Goal: Task Accomplishment & Management: Complete application form

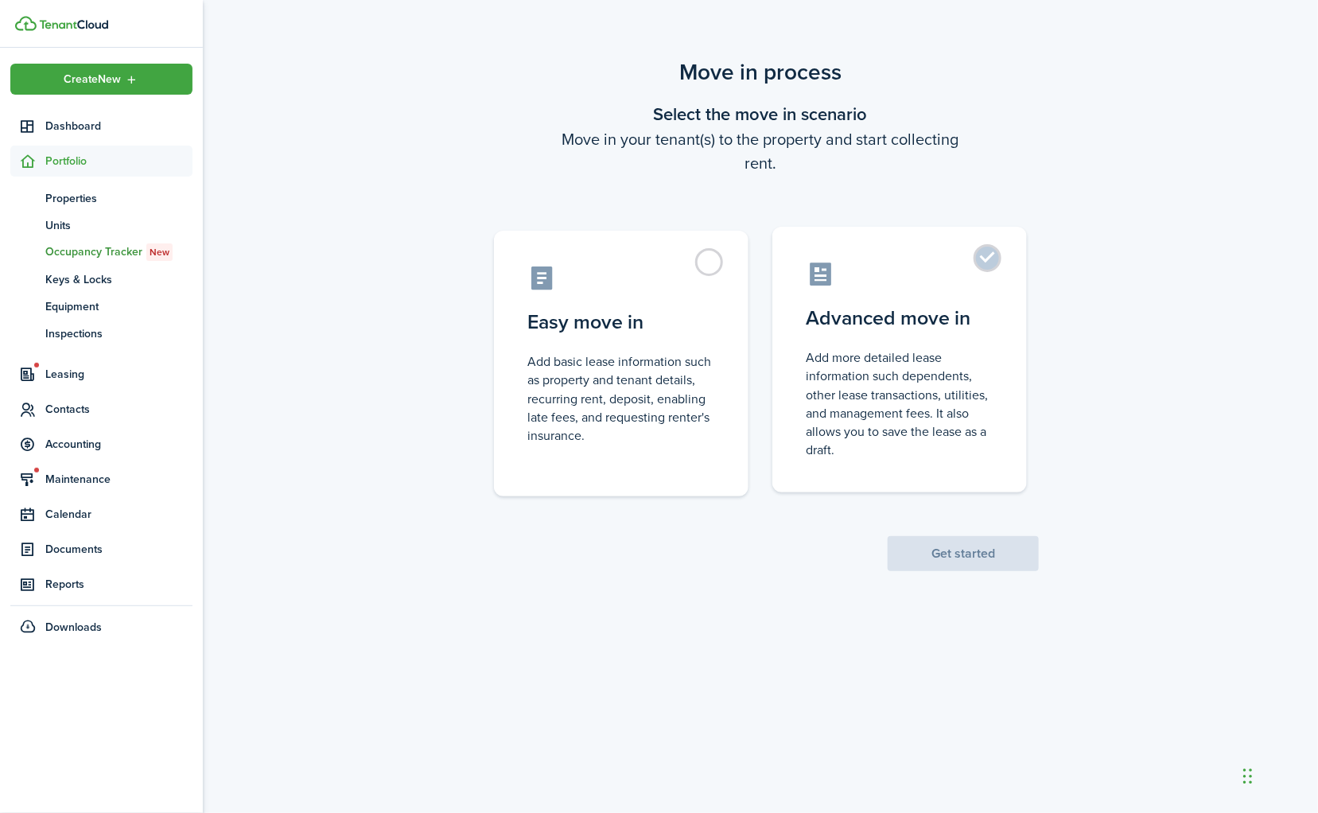
click at [974, 272] on control-radio-card-icon at bounding box center [900, 274] width 188 height 28
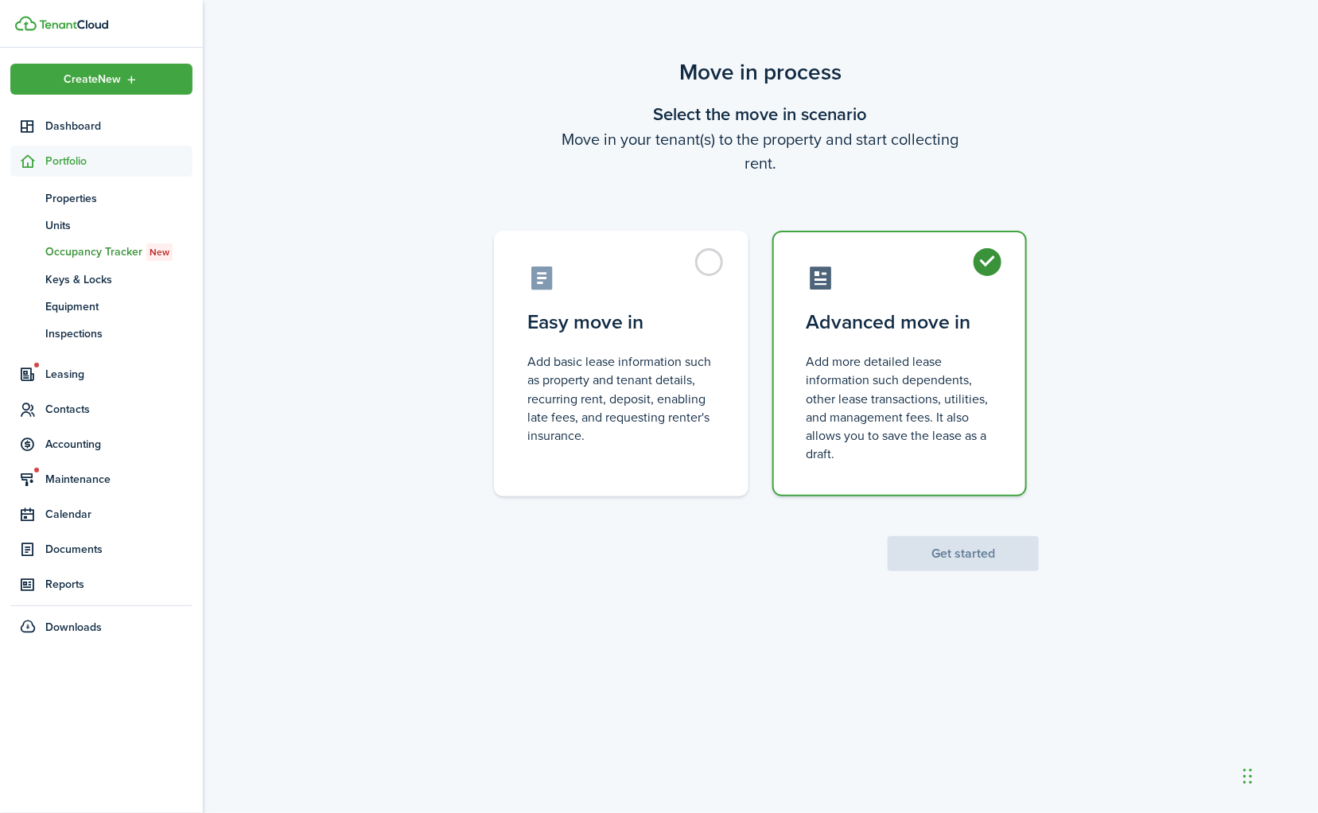
radio input "true"
click at [969, 550] on button "Get started" at bounding box center [963, 553] width 151 height 35
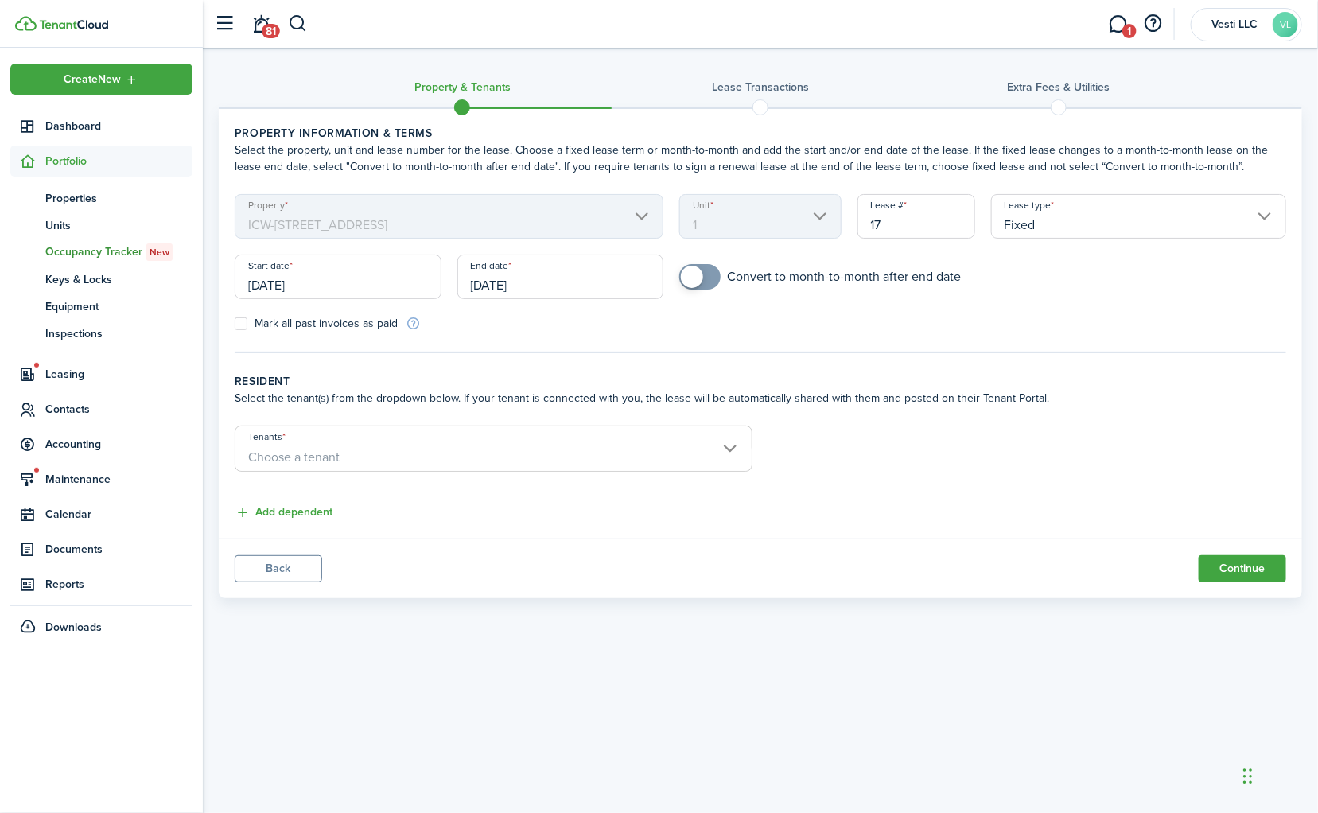
click at [705, 289] on mbsc-switch "Convert to month-to-month after end date" at bounding box center [820, 276] width 282 height 25
checkbox input "true"
click at [698, 280] on span at bounding box center [692, 277] width 22 height 22
click at [518, 446] on span "Choose a tenant" at bounding box center [493, 457] width 516 height 27
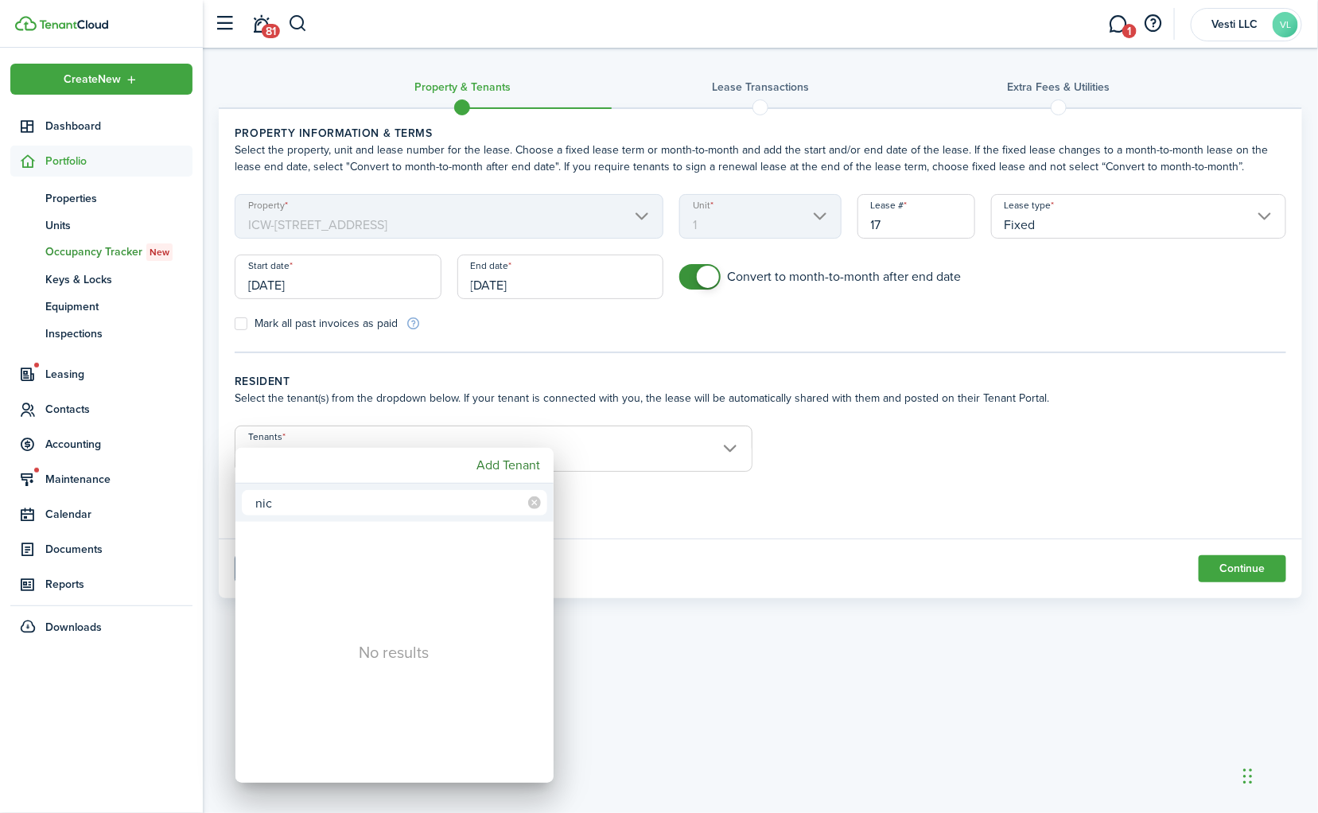
type input "nic"
click at [762, 468] on div at bounding box center [659, 406] width 1572 height 1067
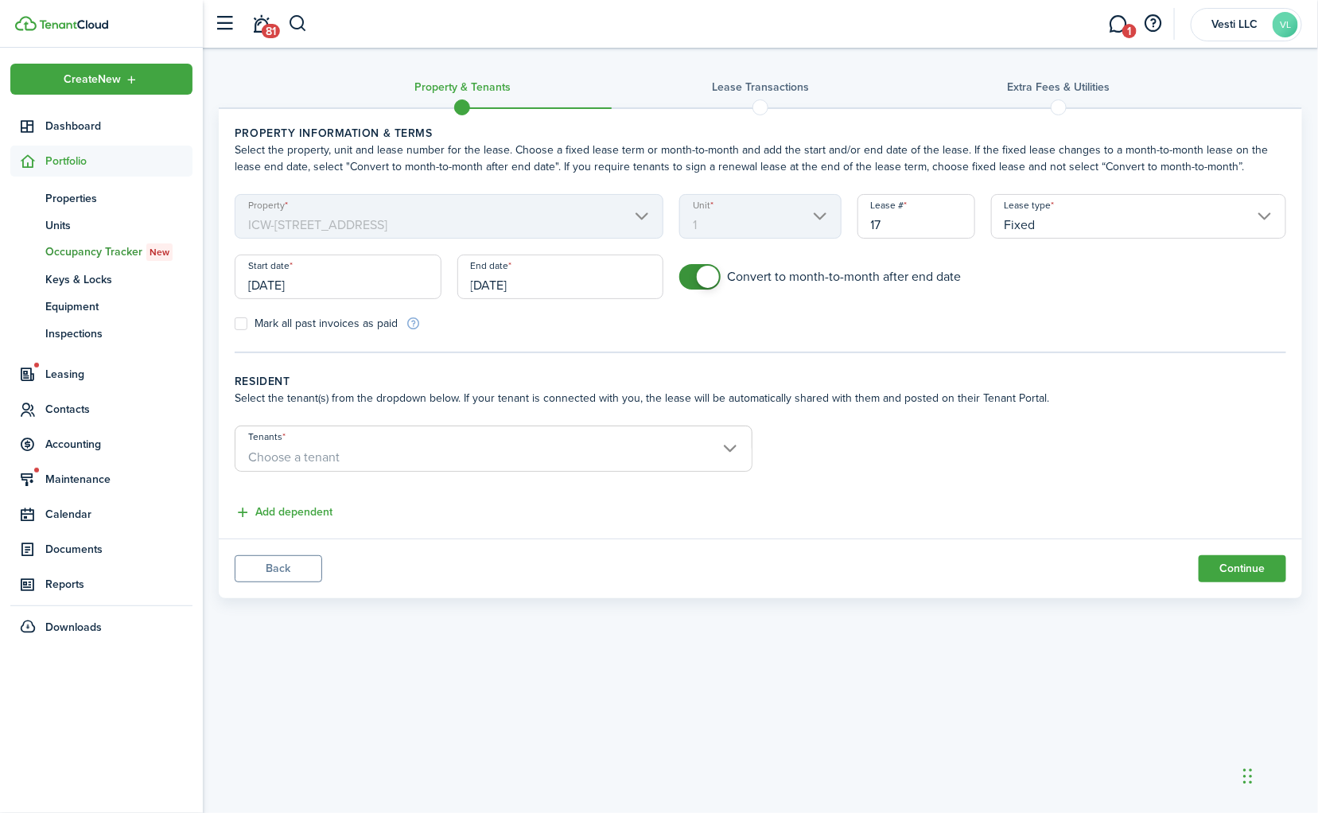
click at [324, 451] on span "Choose a tenant" at bounding box center [293, 457] width 91 height 18
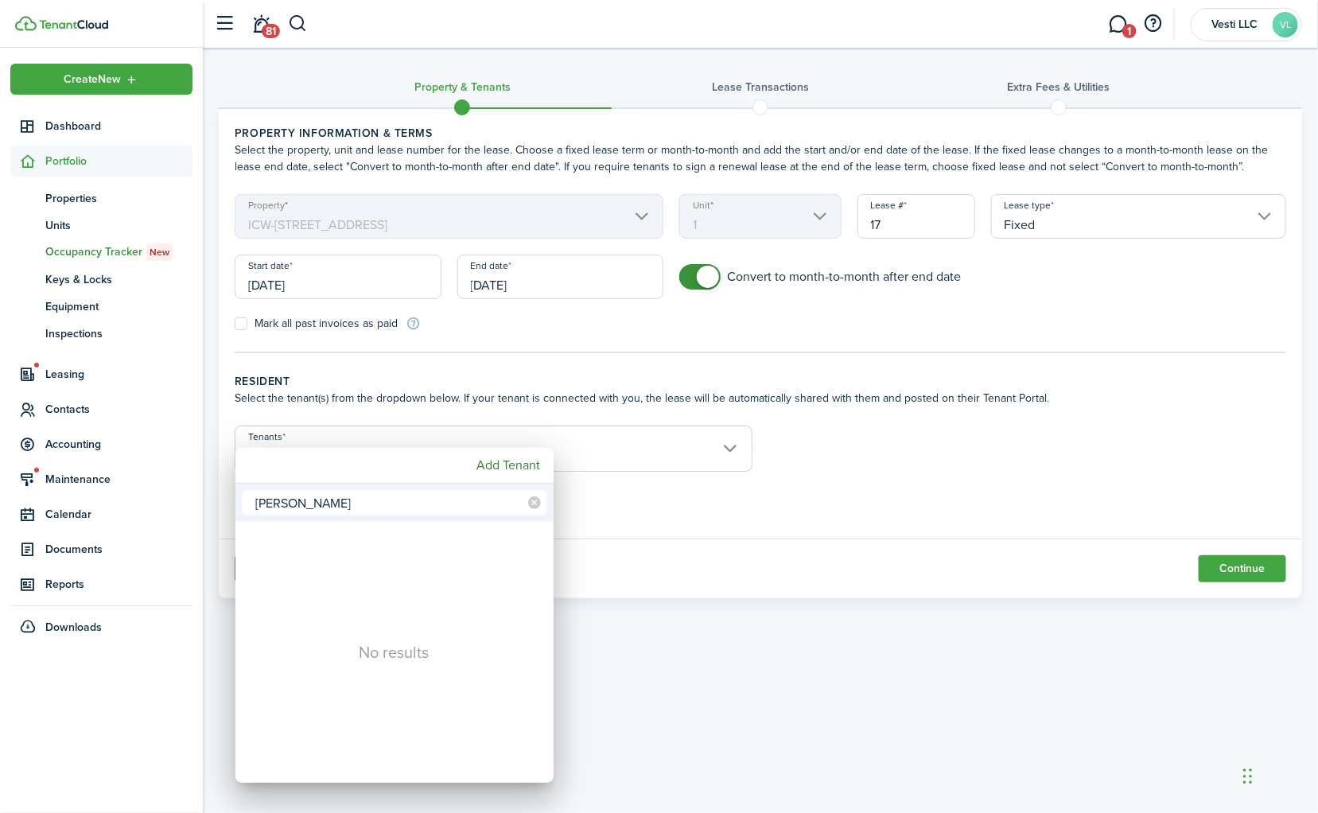
type input "[PERSON_NAME]"
click at [934, 441] on div at bounding box center [659, 406] width 1572 height 1067
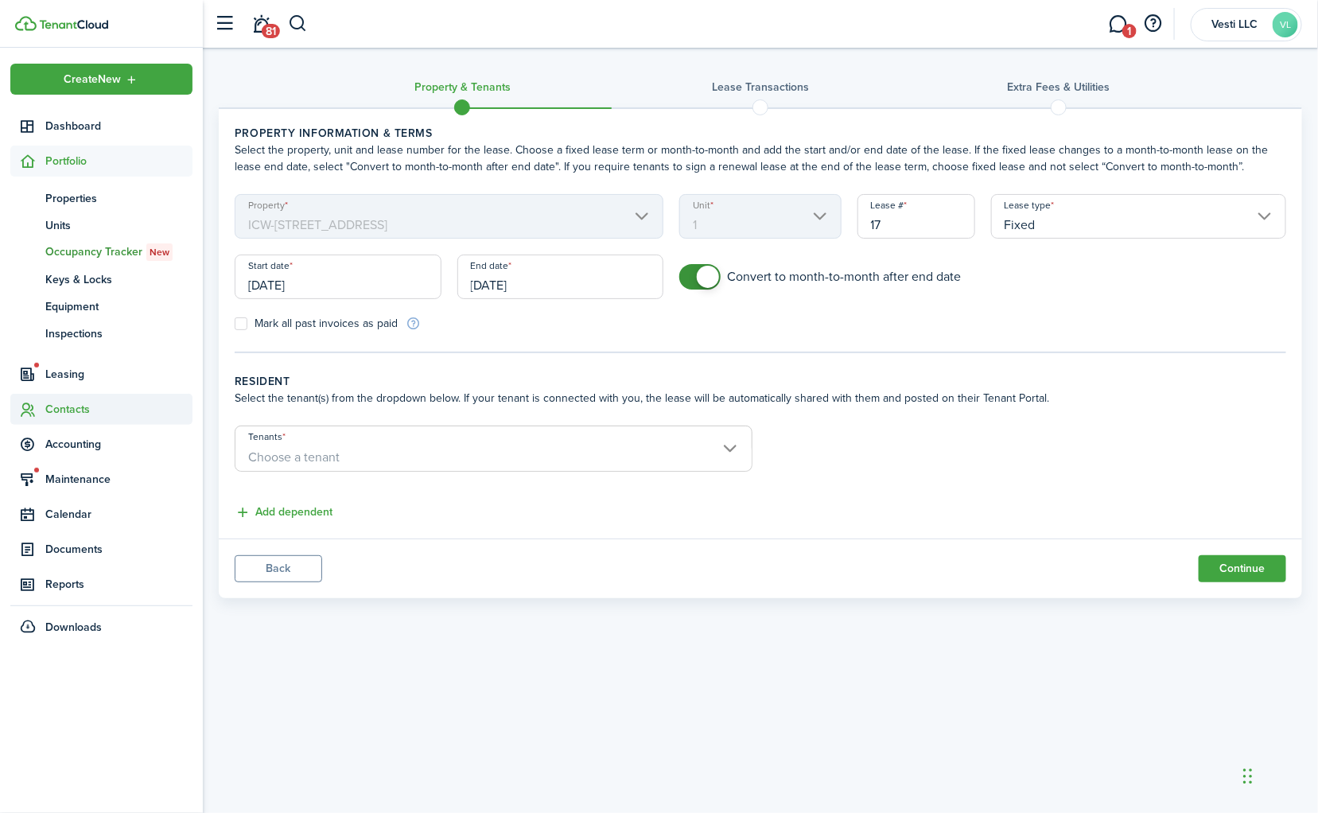
click at [75, 407] on span "Contacts" at bounding box center [118, 409] width 147 height 17
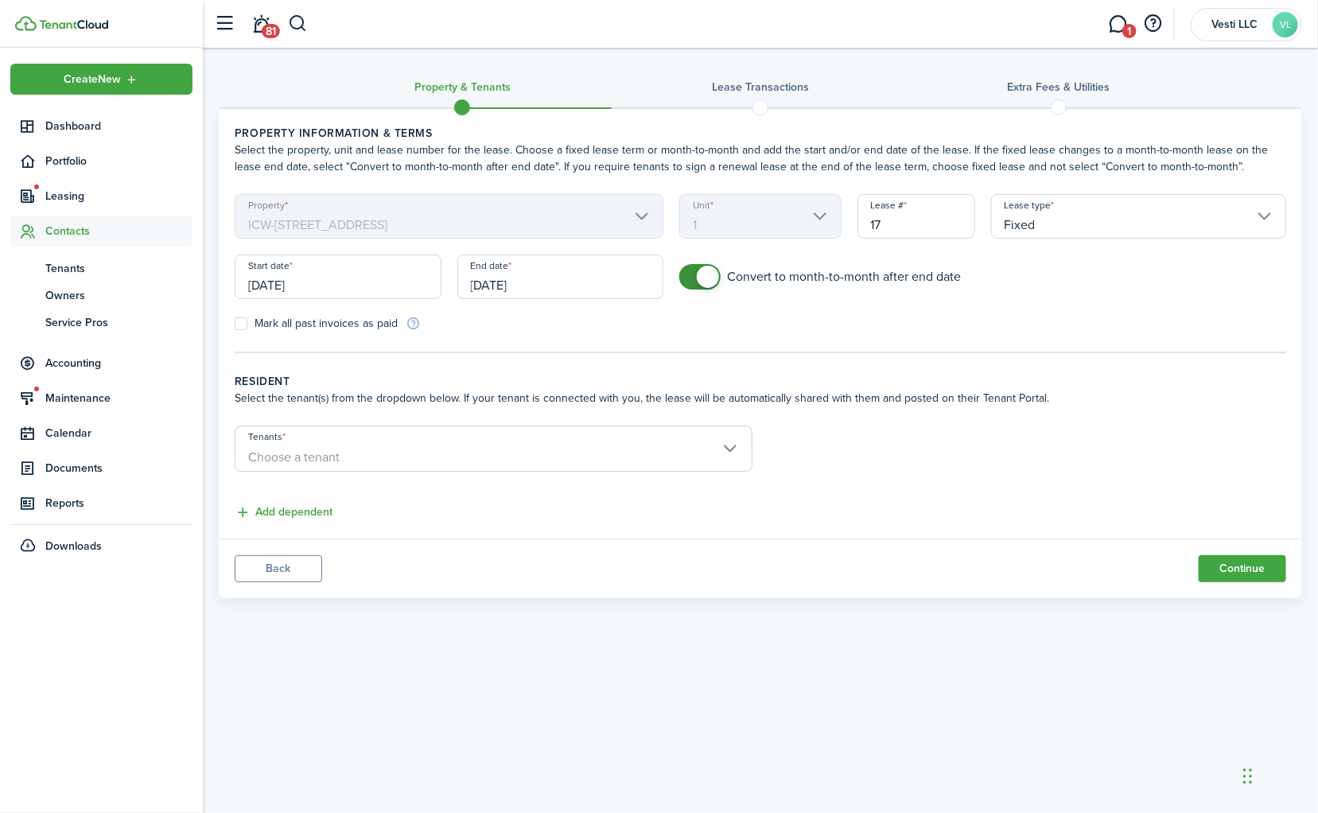
click at [75, 251] on ul "tn Tenants ow Owners sp Service Pros" at bounding box center [101, 295] width 182 height 97
click at [72, 265] on span "Tenants" at bounding box center [118, 268] width 147 height 17
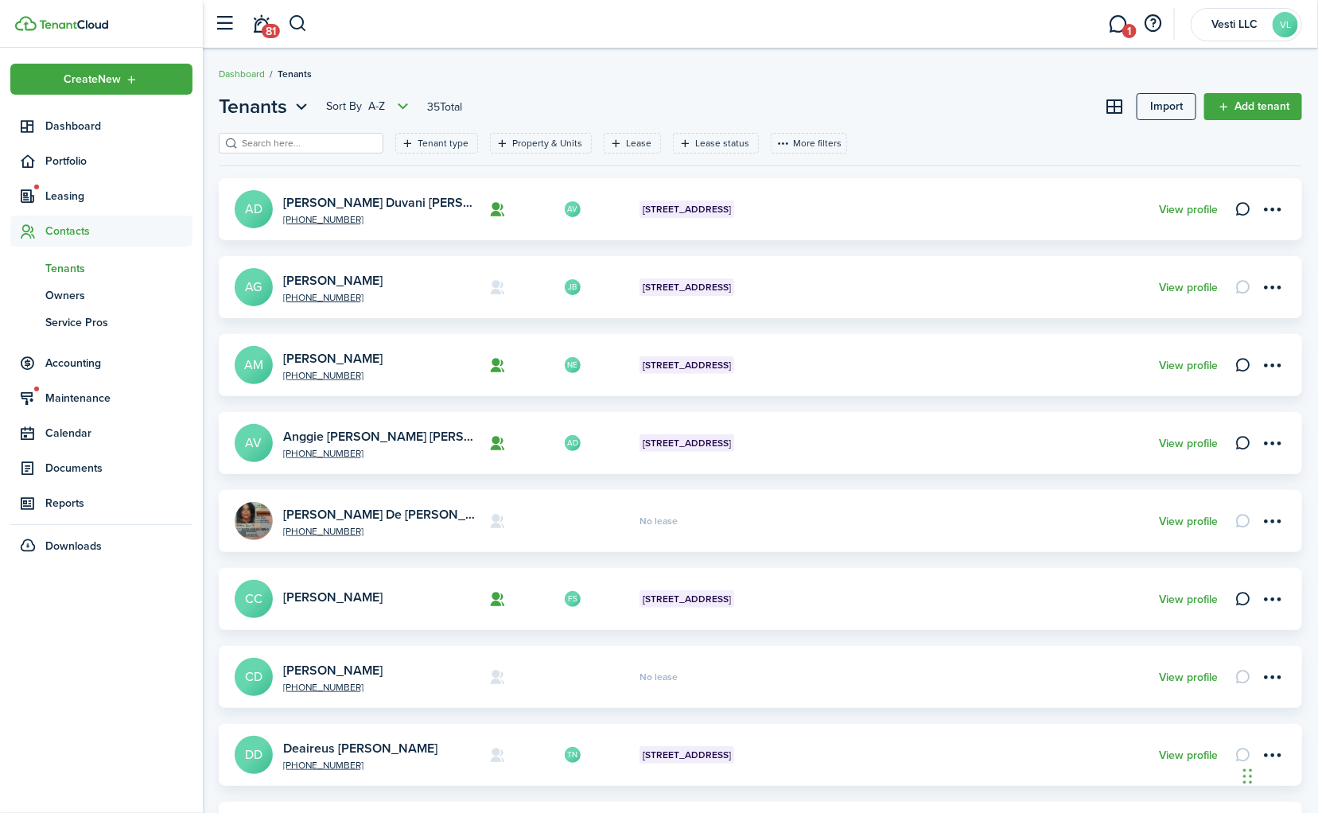
click at [297, 143] on input "search" at bounding box center [308, 143] width 140 height 15
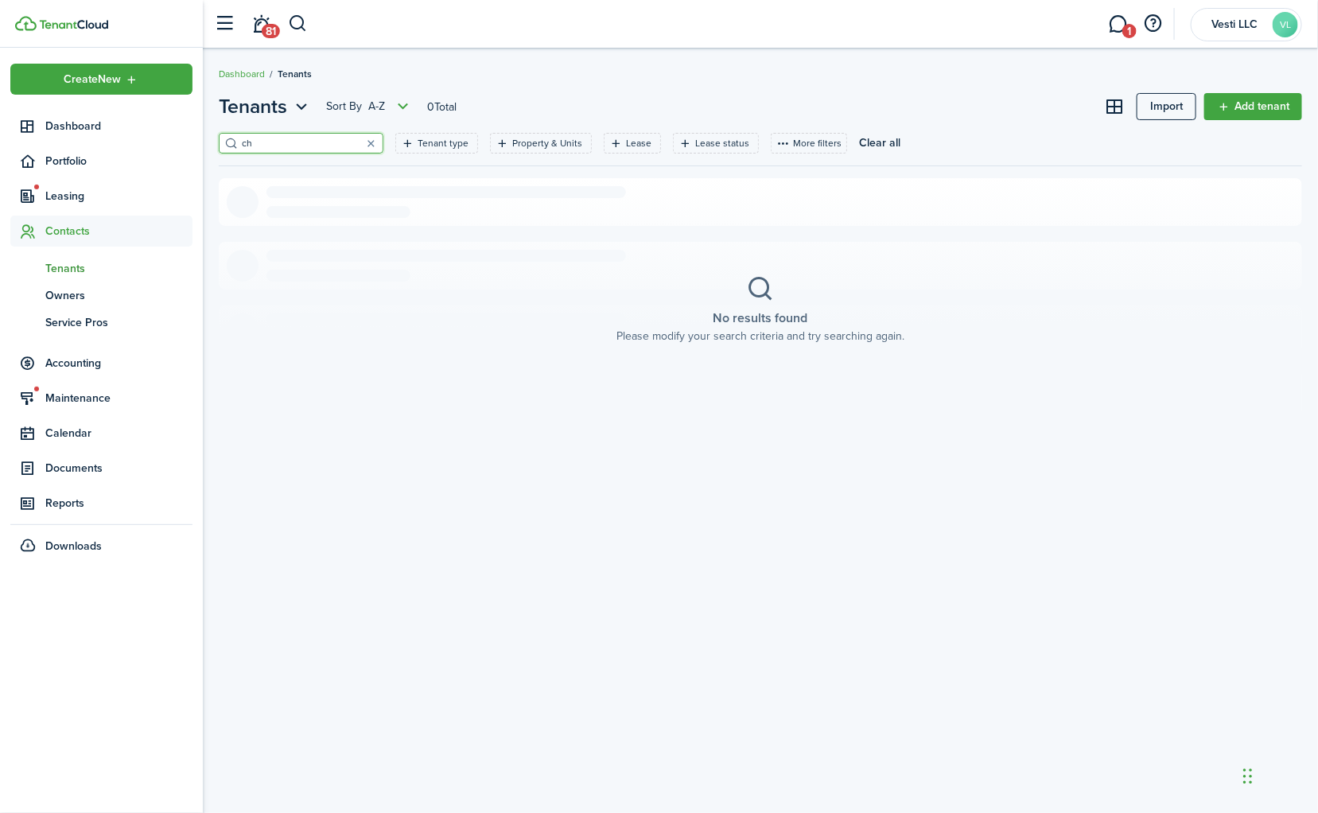
type input "c"
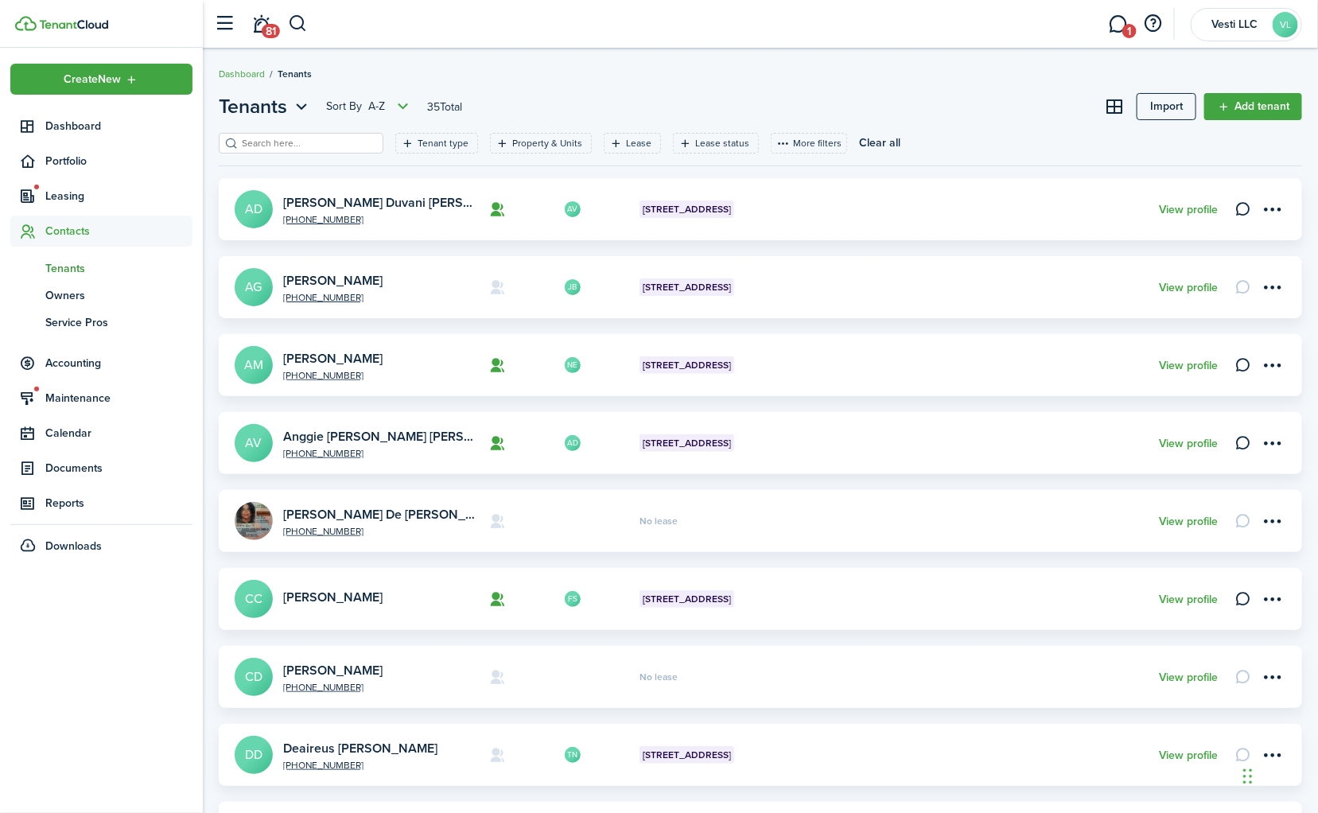
click at [2, 333] on nav "Create New Dashboard Portfolio Leasing Contacts tn Tenants ow Owners sp Service…" at bounding box center [101, 311] width 203 height 526
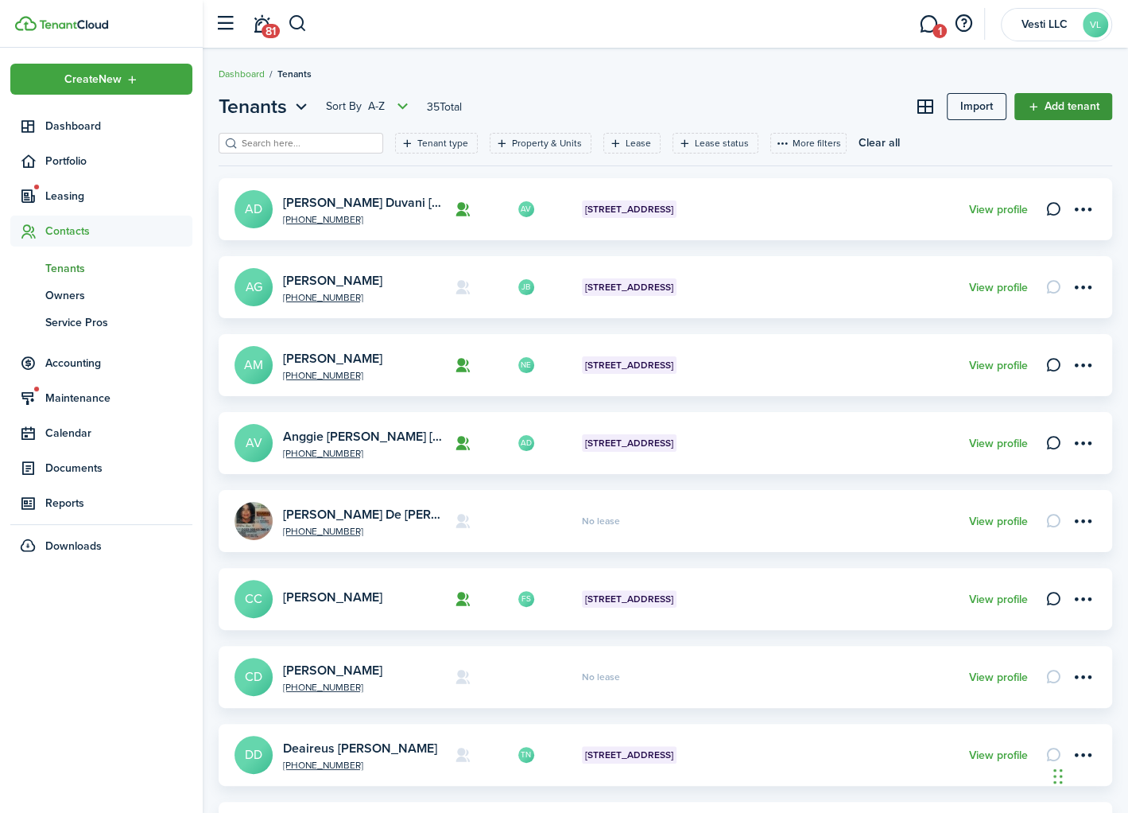
click at [1082, 109] on link "Add tenant" at bounding box center [1064, 106] width 98 height 27
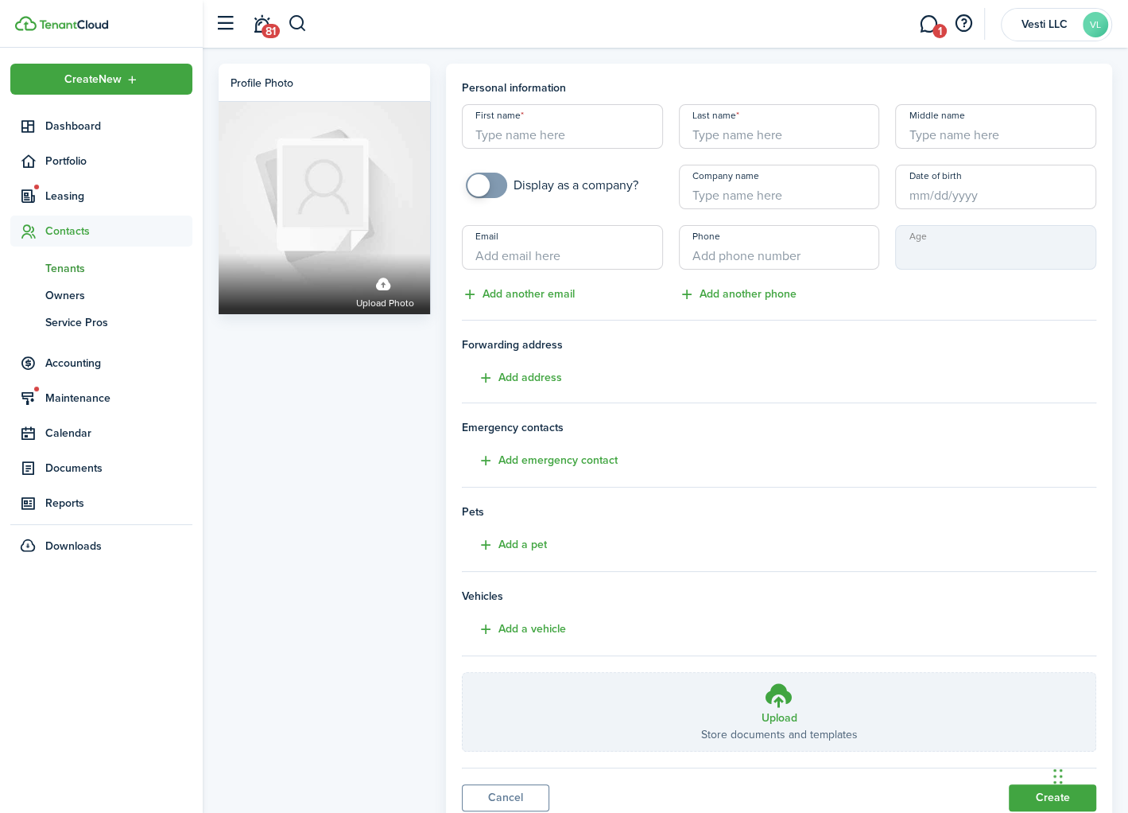
click at [534, 130] on input "First name" at bounding box center [562, 126] width 201 height 45
paste input "[PERSON_NAME]"
type input "[PERSON_NAME]"
click at [740, 129] on input "Last name" at bounding box center [779, 126] width 201 height 45
paste input "[PERSON_NAME]"
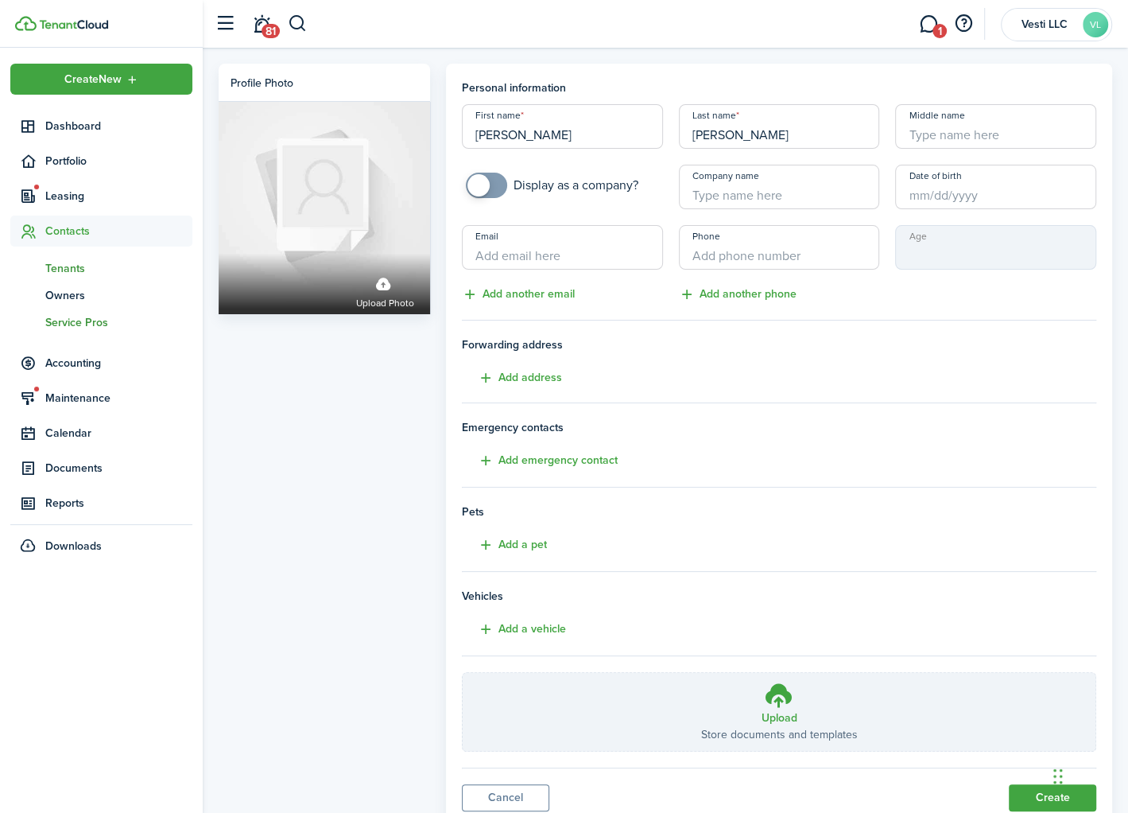
type input "[PERSON_NAME]"
click at [552, 255] on input "Email" at bounding box center [562, 247] width 201 height 45
paste input "[EMAIL_ADDRESS][DOMAIN_NAME]"
type input "[EMAIL_ADDRESS][DOMAIN_NAME]"
click at [769, 251] on input "+1" at bounding box center [779, 247] width 201 height 45
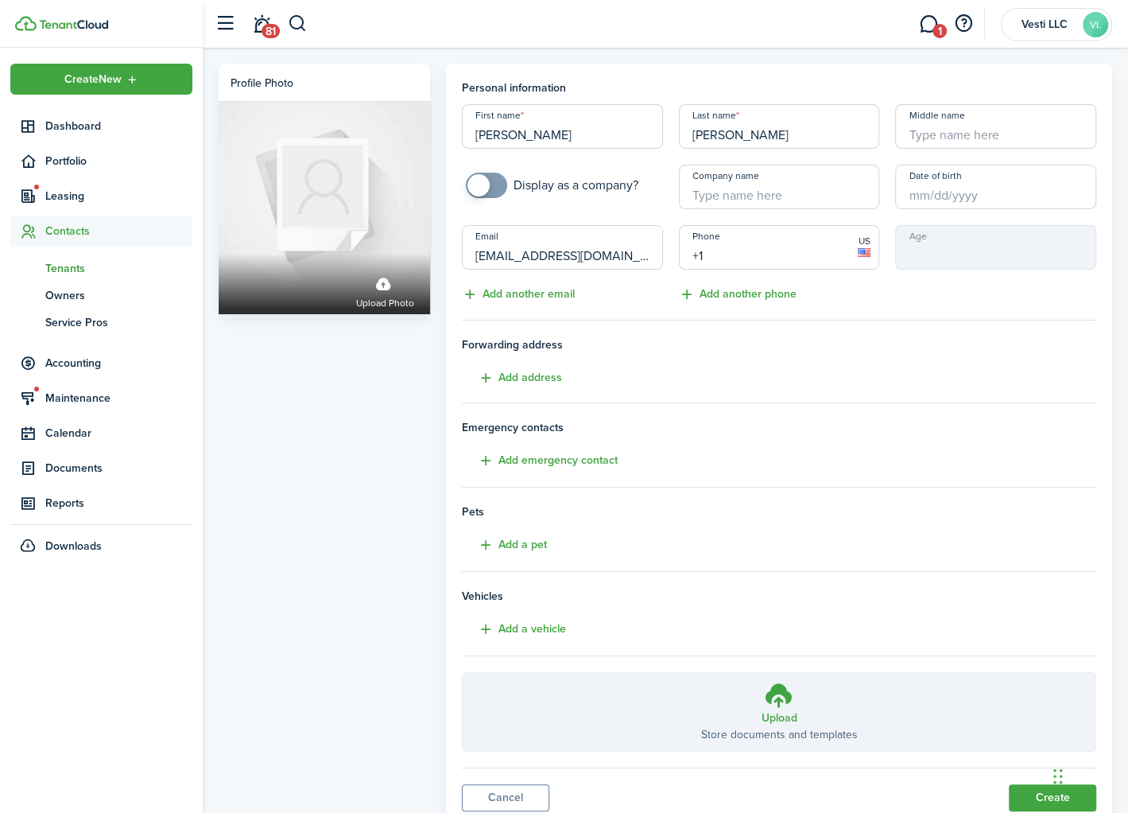
paste input "[PHONE_NUMBER]"
type input "[PHONE_NUMBER]"
click at [841, 340] on span "Forwarding address" at bounding box center [779, 344] width 635 height 17
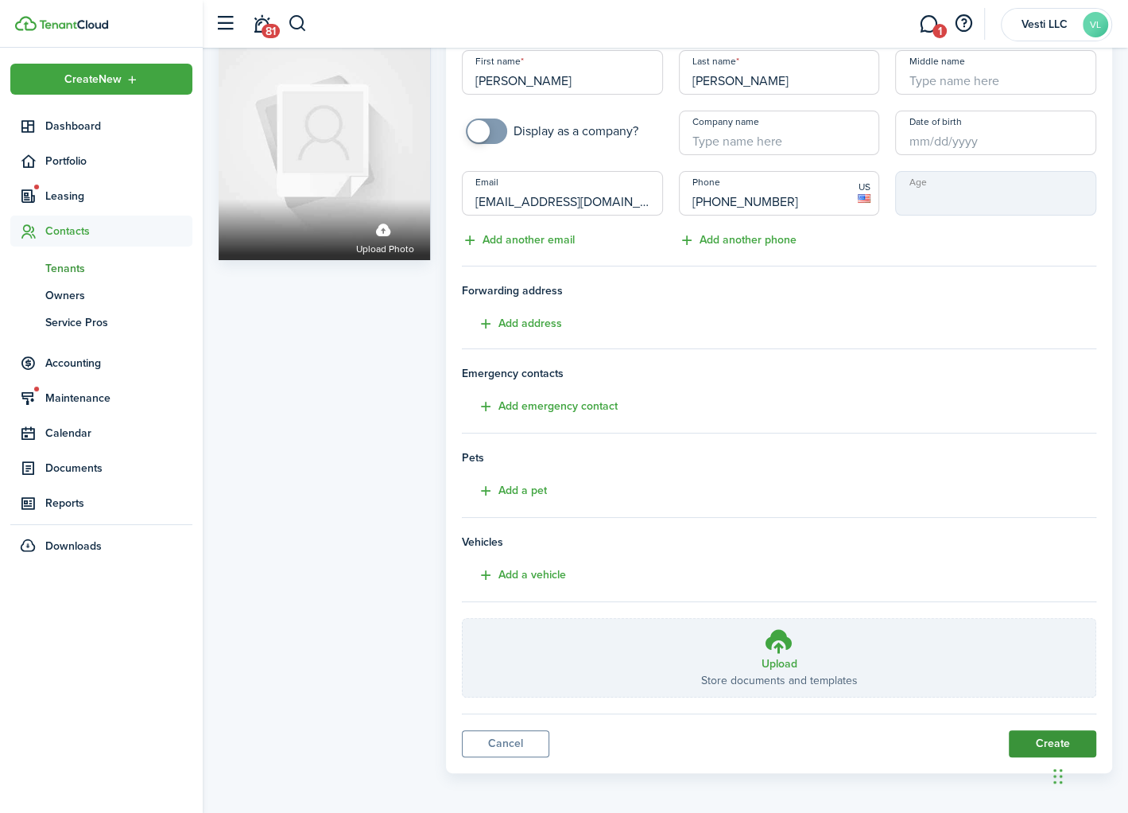
click at [1035, 742] on button "Create" at bounding box center [1052, 743] width 87 height 27
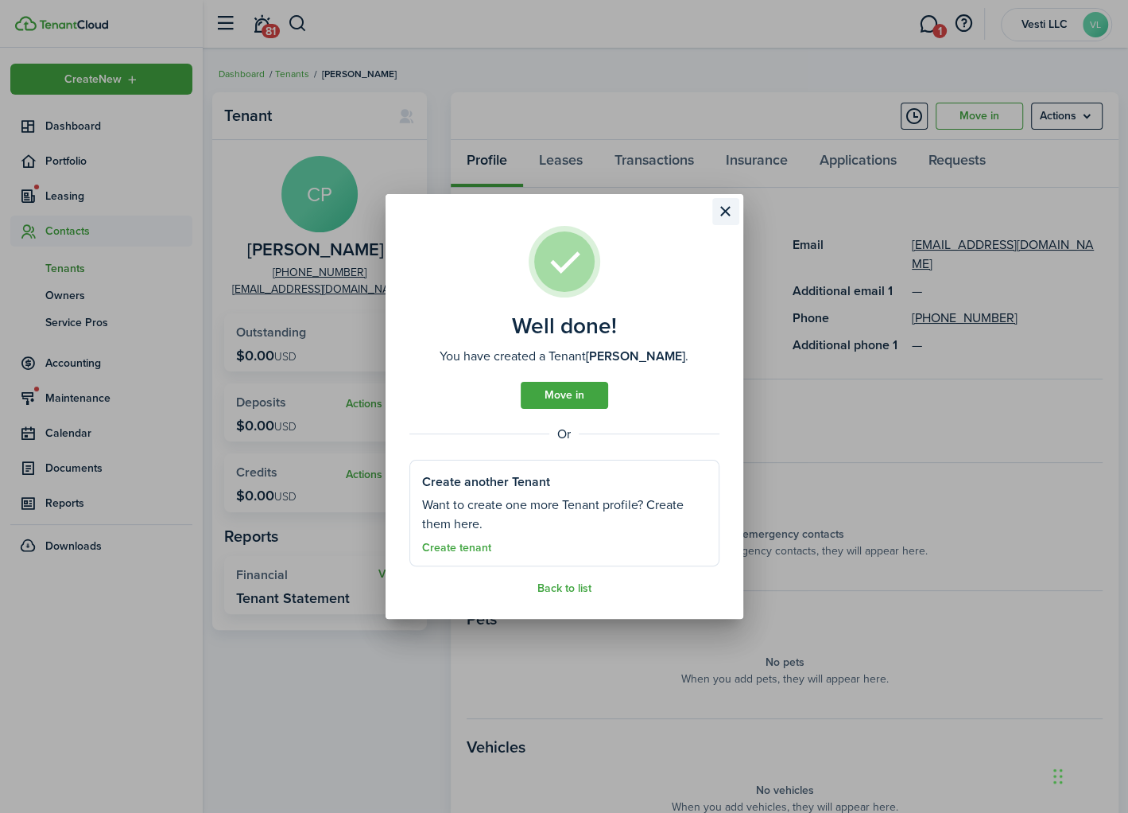
click at [722, 205] on button "Close modal" at bounding box center [726, 211] width 27 height 27
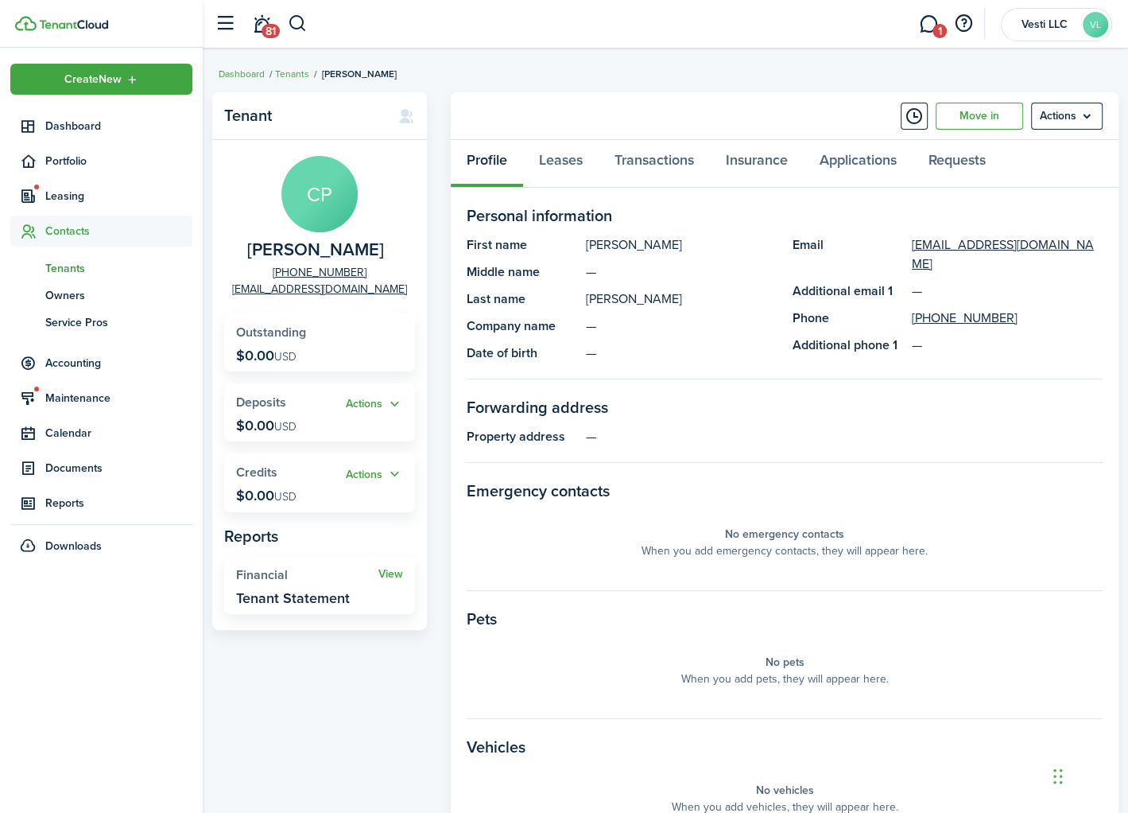
click at [62, 262] on span "Tenants" at bounding box center [118, 268] width 147 height 17
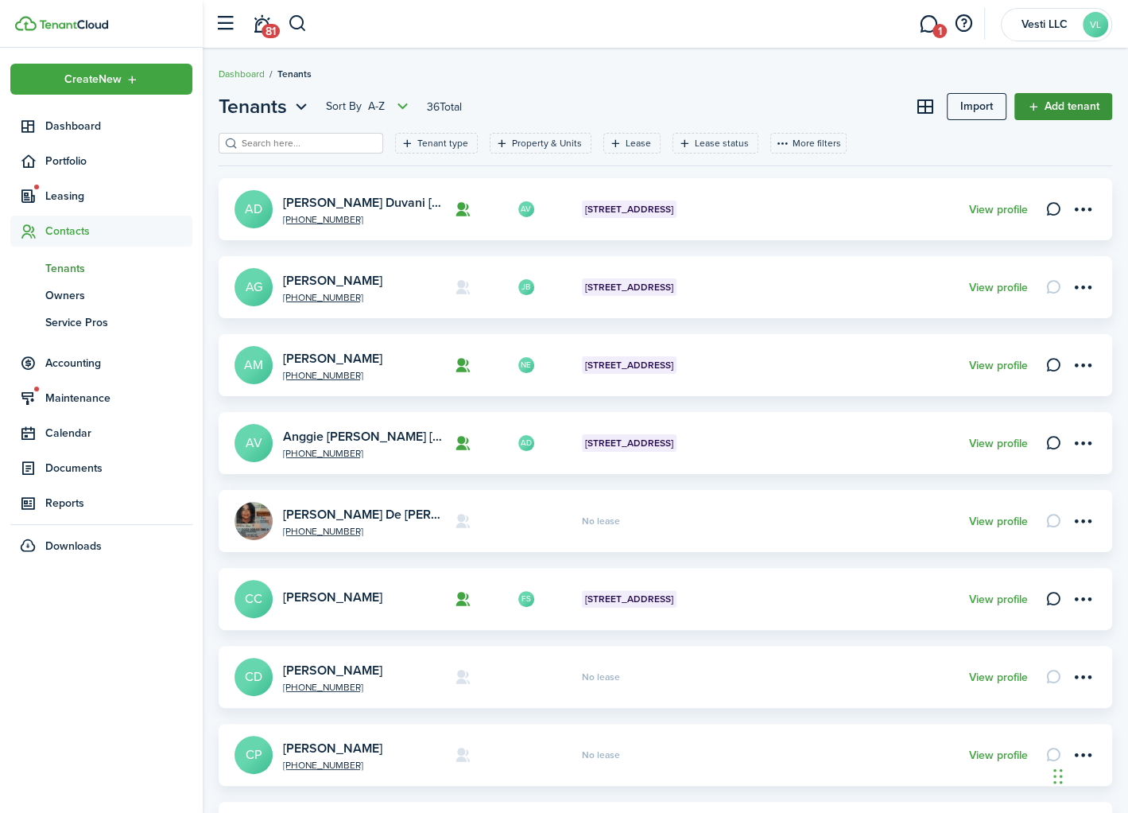
click at [1071, 104] on link "Add tenant" at bounding box center [1064, 106] width 98 height 27
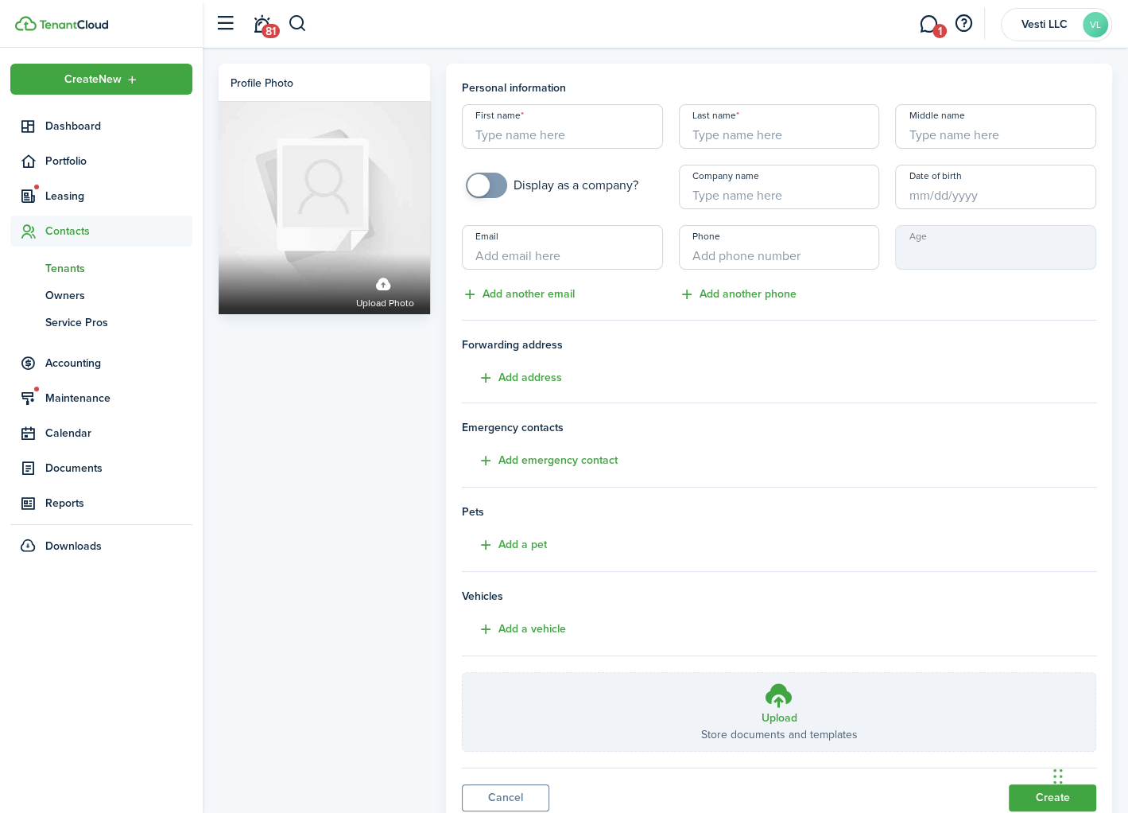
click at [529, 133] on input "First name" at bounding box center [562, 126] width 201 height 45
paste input "[PERSON_NAME]"
type input "[PERSON_NAME]"
click at [749, 140] on input "Last name" at bounding box center [779, 126] width 201 height 45
paste input "[PERSON_NAME]"
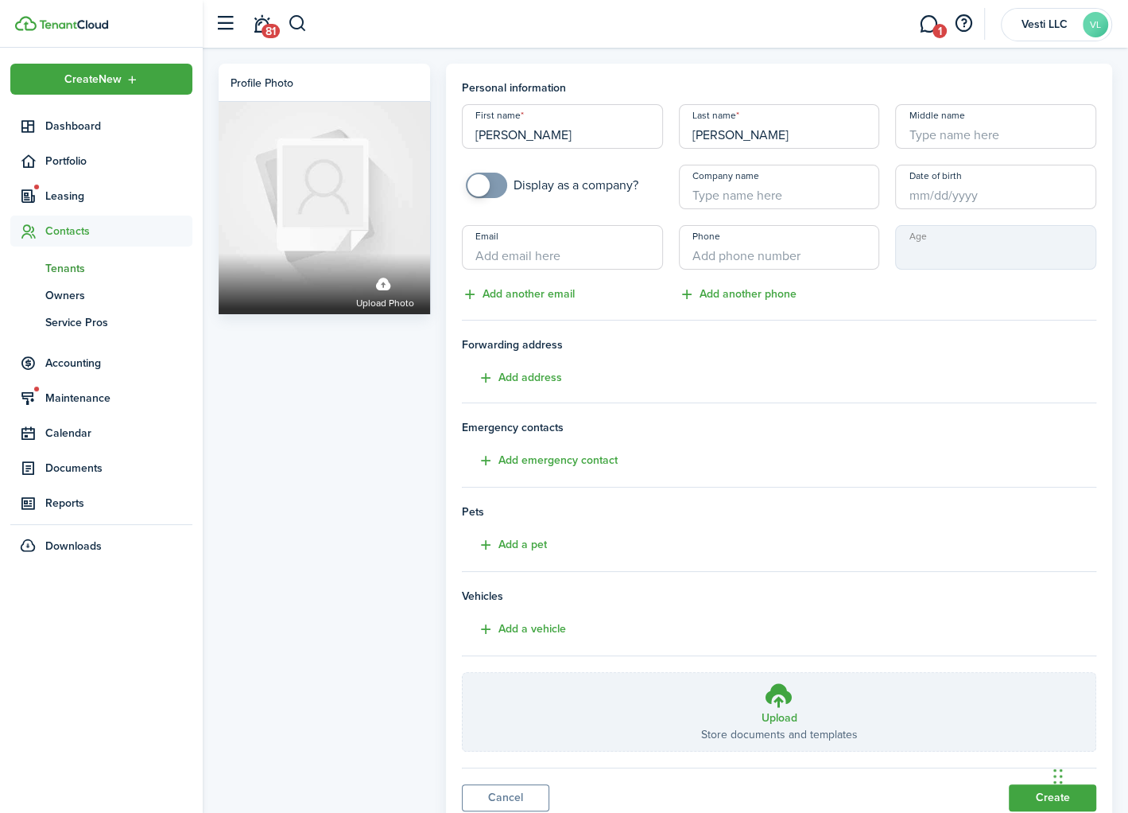
type input "[PERSON_NAME]"
click at [588, 268] on input "Email" at bounding box center [562, 247] width 201 height 45
paste input "[EMAIL_ADDRESS][DOMAIN_NAME]"
type input "[EMAIL_ADDRESS][DOMAIN_NAME]"
click at [751, 263] on input "+1" at bounding box center [779, 247] width 201 height 45
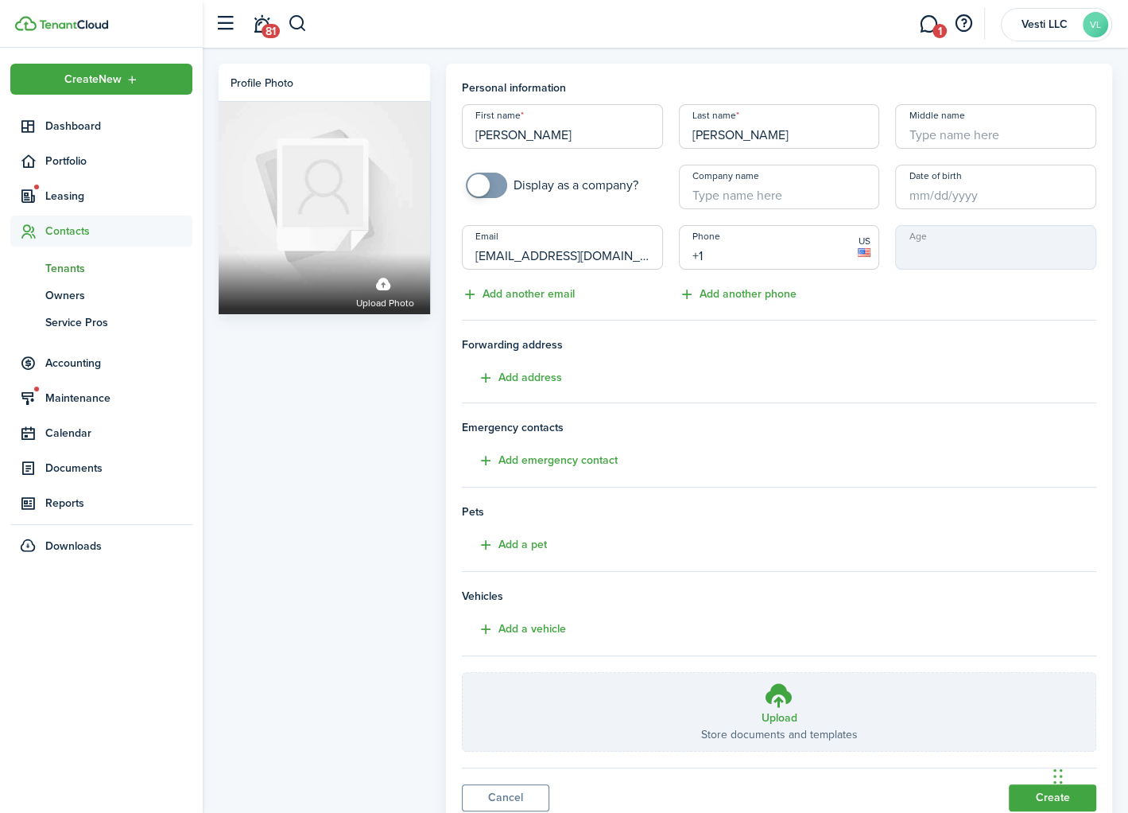
paste input "[PHONE_NUMBER]"
type input "[PHONE_NUMBER]"
click at [897, 396] on tenant-form "Personal information First name [PERSON_NAME] Last name [PERSON_NAME] Middle na…" at bounding box center [779, 416] width 635 height 672
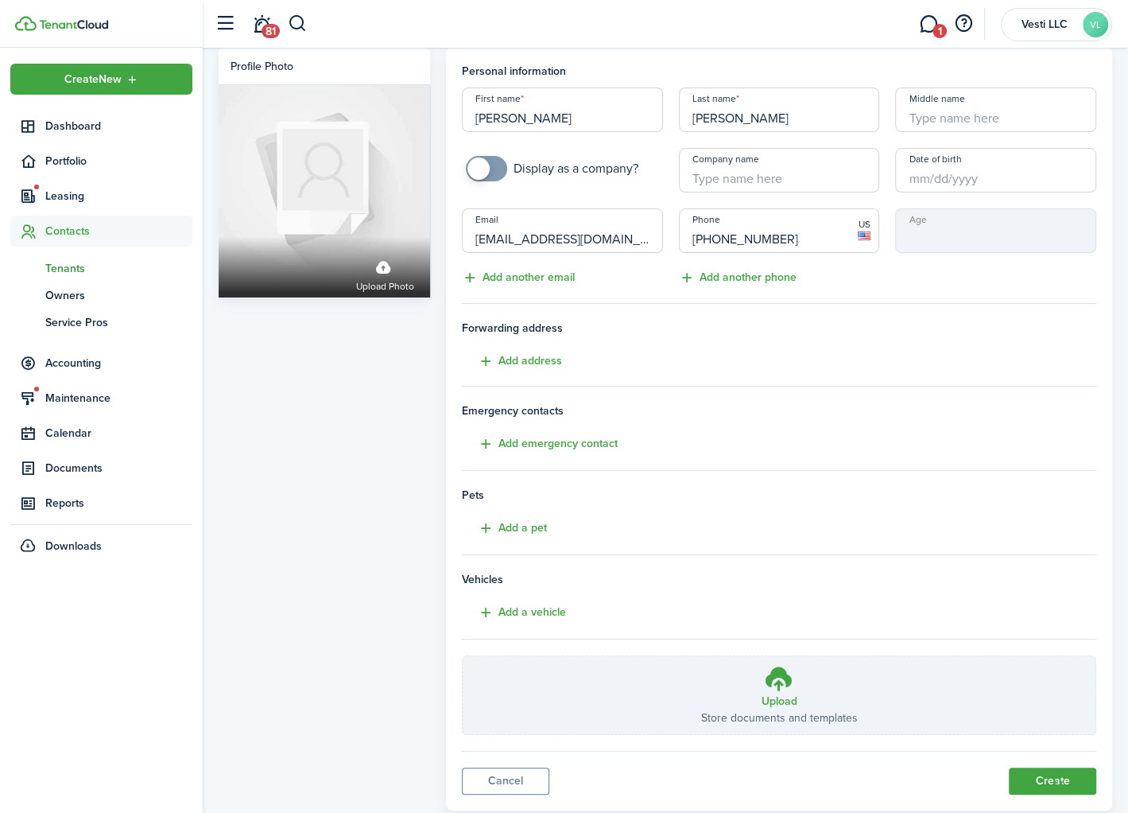
scroll to position [54, 0]
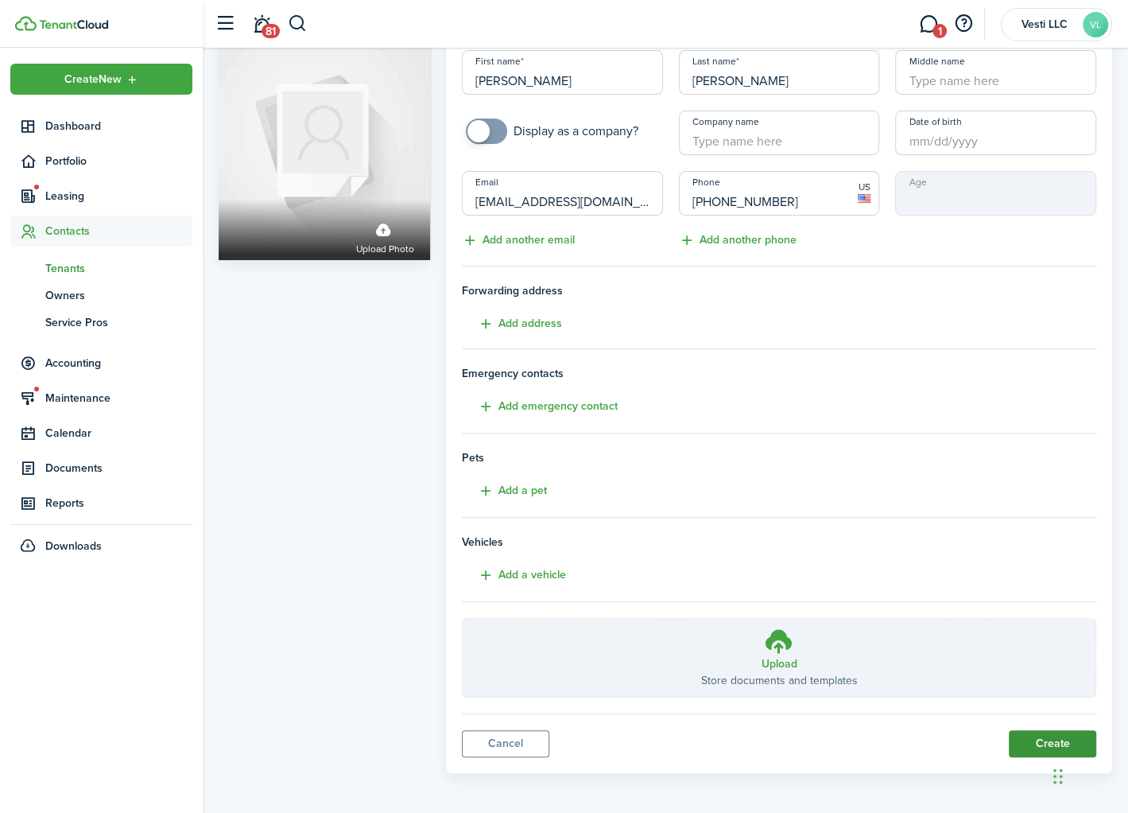
click at [1042, 734] on button "Create" at bounding box center [1052, 743] width 87 height 27
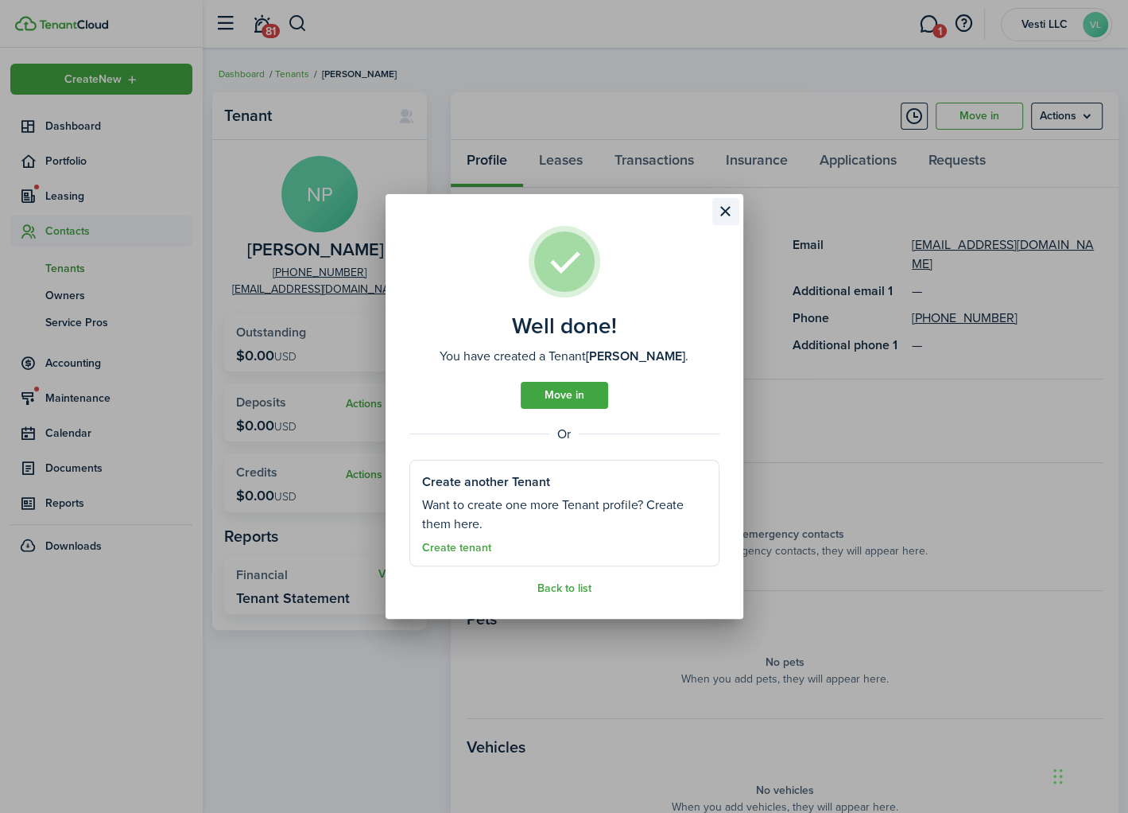
click at [733, 211] on button "Close modal" at bounding box center [726, 211] width 27 height 27
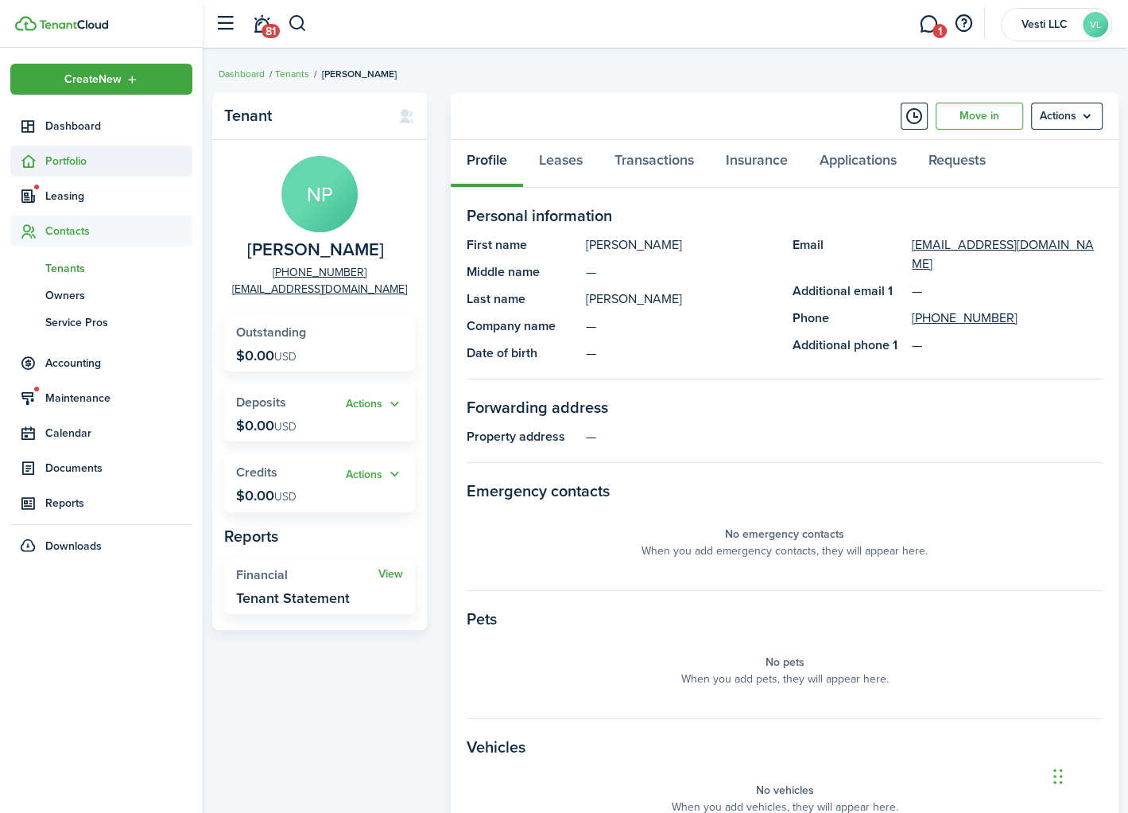
click at [59, 154] on span "Portfolio" at bounding box center [118, 161] width 147 height 17
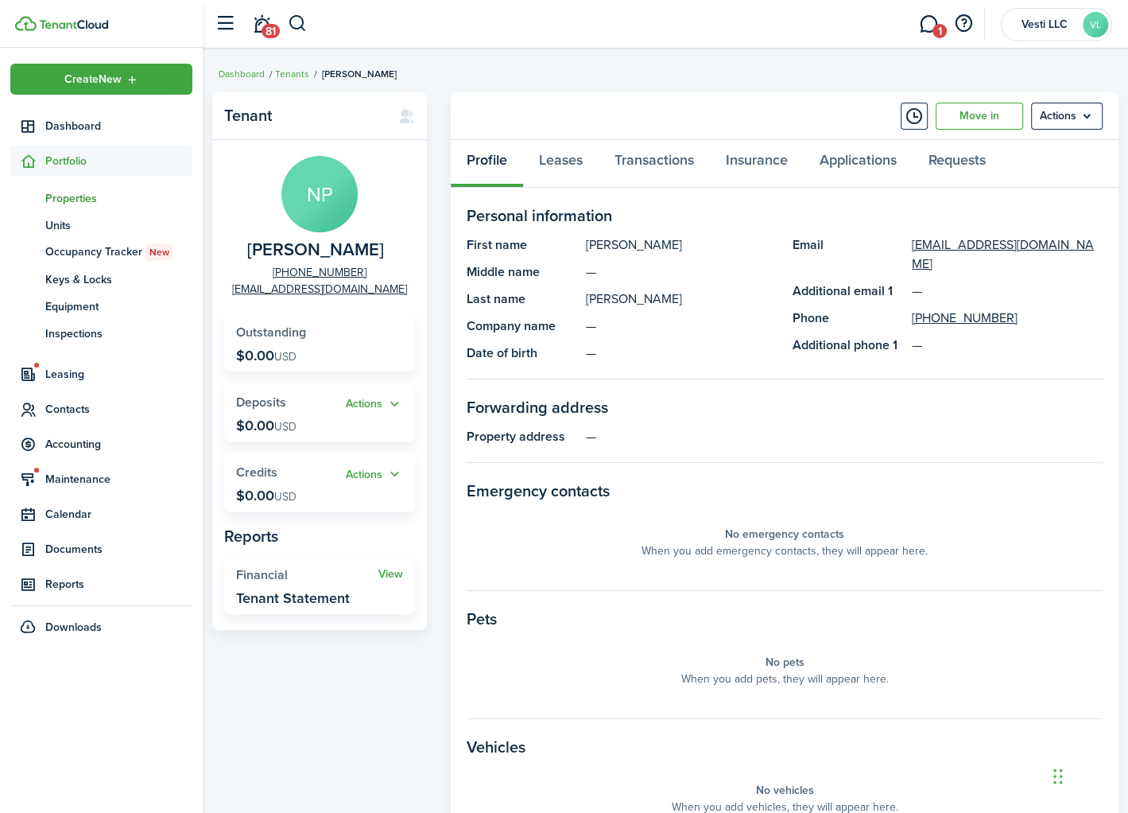
click at [81, 196] on span "Properties" at bounding box center [118, 198] width 147 height 17
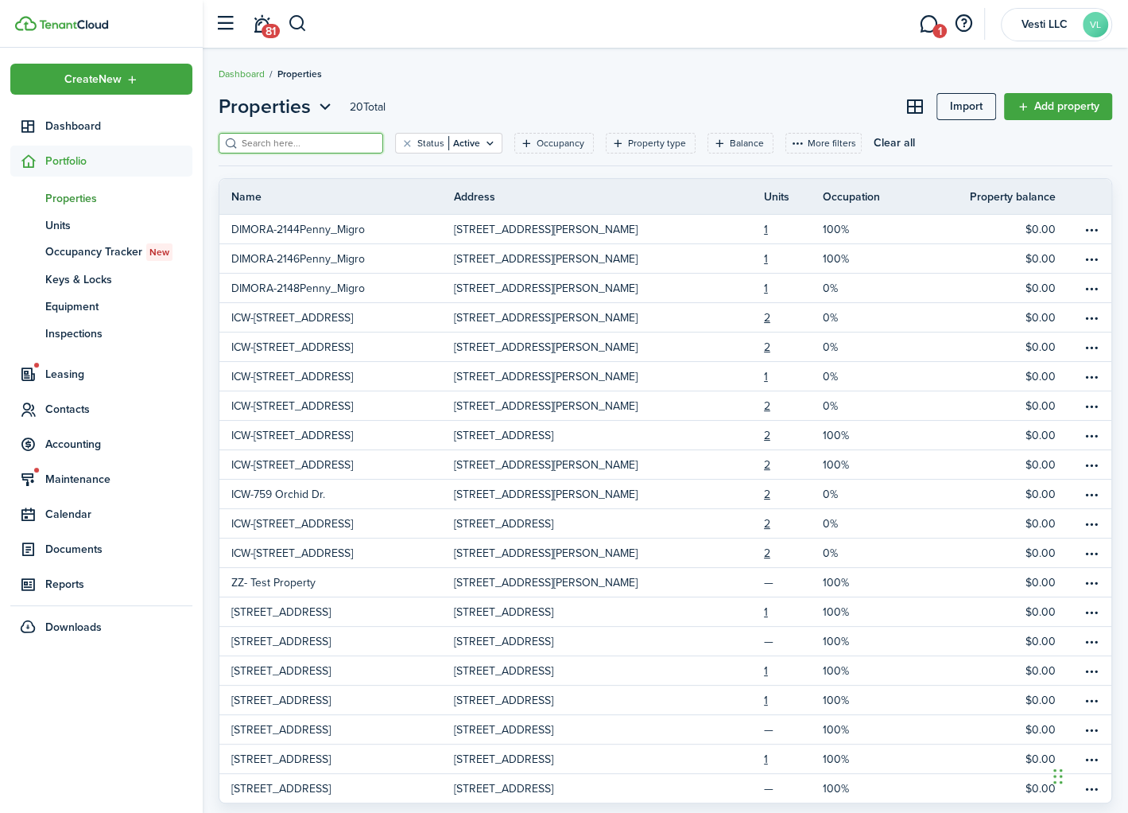
click at [269, 142] on input "search" at bounding box center [308, 143] width 140 height 15
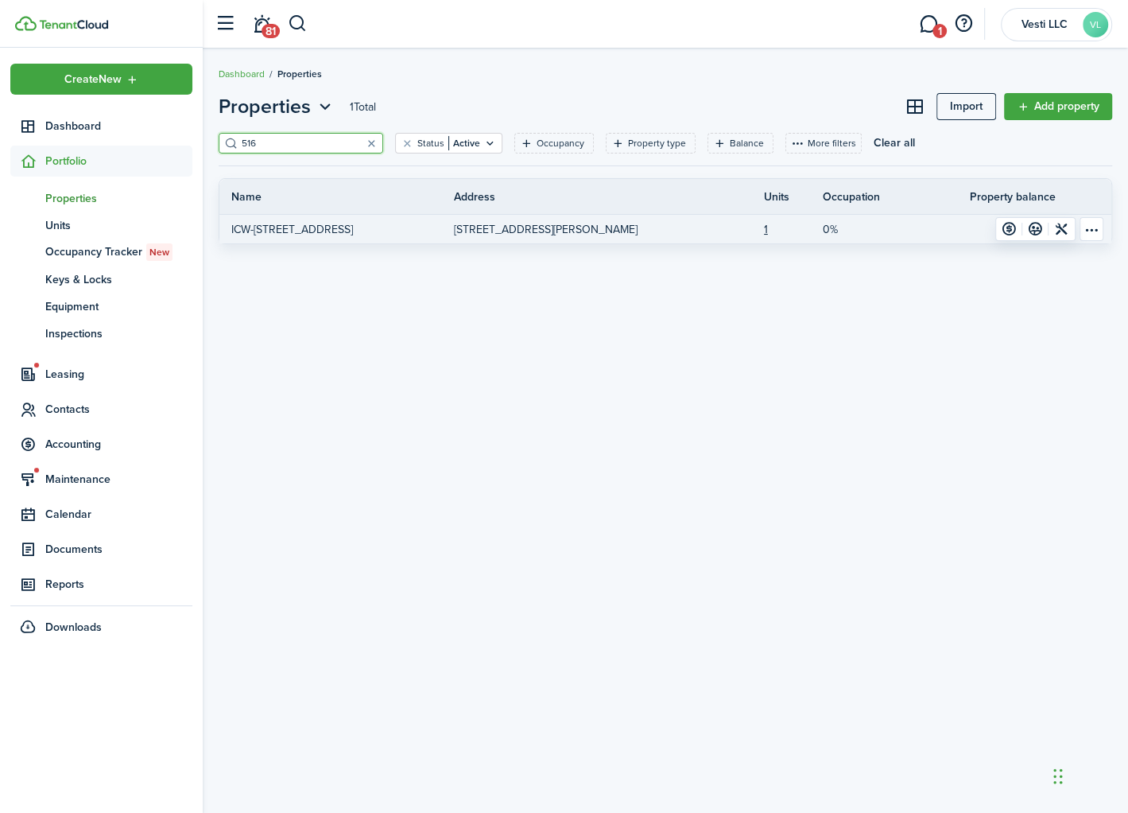
type input "516"
click at [558, 238] on link "[STREET_ADDRESS][PERSON_NAME]" at bounding box center [571, 229] width 235 height 29
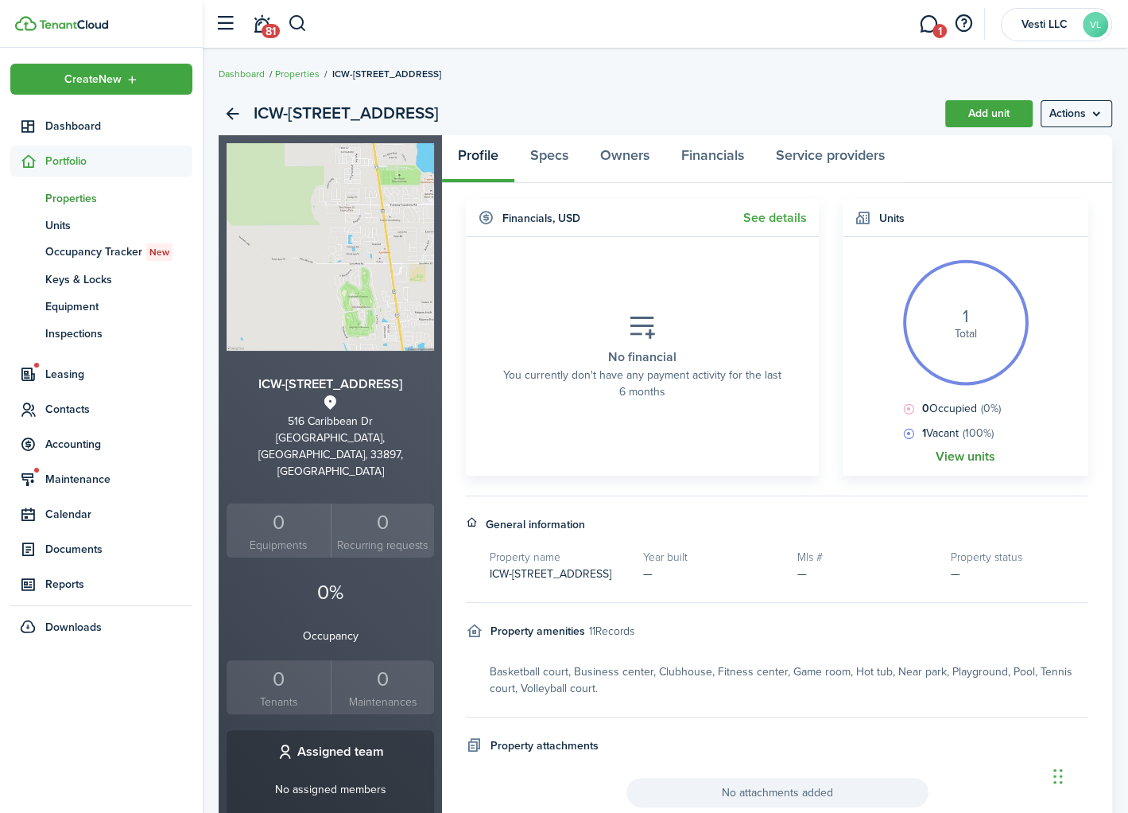
click at [969, 460] on link "View units" at bounding box center [966, 456] width 60 height 14
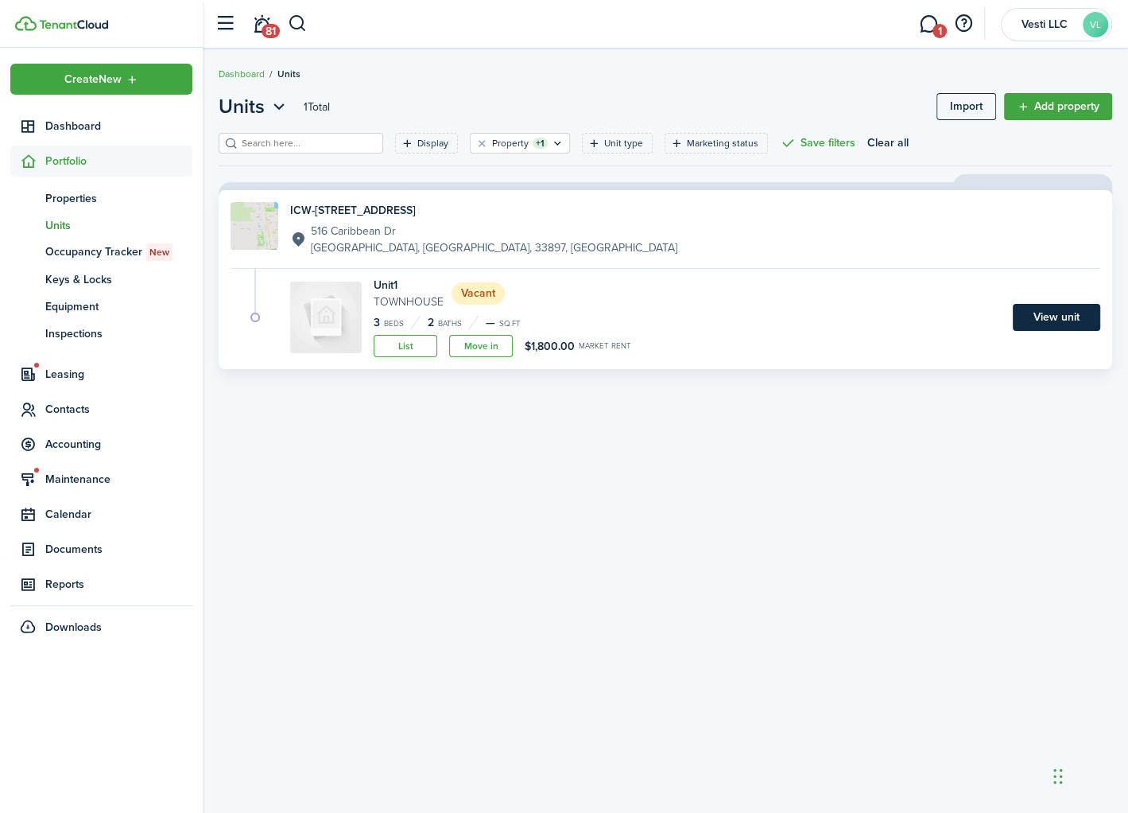
click at [1055, 310] on link "View unit" at bounding box center [1056, 317] width 87 height 27
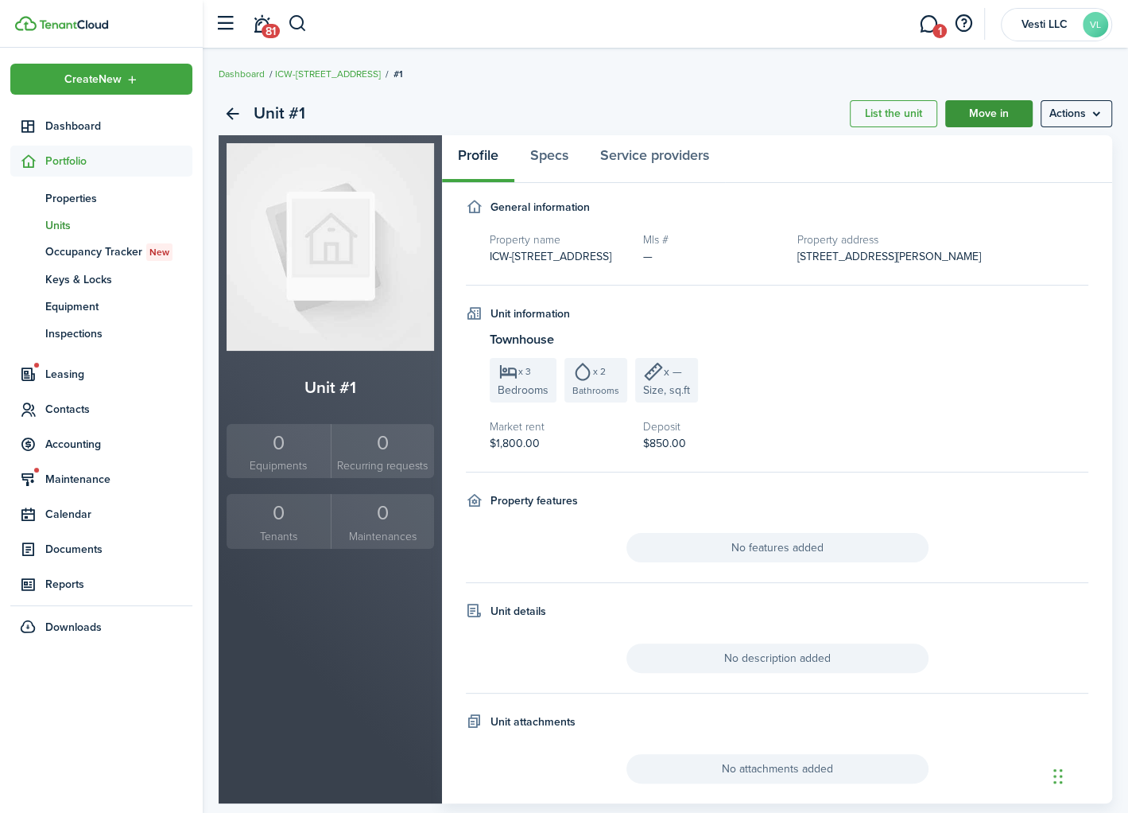
click at [993, 108] on link "Move in" at bounding box center [989, 113] width 87 height 27
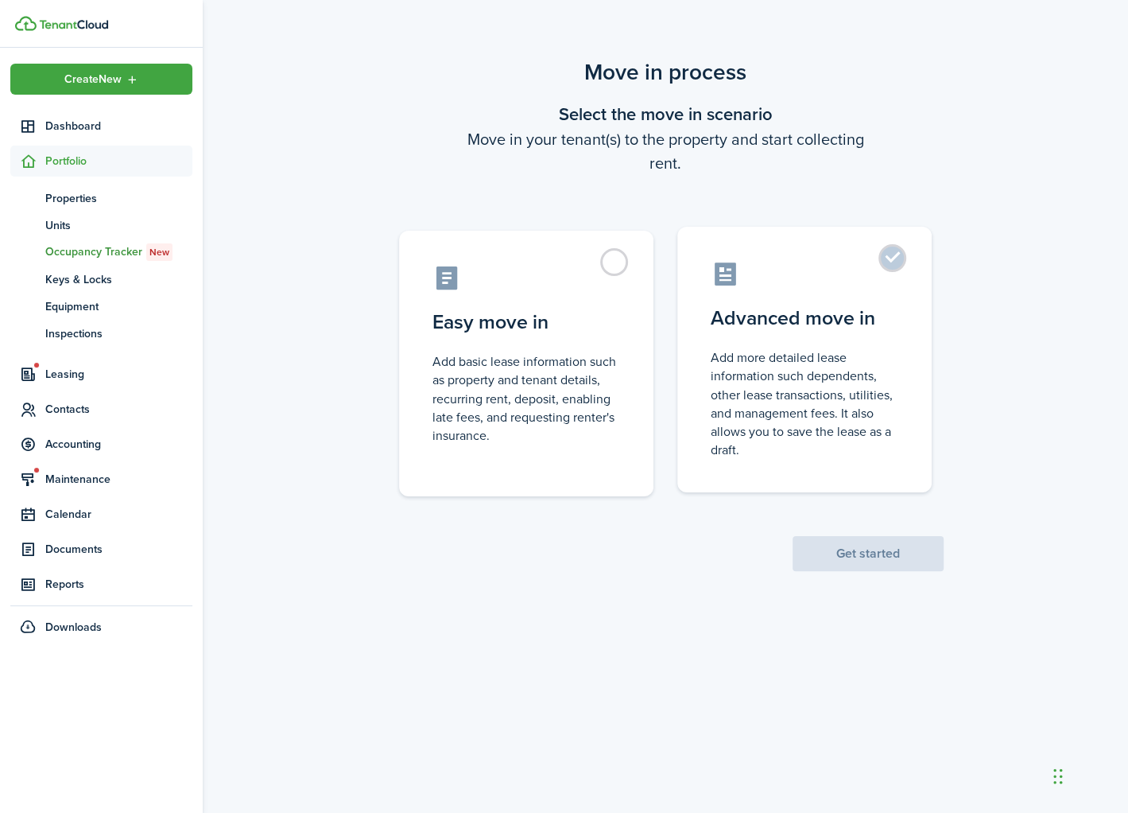
click at [896, 258] on label "Advanced move in Add more detailed lease information such dependents, other lea…" at bounding box center [805, 360] width 254 height 266
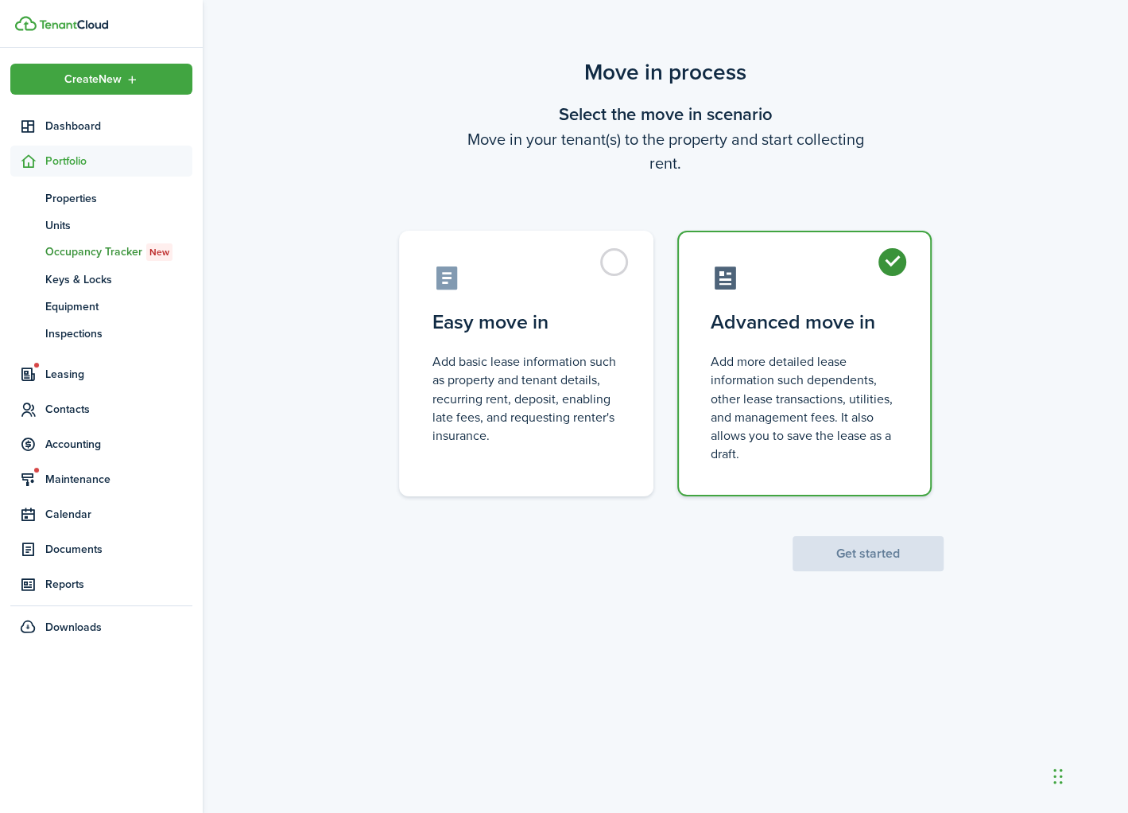
radio input "true"
click at [881, 550] on button "Get started" at bounding box center [868, 553] width 151 height 35
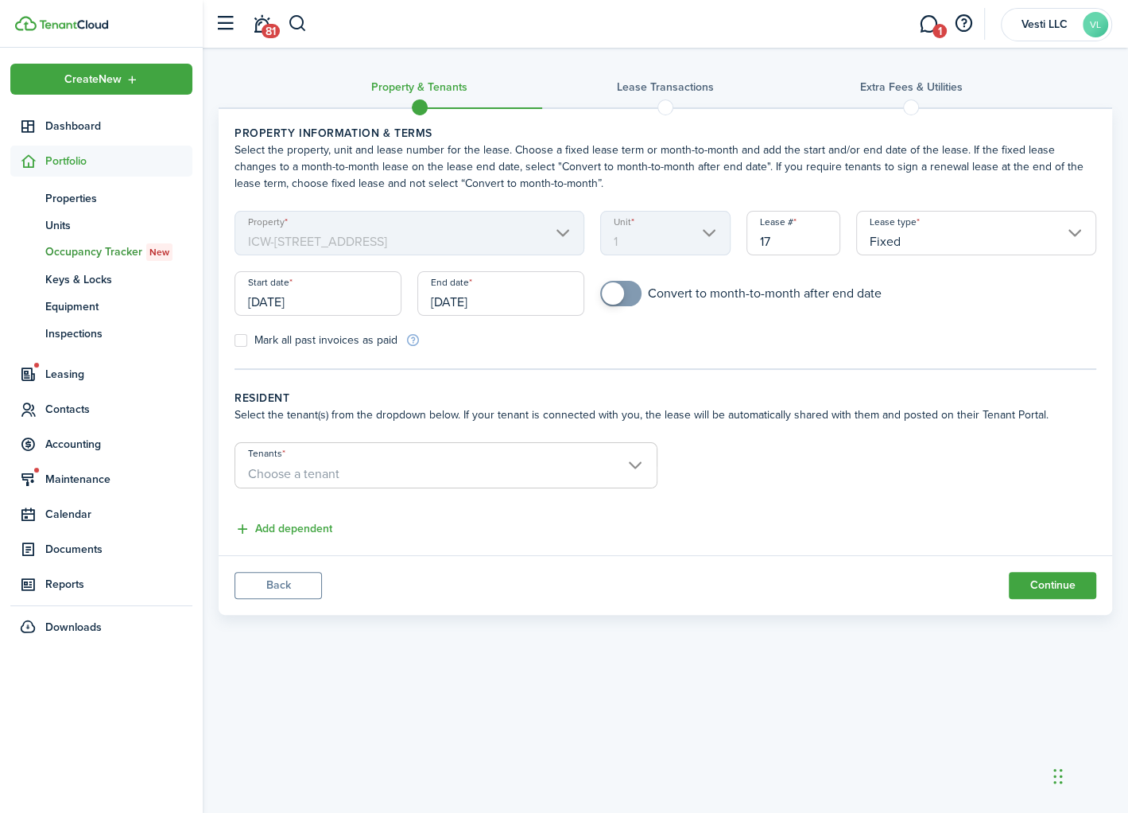
checkbox input "true"
click at [612, 296] on span at bounding box center [613, 293] width 22 height 22
click at [499, 476] on span "Choose a tenant" at bounding box center [445, 473] width 421 height 27
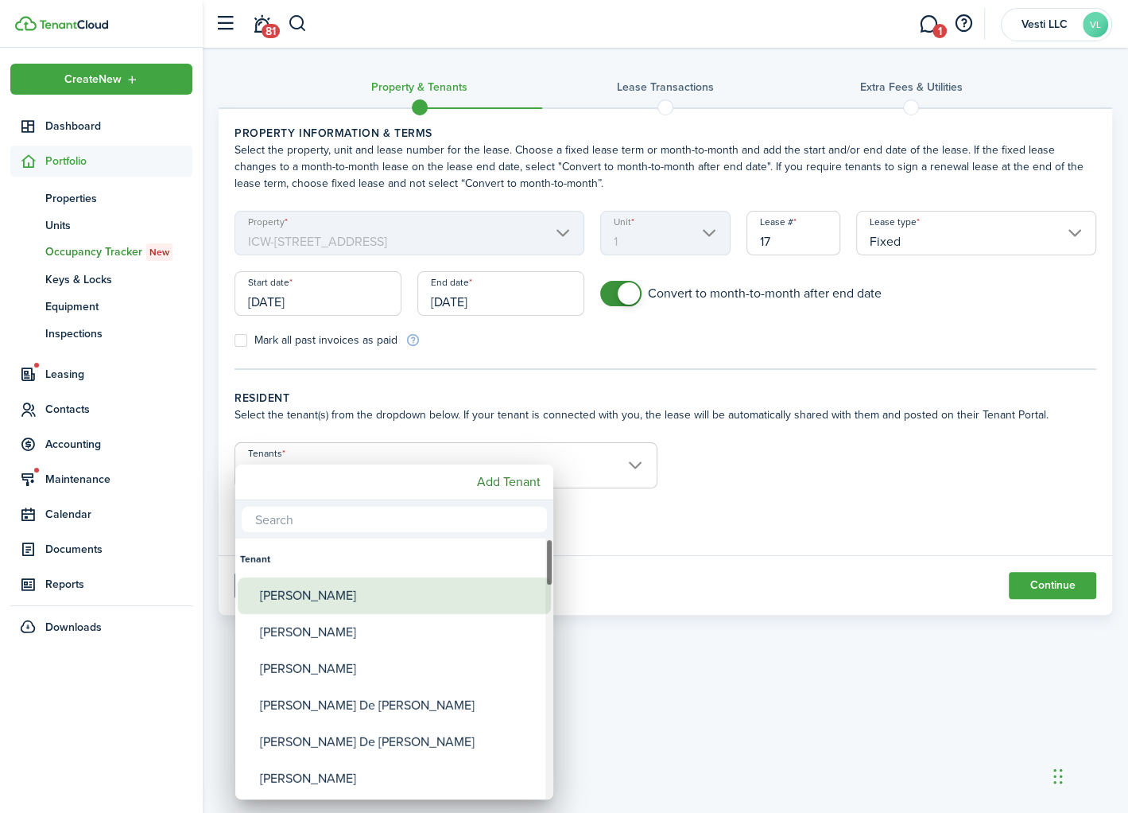
click at [355, 581] on div "[PERSON_NAME]" at bounding box center [401, 595] width 282 height 37
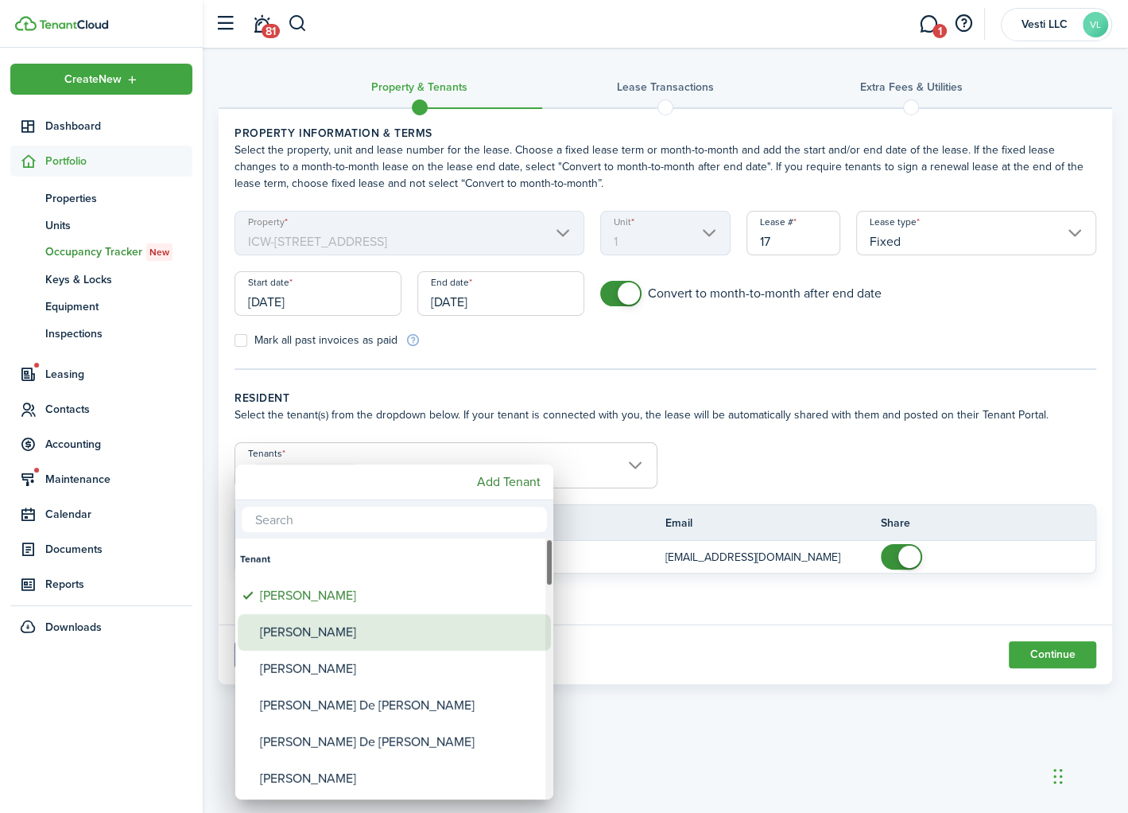
click at [330, 624] on div "[PERSON_NAME]" at bounding box center [401, 632] width 282 height 37
type input "[PERSON_NAME], [PERSON_NAME]"
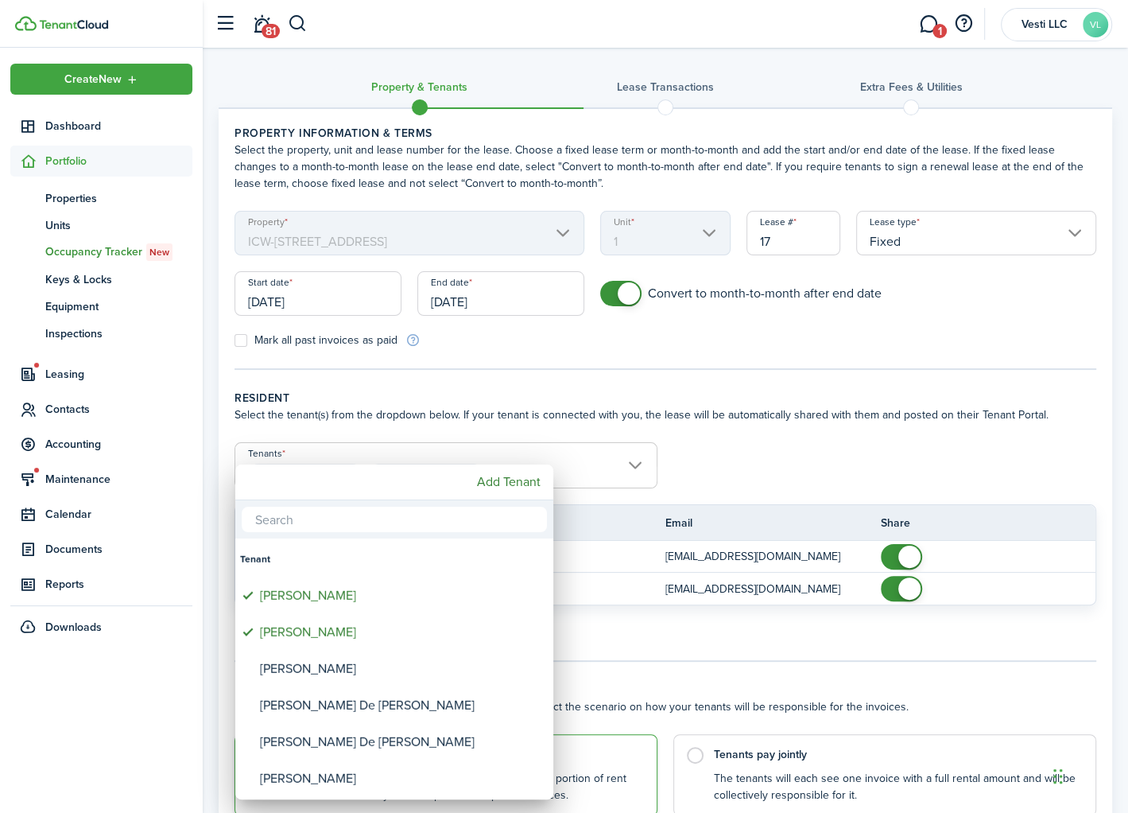
click at [740, 467] on div at bounding box center [564, 406] width 1383 height 1067
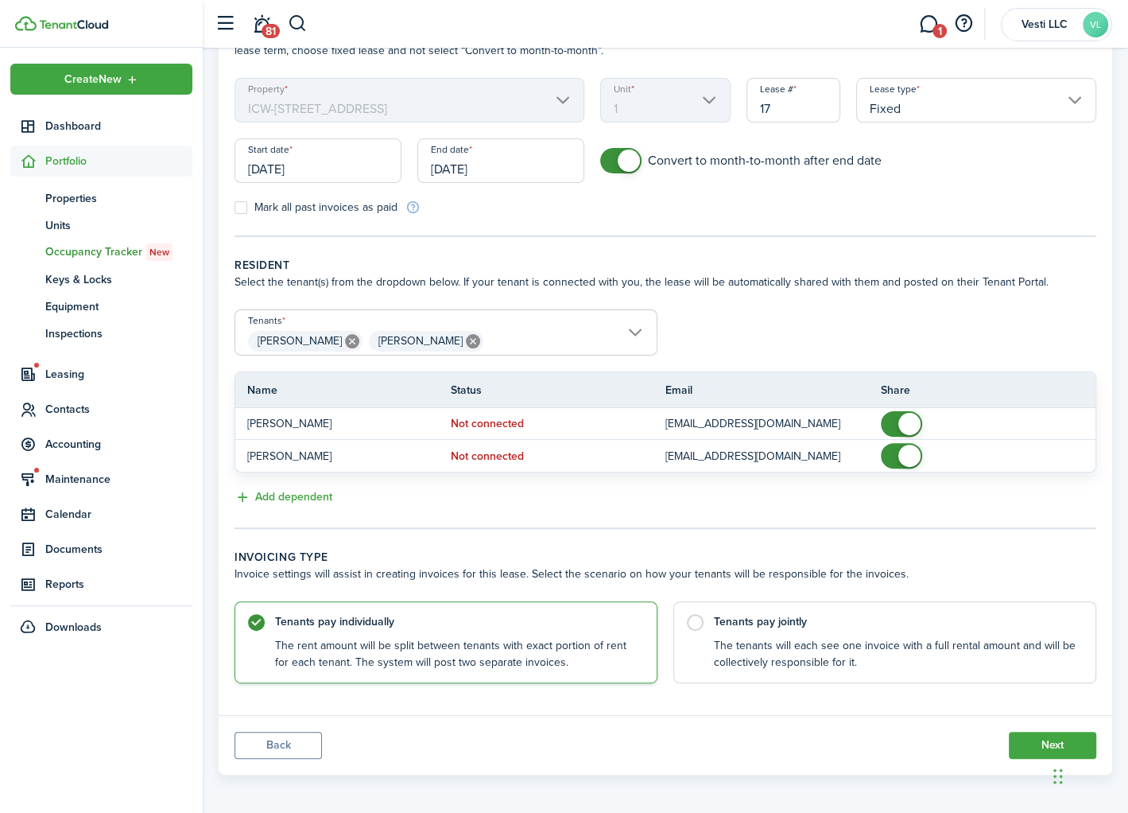
scroll to position [135, 0]
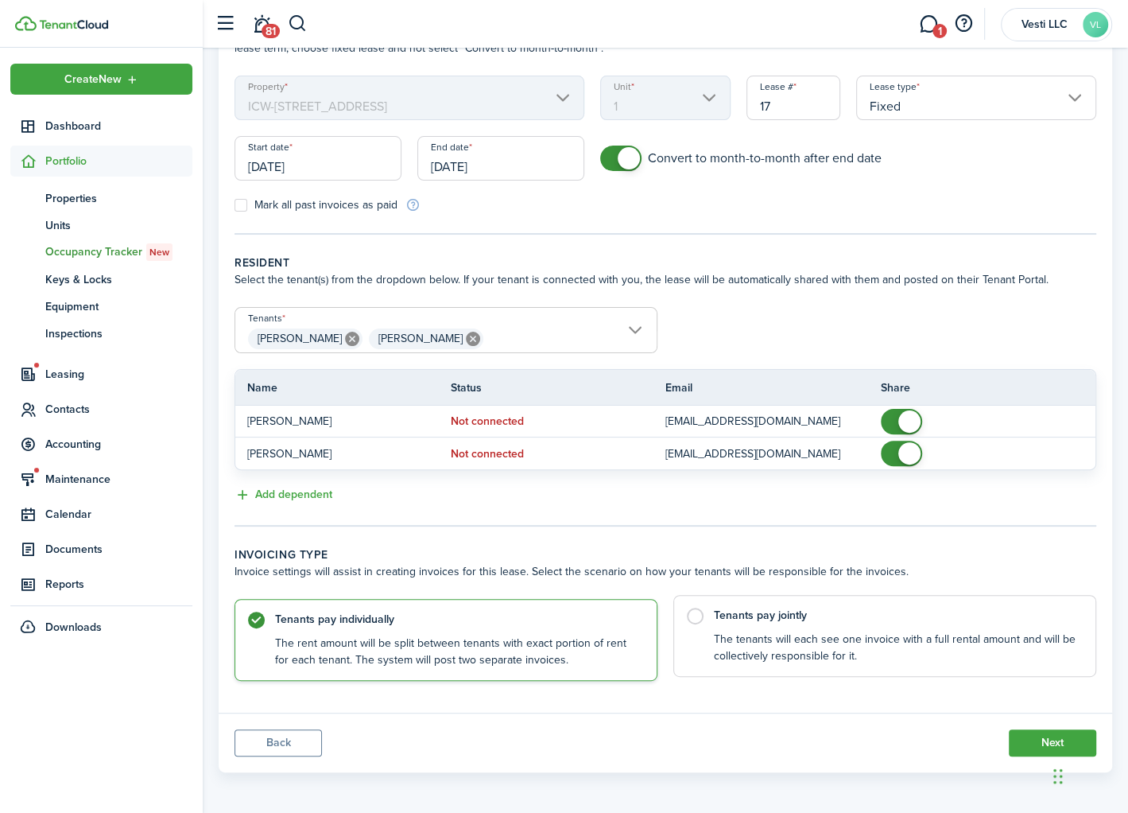
click at [694, 622] on label "Tenants pay jointly The tenants will each see one invoice with a full rental am…" at bounding box center [885, 636] width 423 height 82
radio input "false"
radio input "true"
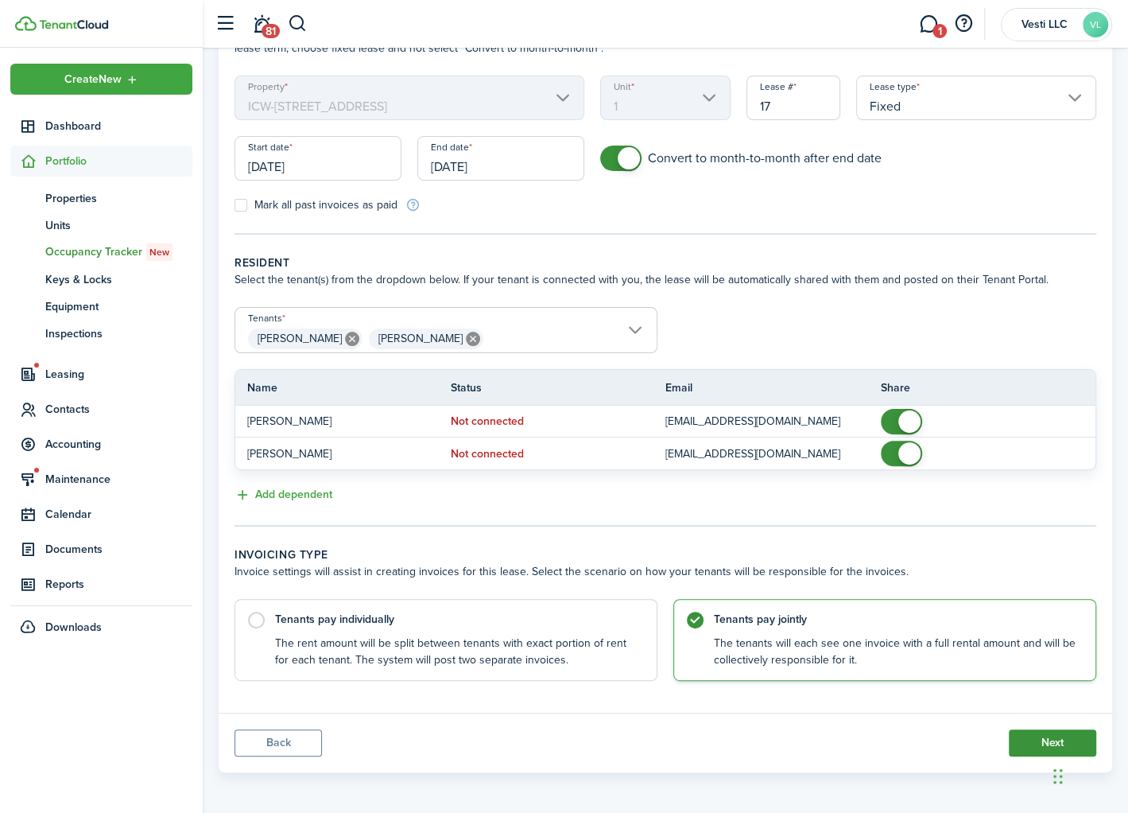
click at [1039, 734] on button "Next" at bounding box center [1052, 742] width 87 height 27
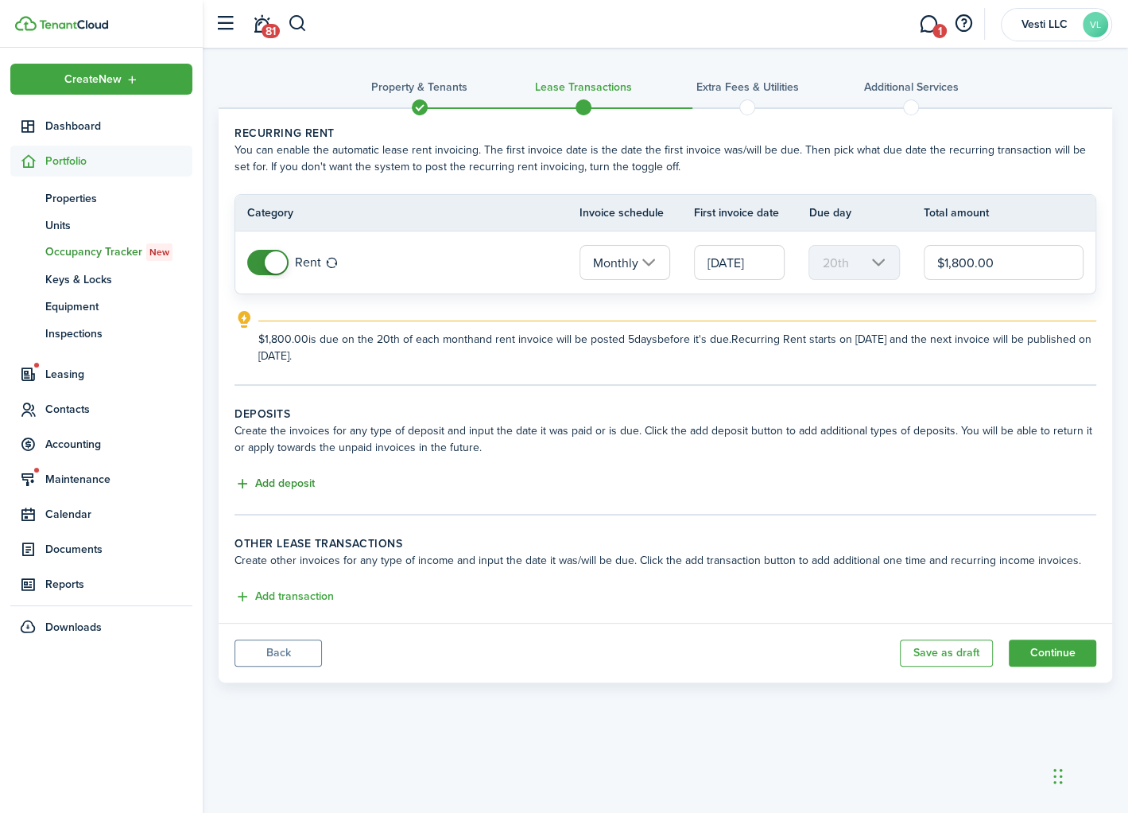
click at [293, 480] on button "Add deposit" at bounding box center [275, 484] width 80 height 18
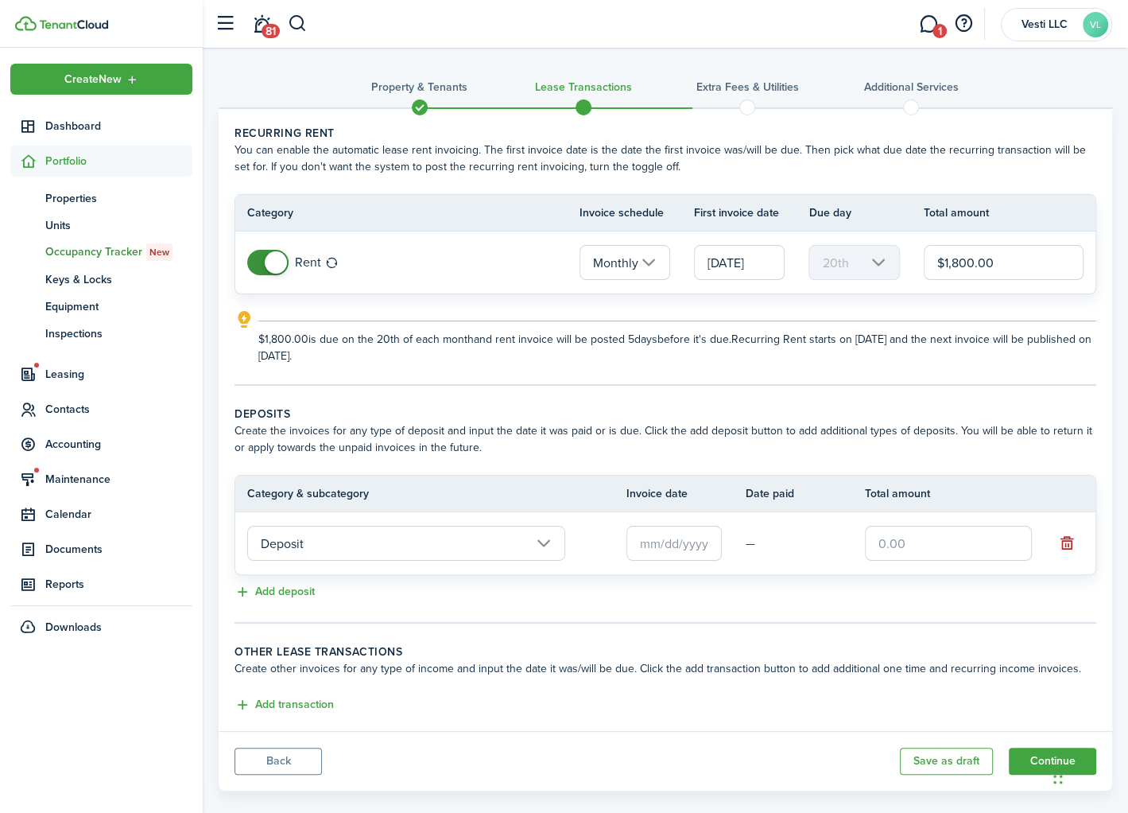
click at [667, 547] on input "text" at bounding box center [674, 543] width 95 height 35
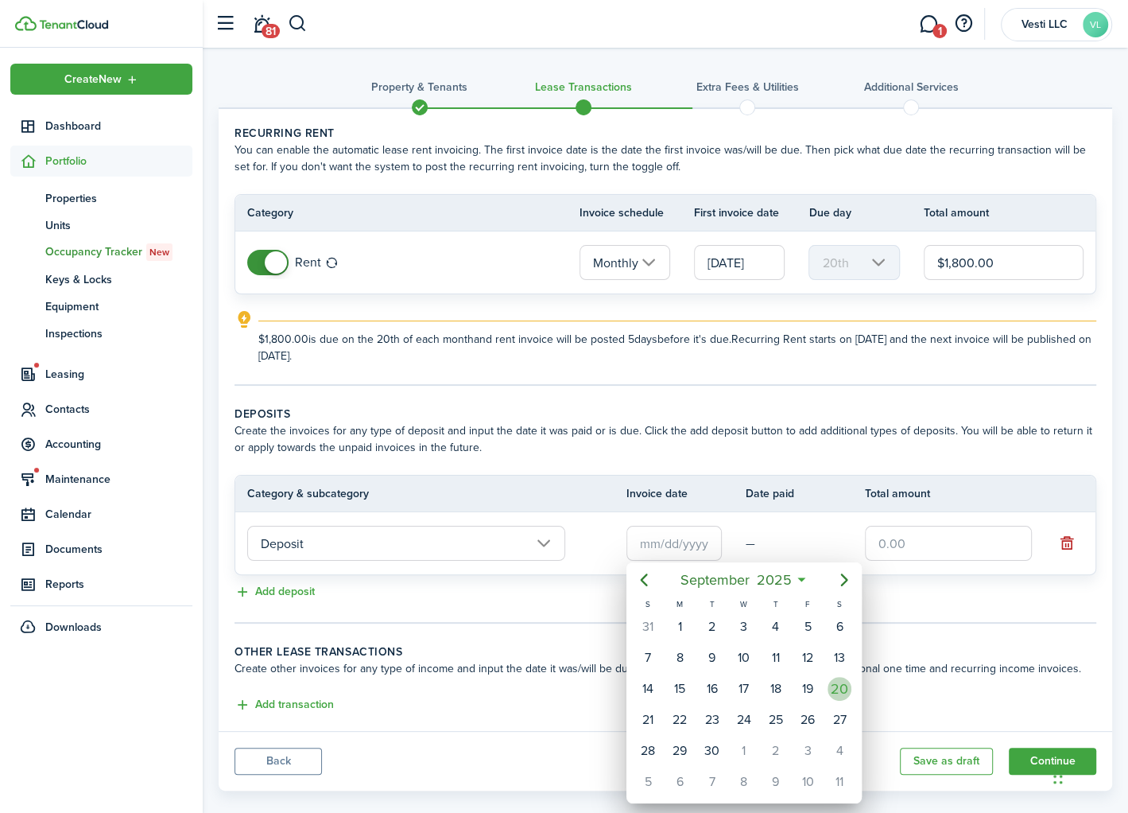
click at [842, 690] on div "20" at bounding box center [840, 689] width 24 height 24
type input "[DATE]"
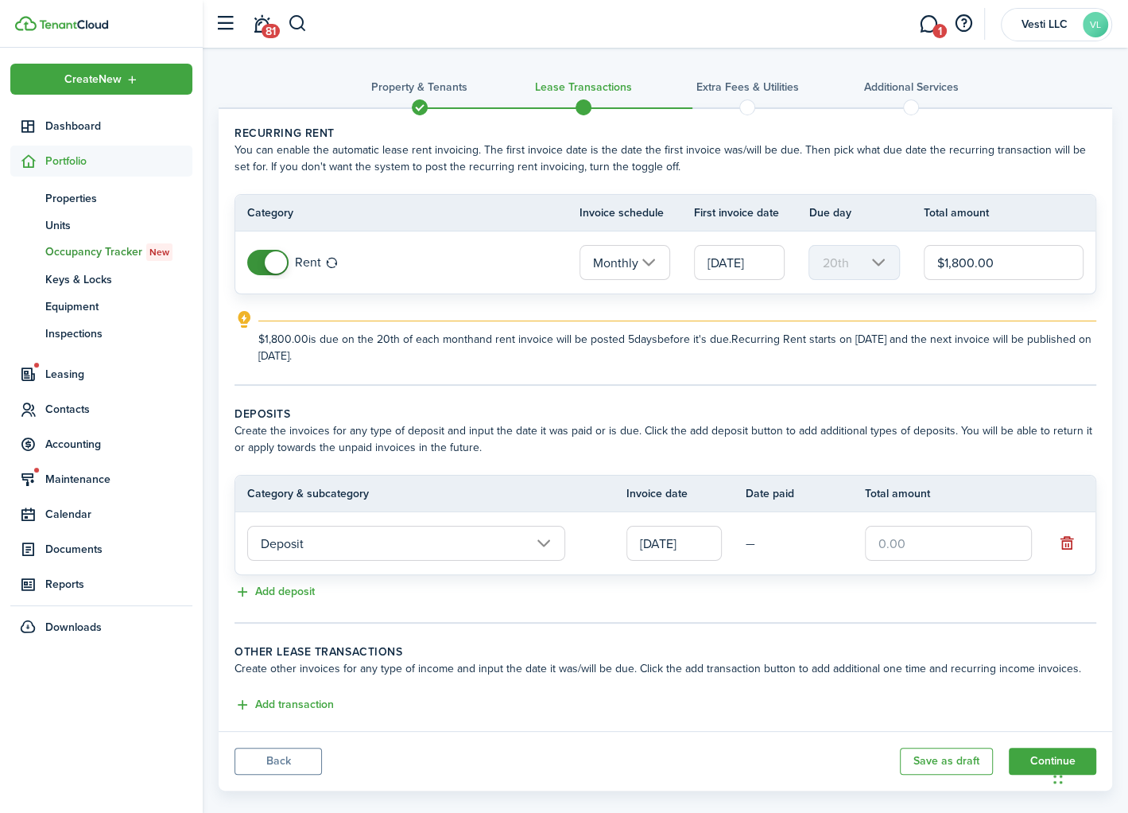
click at [801, 432] on wizard-step-header-description "Create the invoices for any type of deposit and input the date it was paid or i…" at bounding box center [666, 438] width 862 height 33
click at [286, 756] on button "Back" at bounding box center [278, 761] width 87 height 27
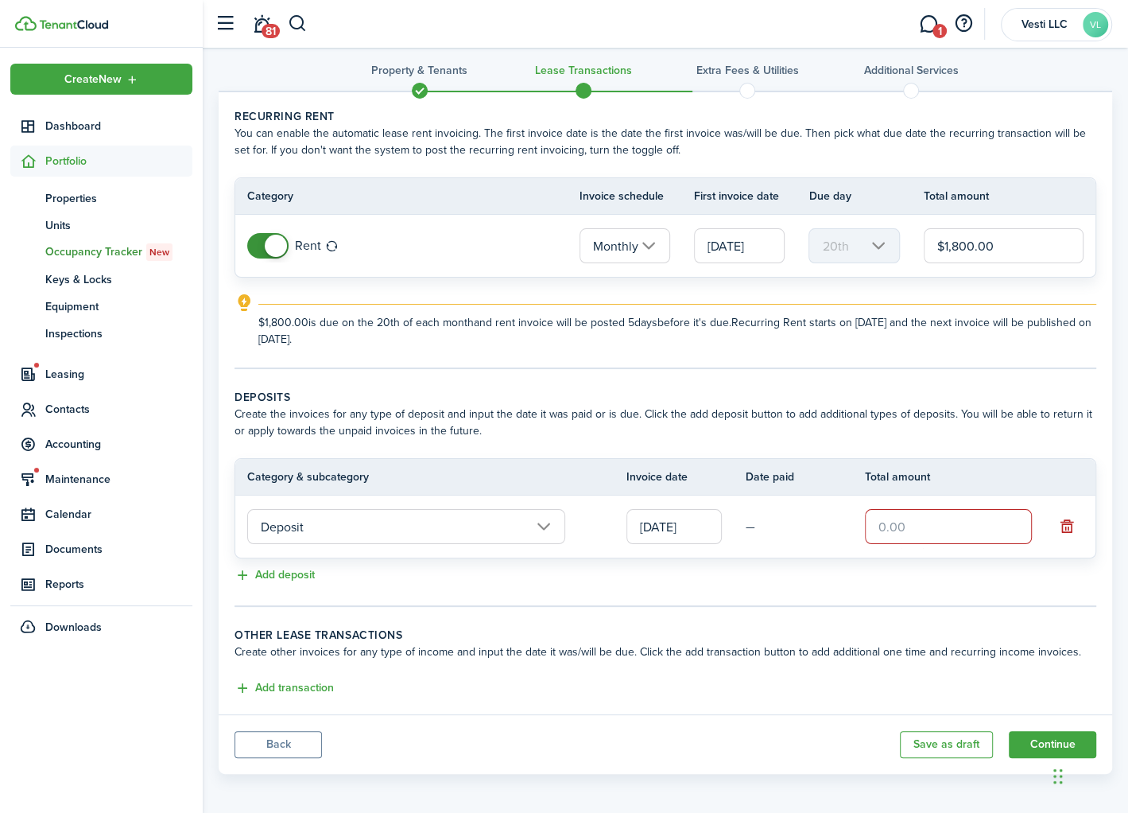
click at [286, 732] on button "Back" at bounding box center [278, 744] width 87 height 27
click at [901, 526] on input "text" at bounding box center [948, 526] width 167 height 35
type input "$850.00"
click at [650, 667] on lease-classic-other-transaction "Other lease transactions Create other invoices for any type of income and input…" at bounding box center [666, 663] width 862 height 72
click at [276, 740] on button "Back" at bounding box center [278, 744] width 87 height 27
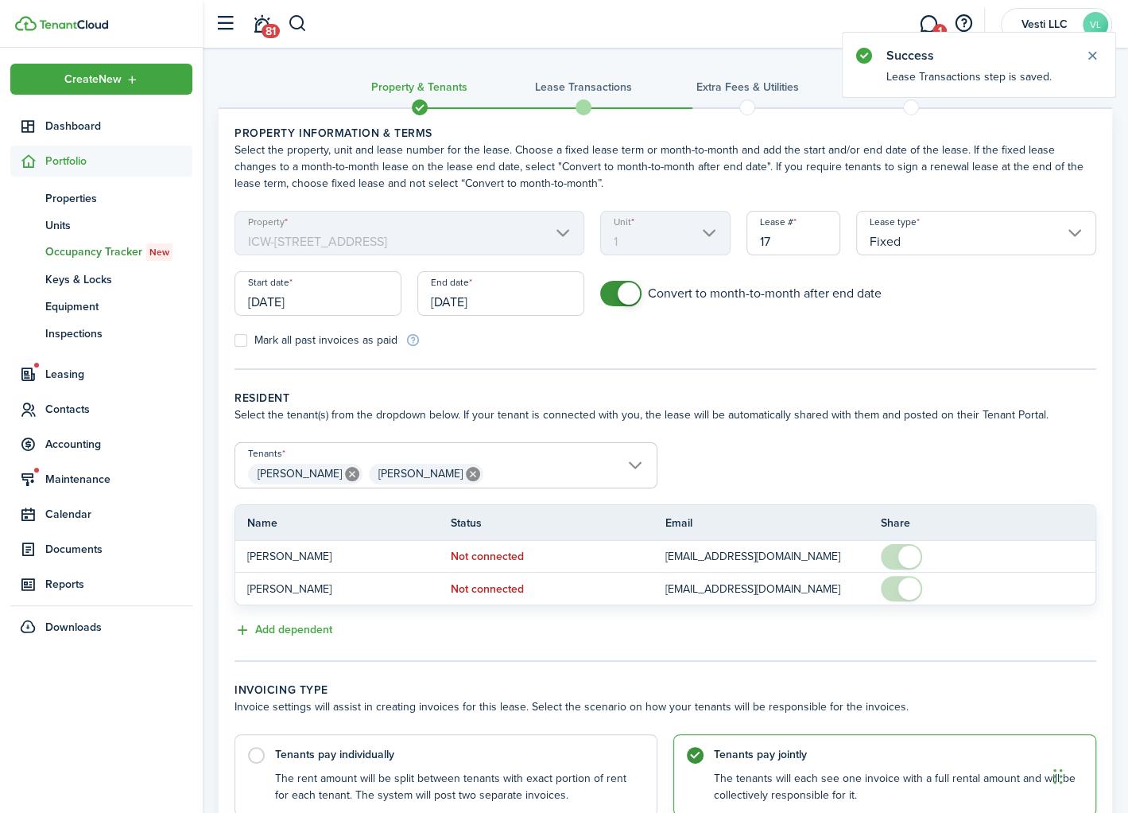
click at [526, 304] on input "[DATE]" at bounding box center [501, 293] width 167 height 45
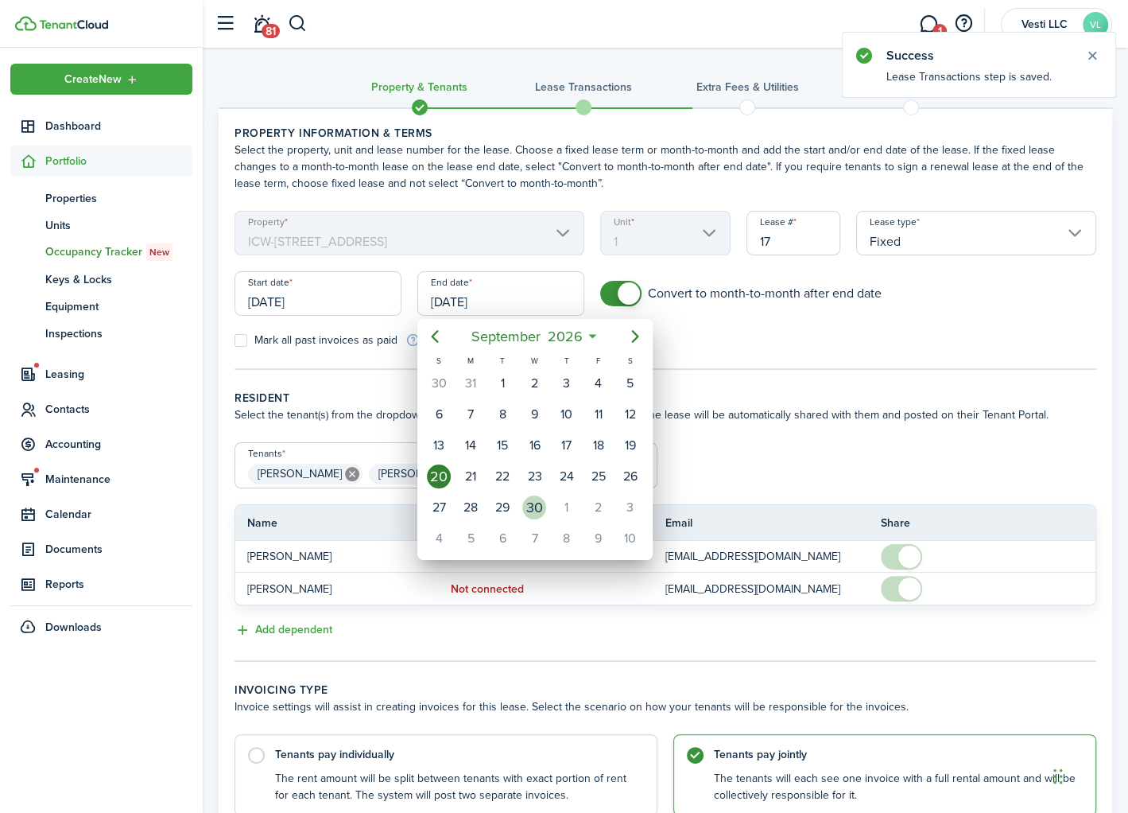
click at [530, 499] on div "30" at bounding box center [534, 507] width 24 height 24
type input "[DATE]"
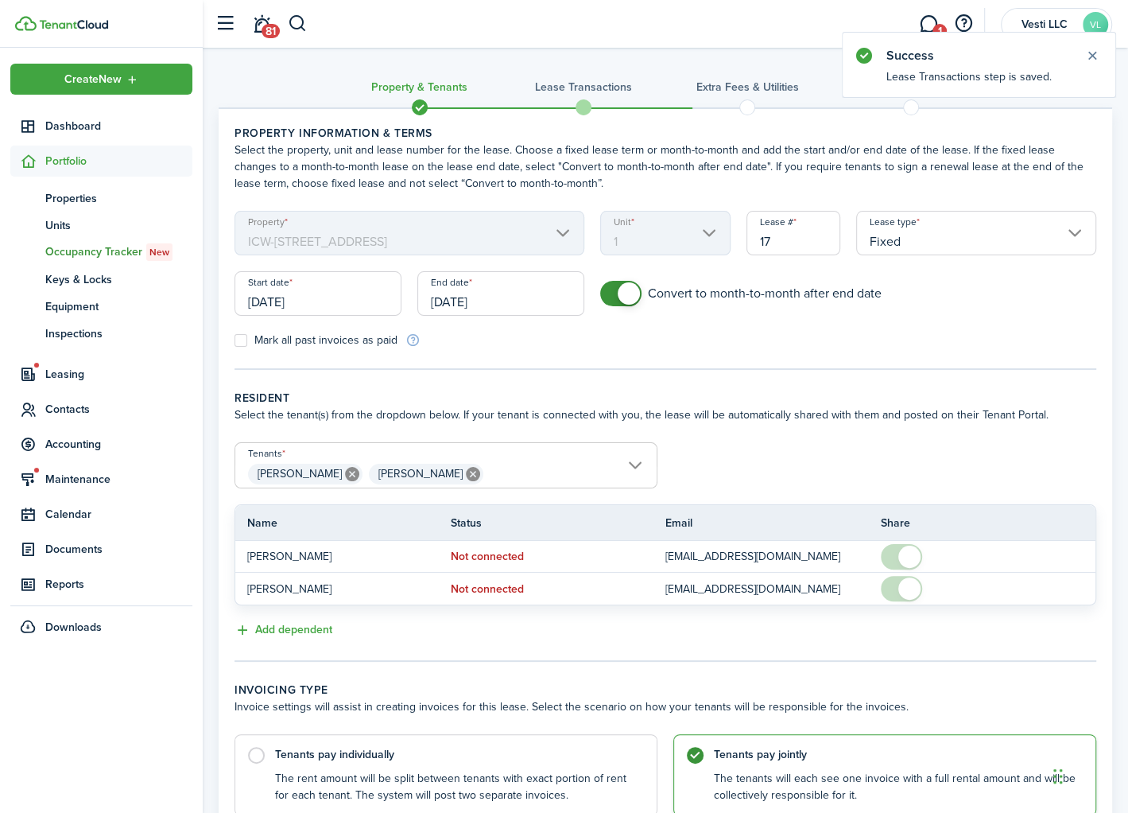
click at [764, 354] on tc-wizard-step "Property information & terms Select the property, unit and lease number for the…" at bounding box center [666, 247] width 862 height 245
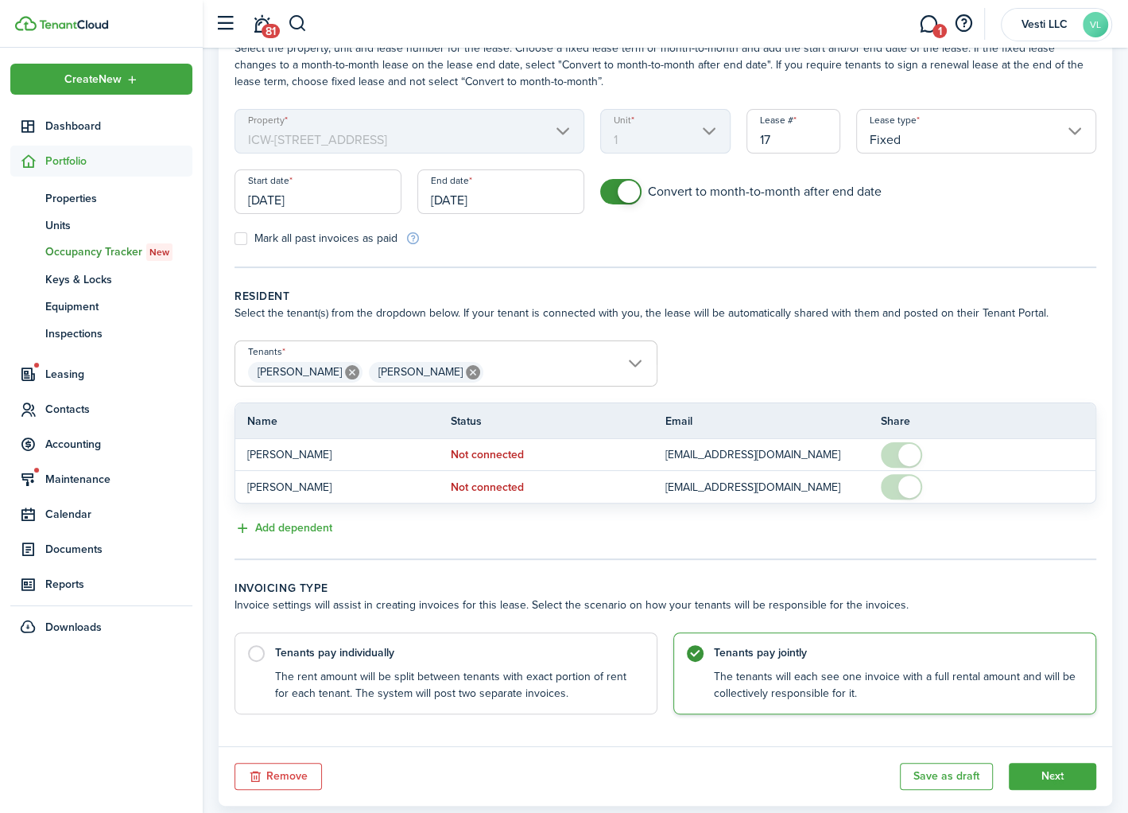
scroll to position [135, 0]
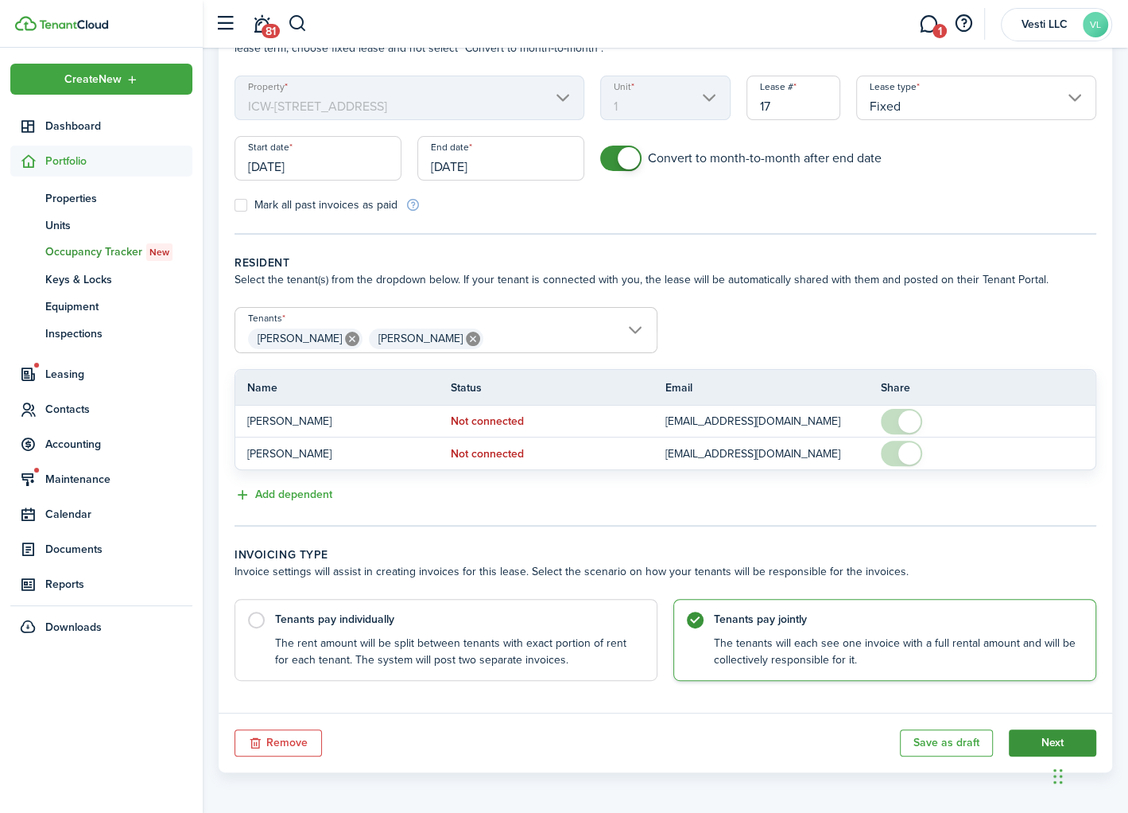
click at [1031, 732] on button "Next" at bounding box center [1052, 742] width 87 height 27
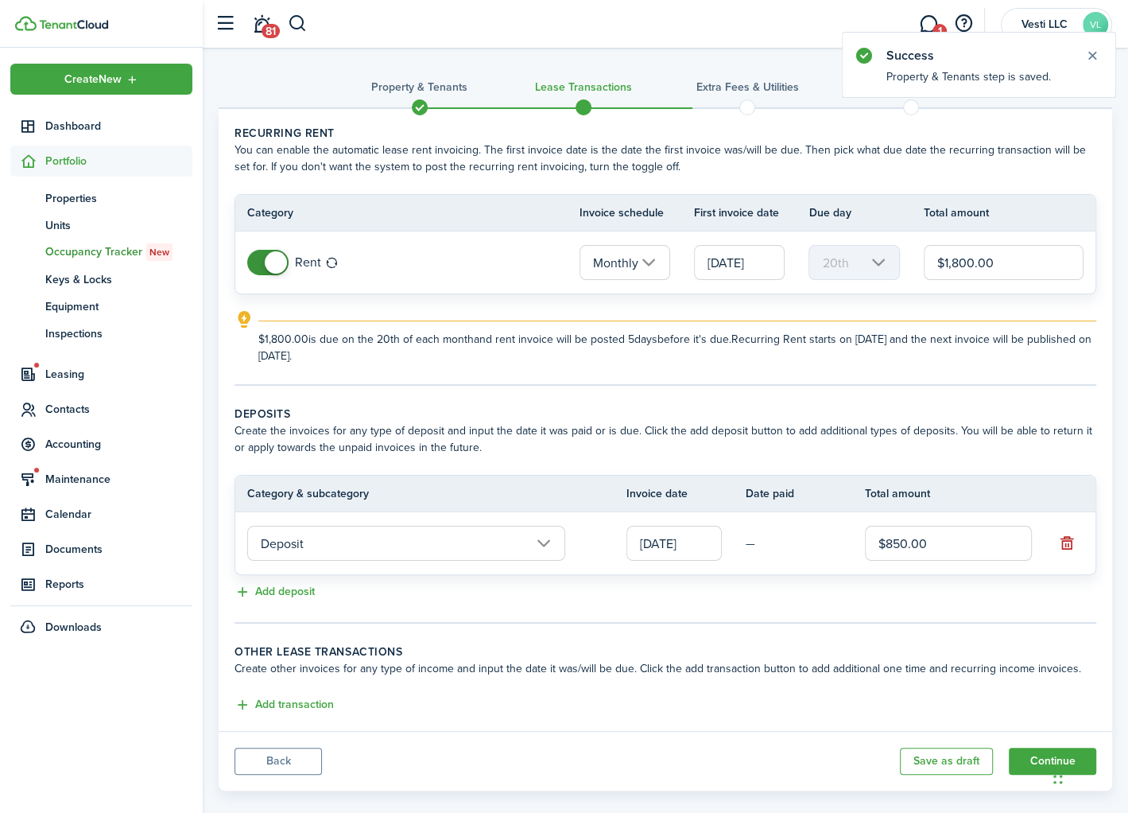
click at [739, 261] on input "[DATE]" at bounding box center [739, 262] width 91 height 35
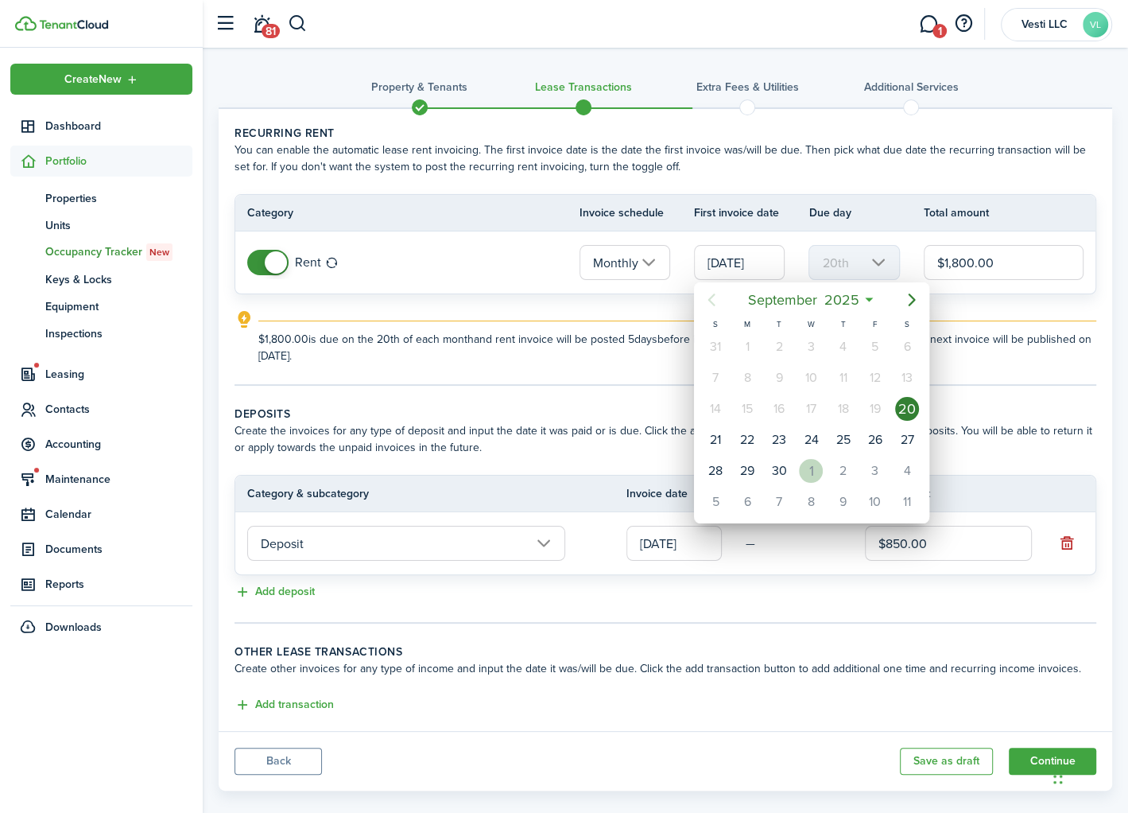
click at [810, 468] on div "1" at bounding box center [811, 471] width 24 height 24
type input "[DATE]"
type input "1st"
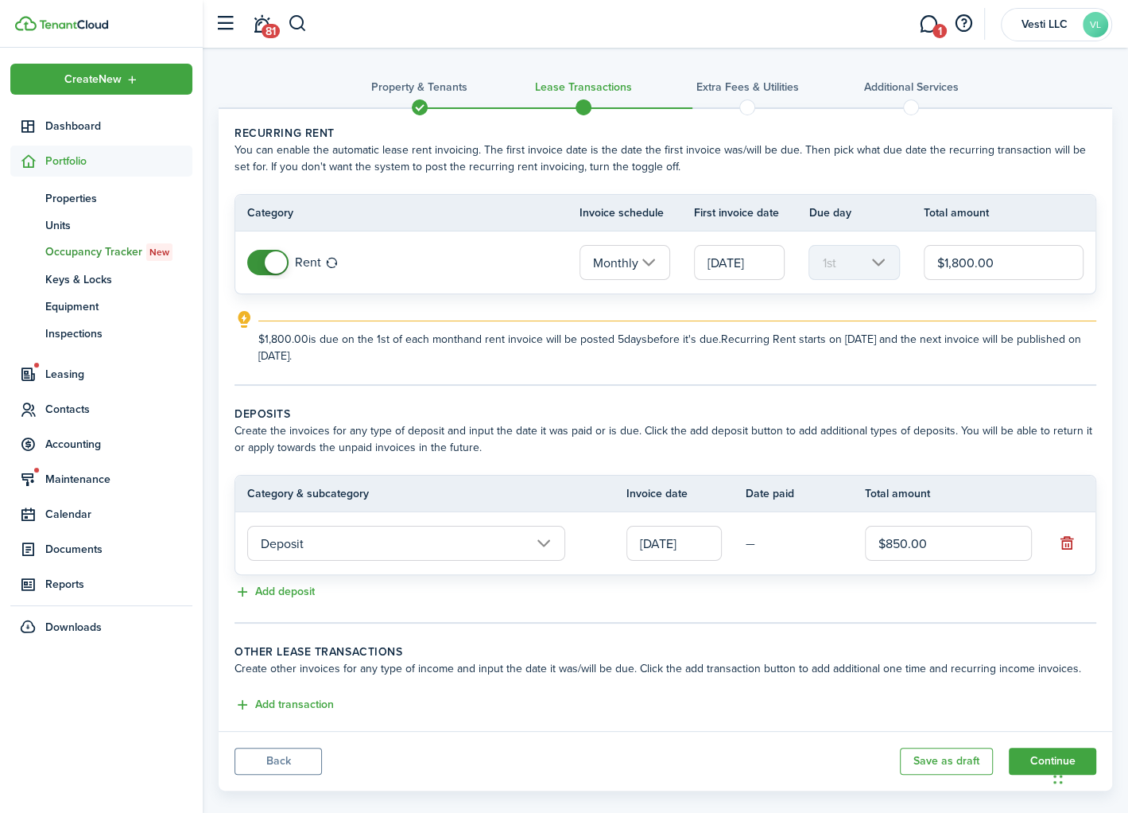
scroll to position [17, 0]
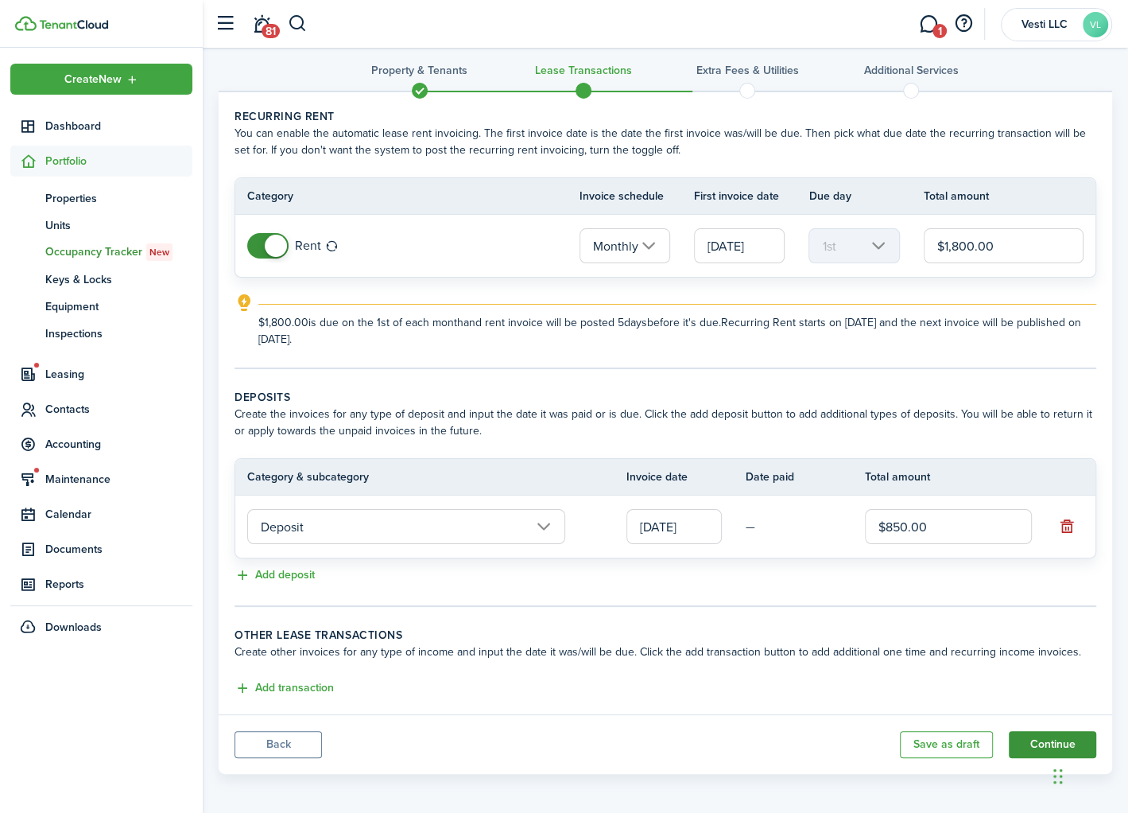
click at [1039, 736] on button "Continue" at bounding box center [1052, 744] width 87 height 27
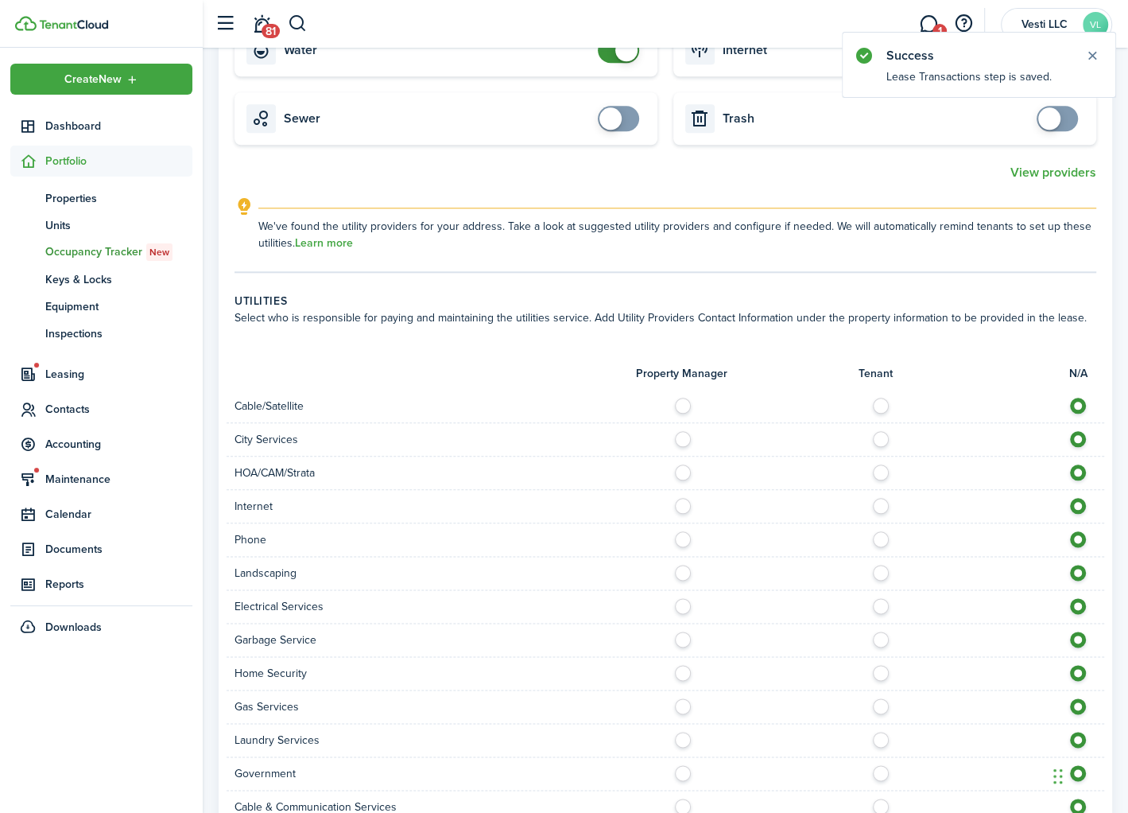
scroll to position [1404, 0]
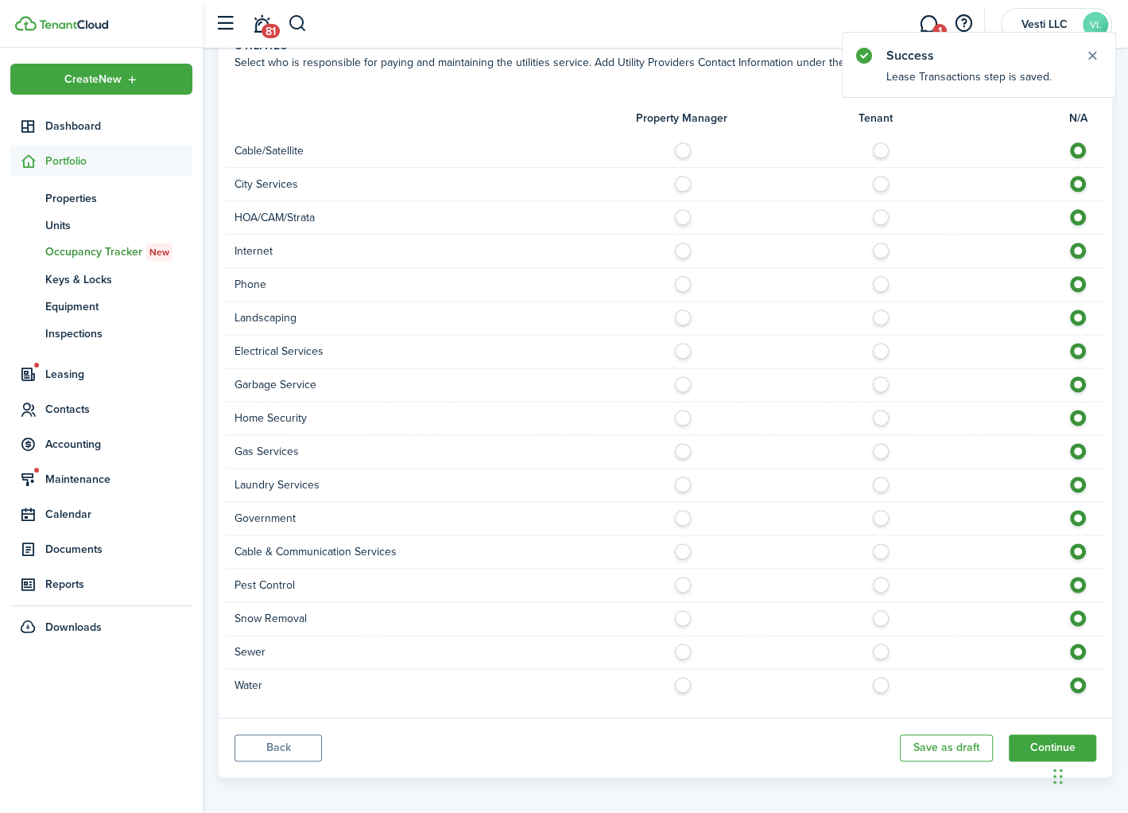
click at [274, 734] on button "Back" at bounding box center [278, 747] width 87 height 27
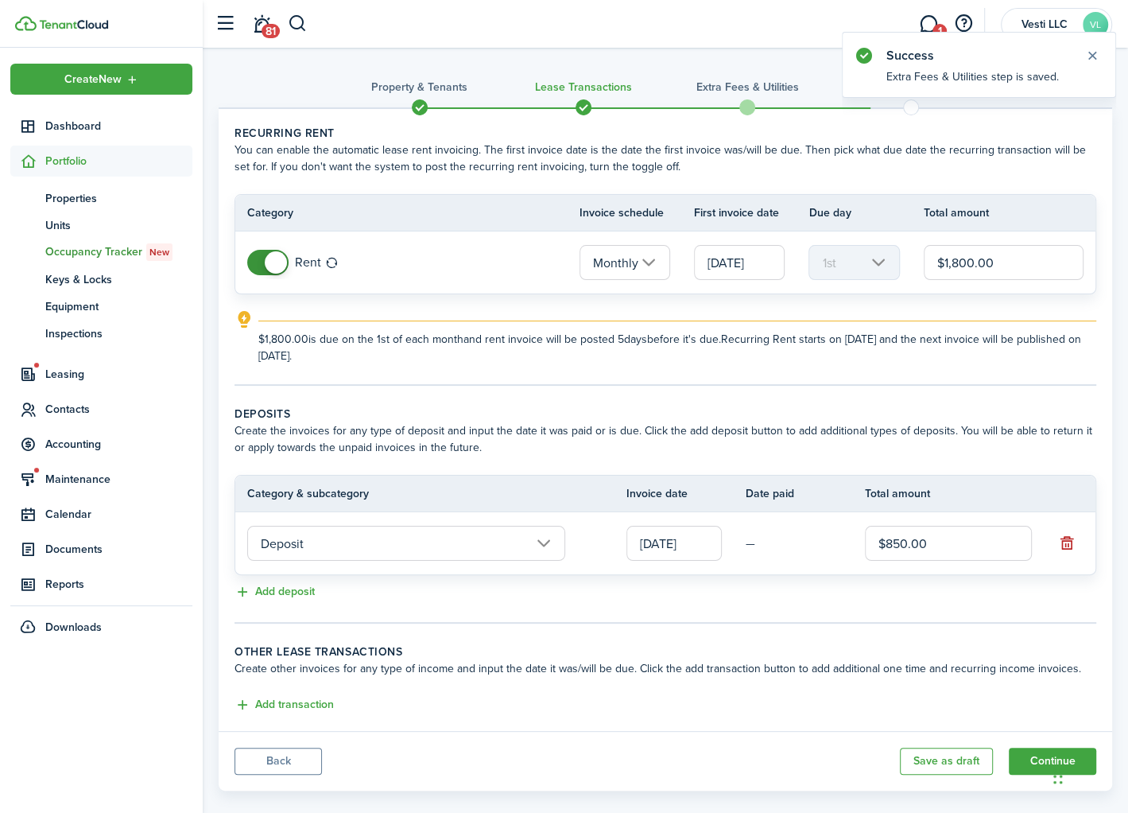
scroll to position [17, 0]
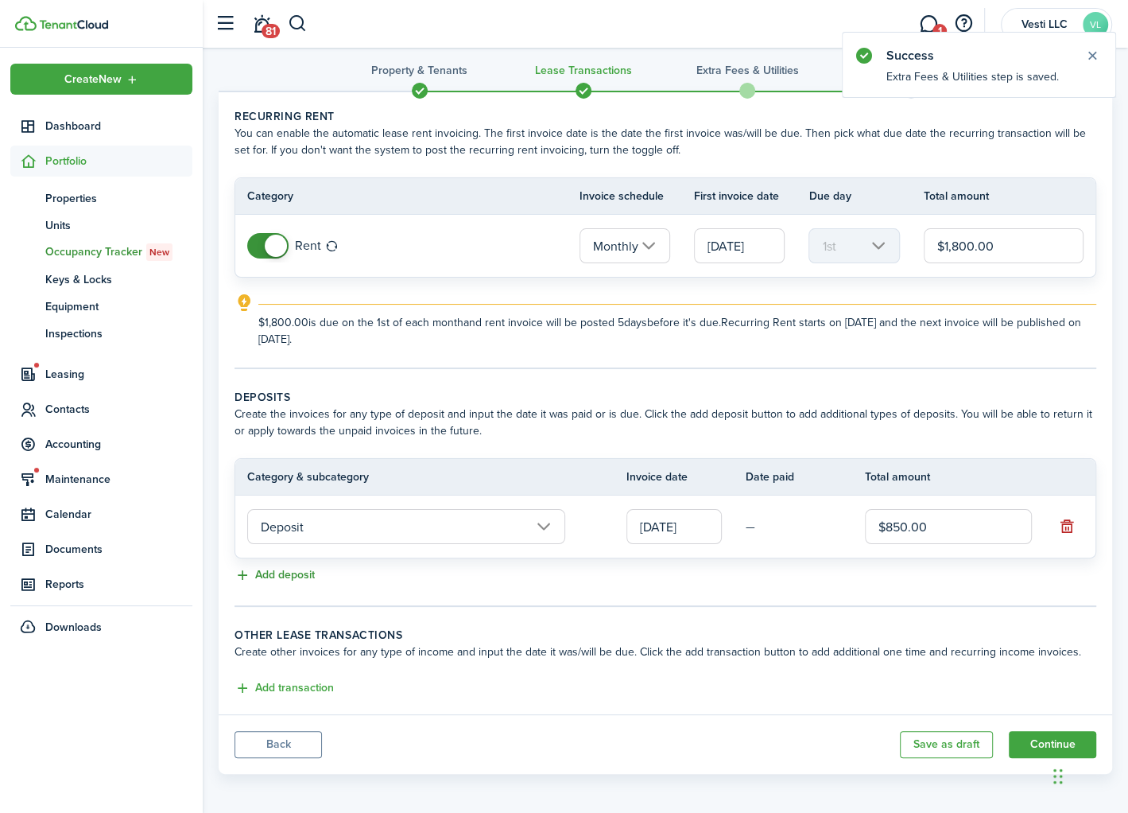
click at [286, 566] on button "Add deposit" at bounding box center [275, 575] width 80 height 18
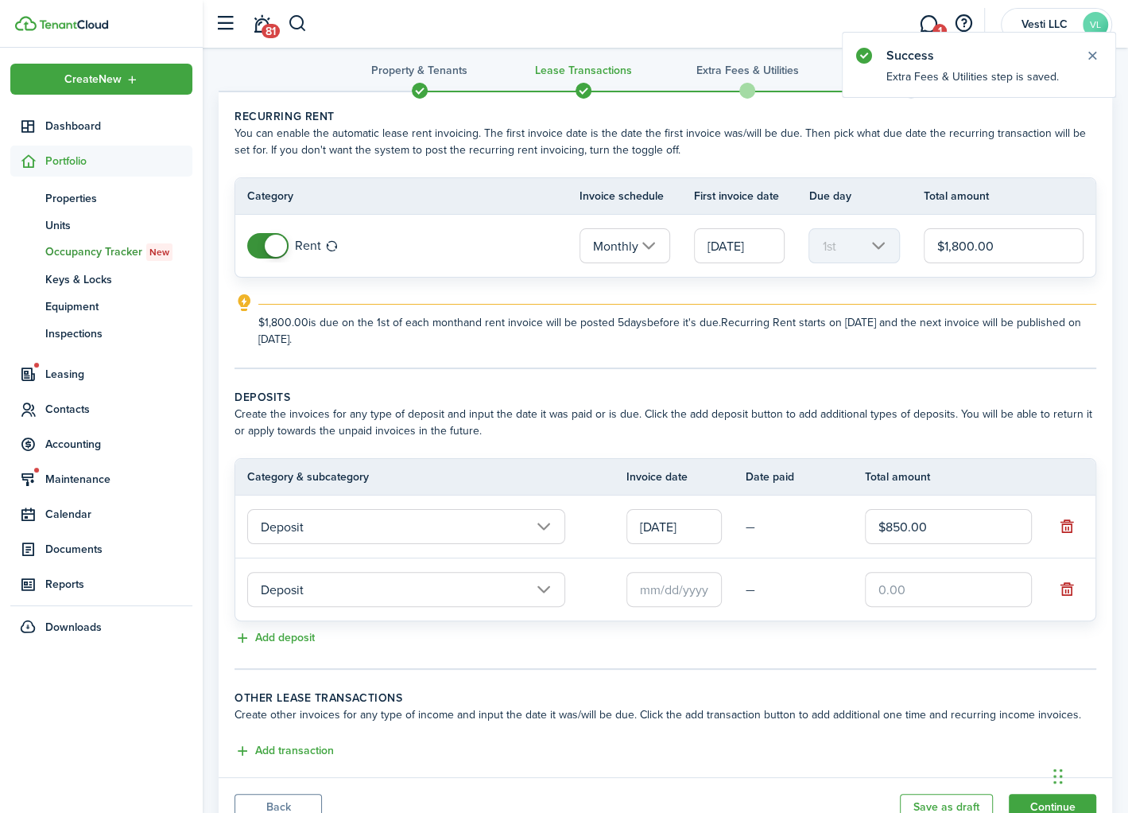
click at [673, 588] on input "text" at bounding box center [674, 589] width 95 height 35
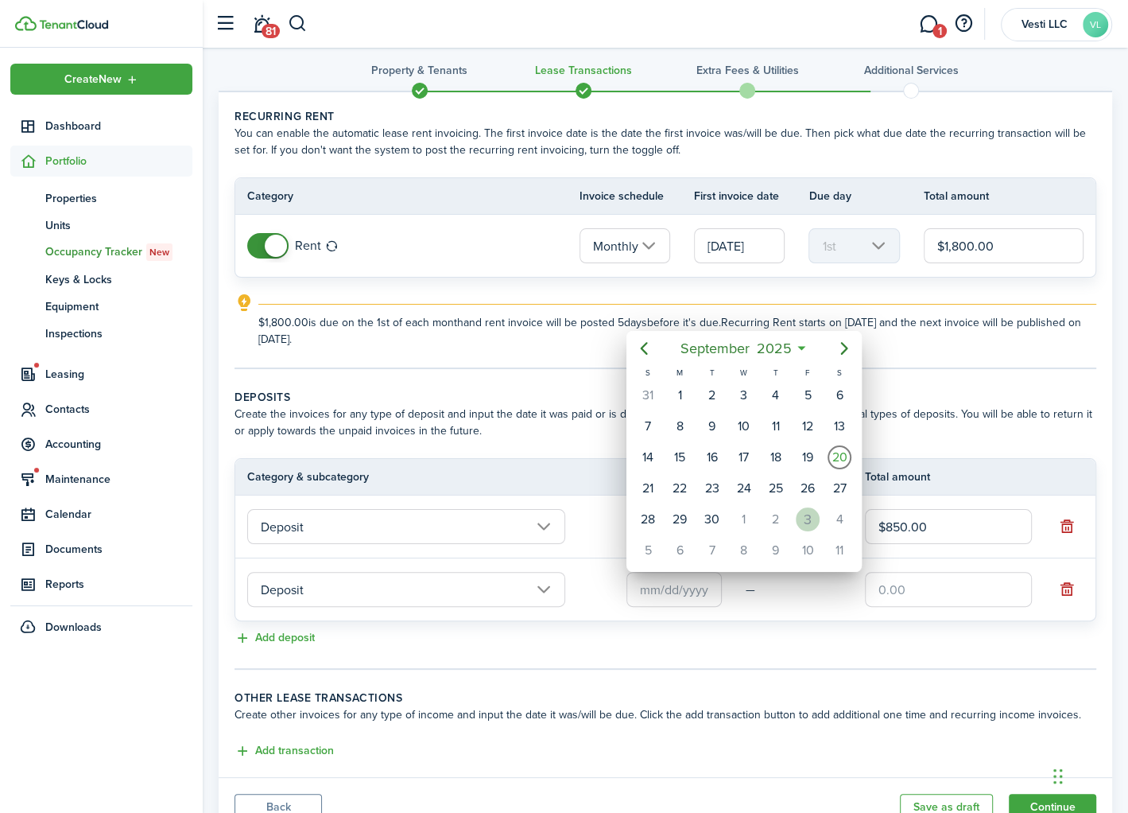
click at [809, 511] on div "3" at bounding box center [808, 519] width 24 height 24
type input "[DATE]"
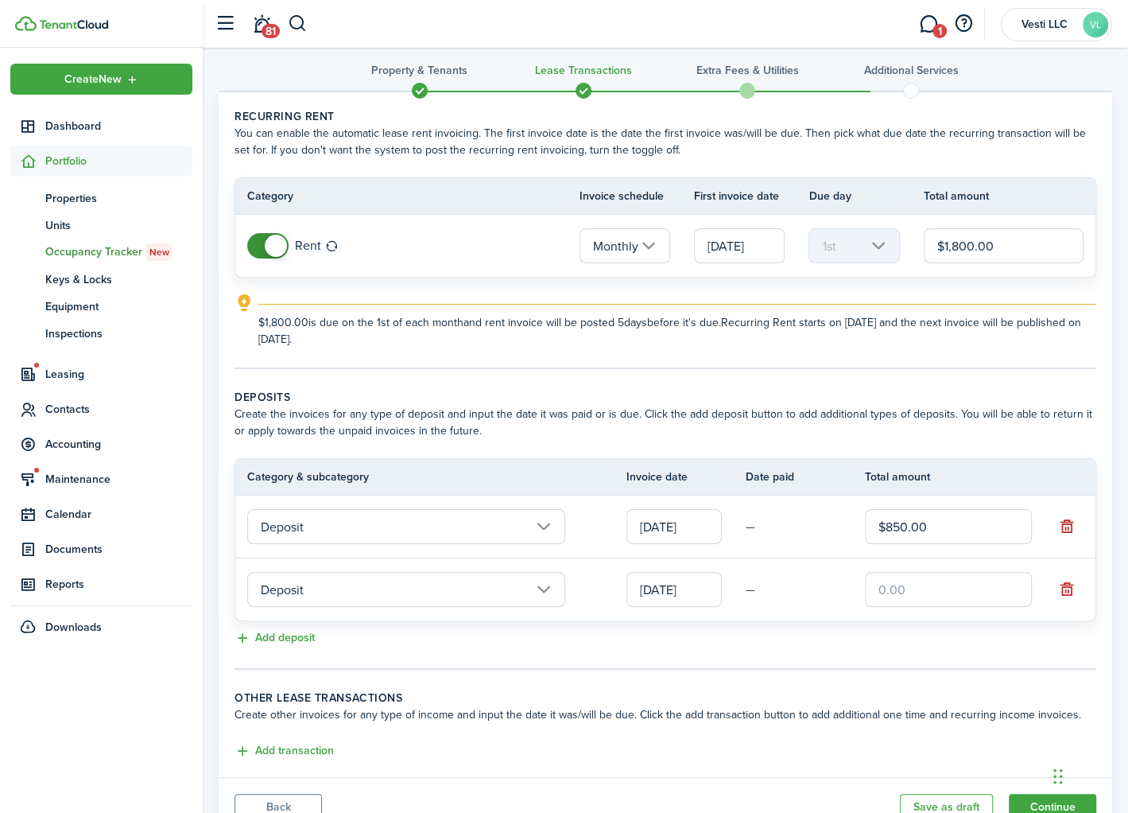
scroll to position [0, 0]
click at [915, 581] on input "text" at bounding box center [948, 589] width 167 height 35
type input "$350.00"
click at [295, 634] on button "Add deposit" at bounding box center [275, 638] width 80 height 18
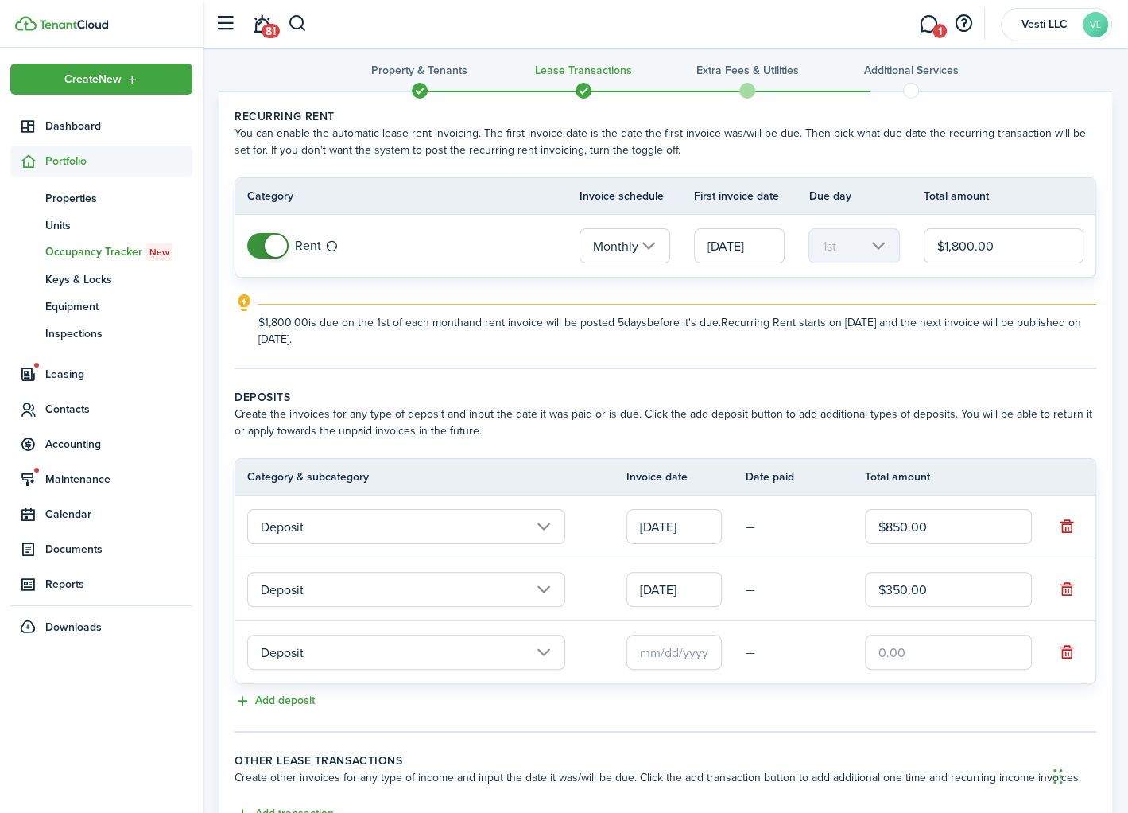
click at [675, 652] on input "text" at bounding box center [674, 652] width 95 height 35
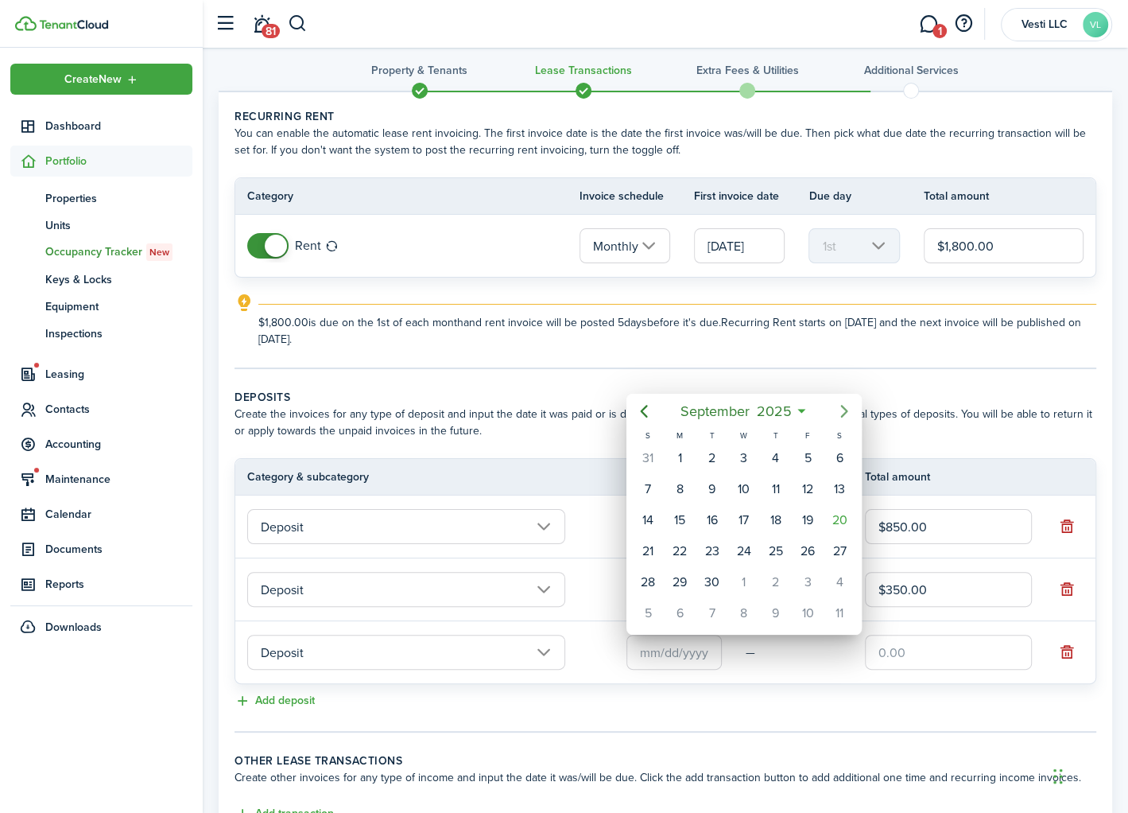
click at [842, 409] on icon "Next page" at bounding box center [844, 411] width 19 height 19
click at [750, 455] on div "1" at bounding box center [744, 458] width 24 height 24
type input "[DATE]"
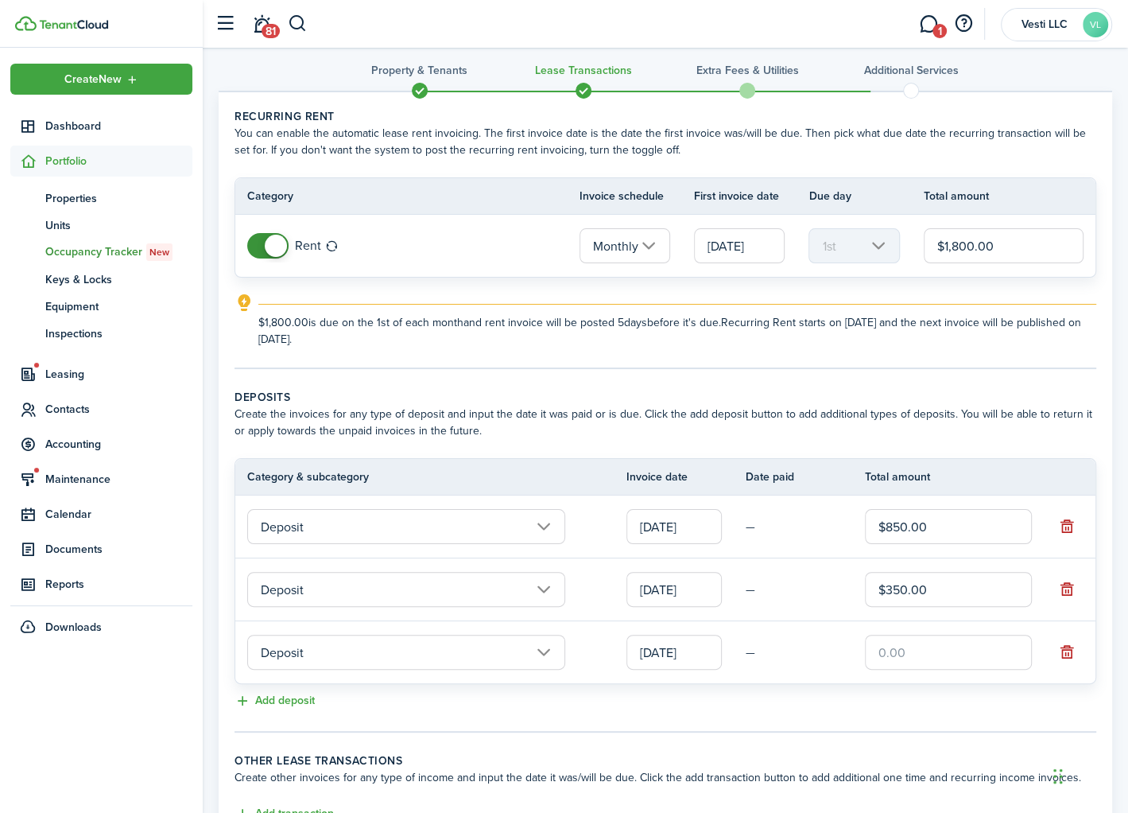
click at [904, 644] on input "text" at bounding box center [948, 652] width 167 height 35
type input "$300.00"
click at [293, 697] on button "Add deposit" at bounding box center [275, 701] width 80 height 18
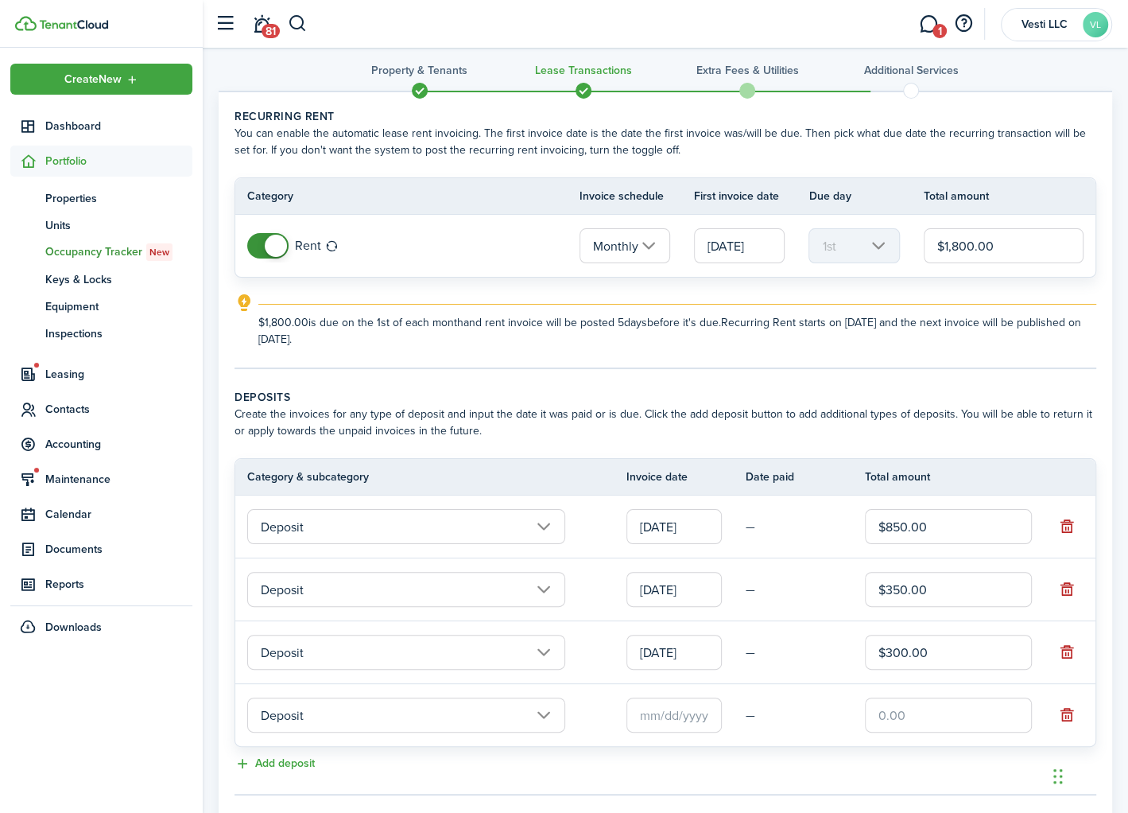
click at [668, 637] on input "[DATE]" at bounding box center [674, 652] width 95 height 35
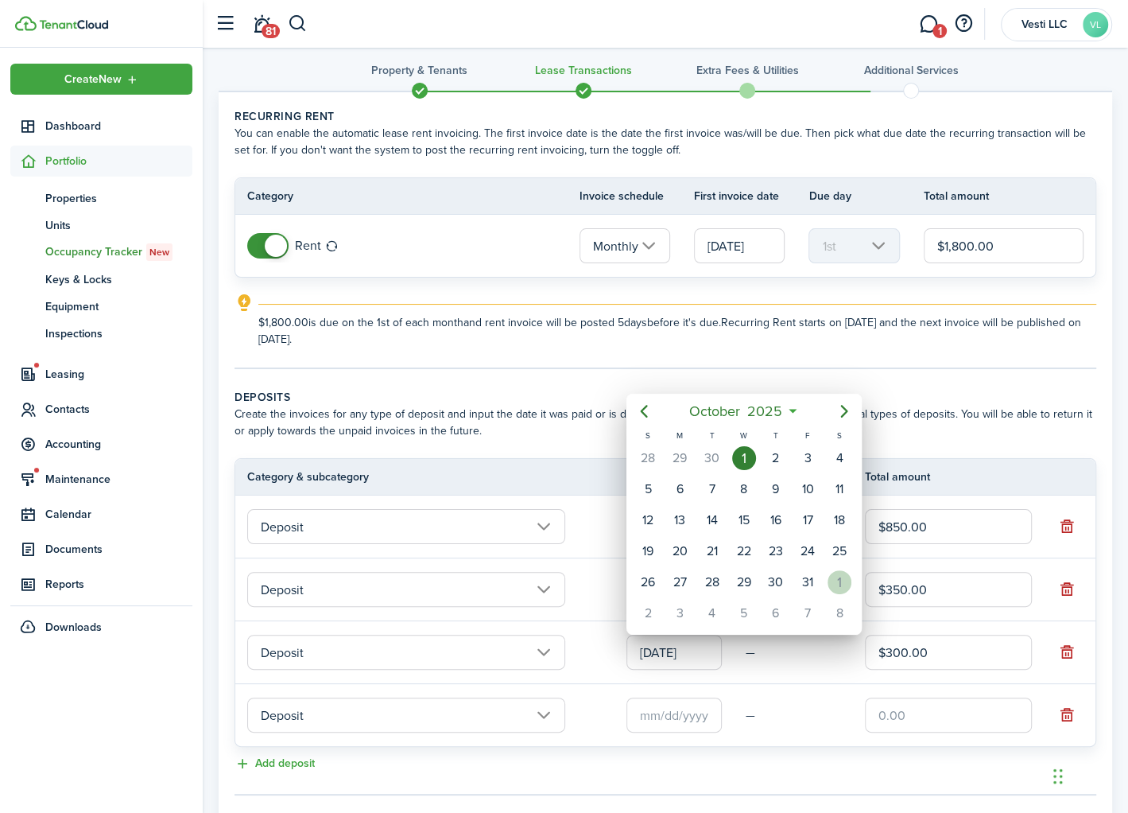
click at [841, 571] on div "1" at bounding box center [840, 582] width 24 height 24
type input "[DATE]"
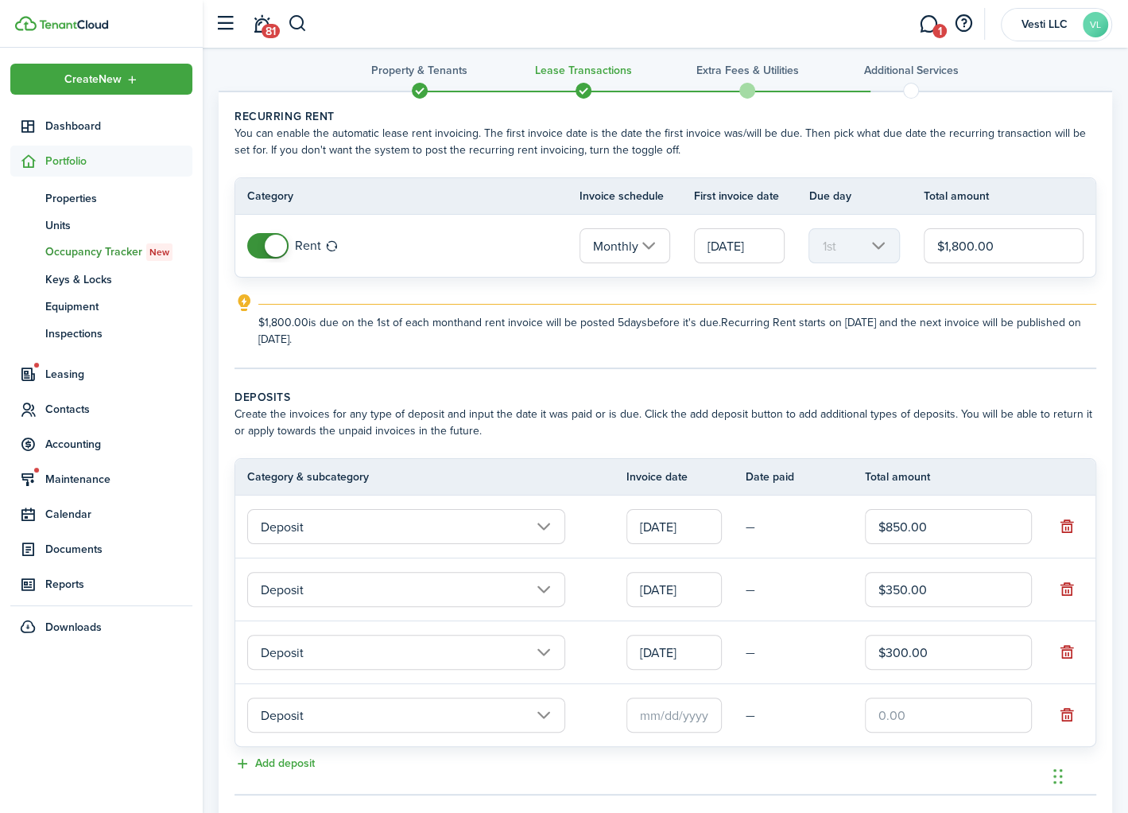
click at [659, 708] on input "text" at bounding box center [674, 714] width 95 height 35
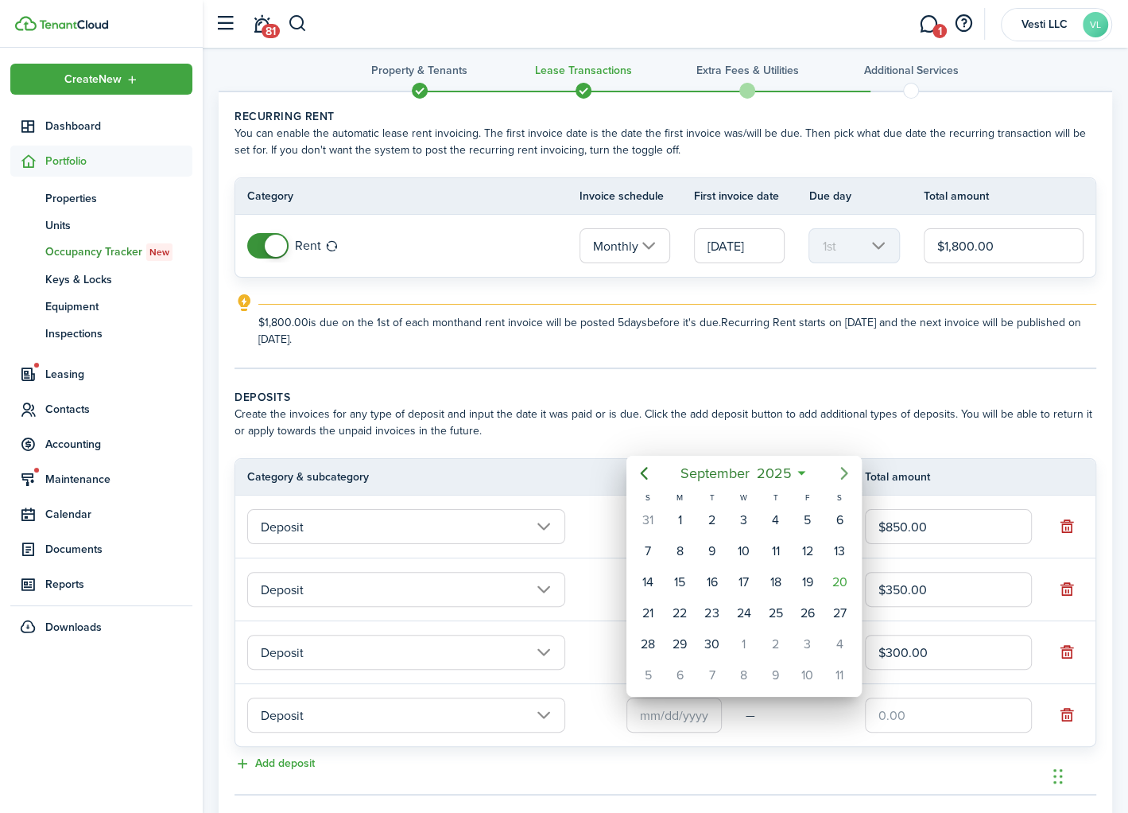
click at [842, 463] on mbsc-button "Next page" at bounding box center [845, 473] width 32 height 32
click at [682, 668] on div "1" at bounding box center [680, 675] width 24 height 24
type input "[DATE]"
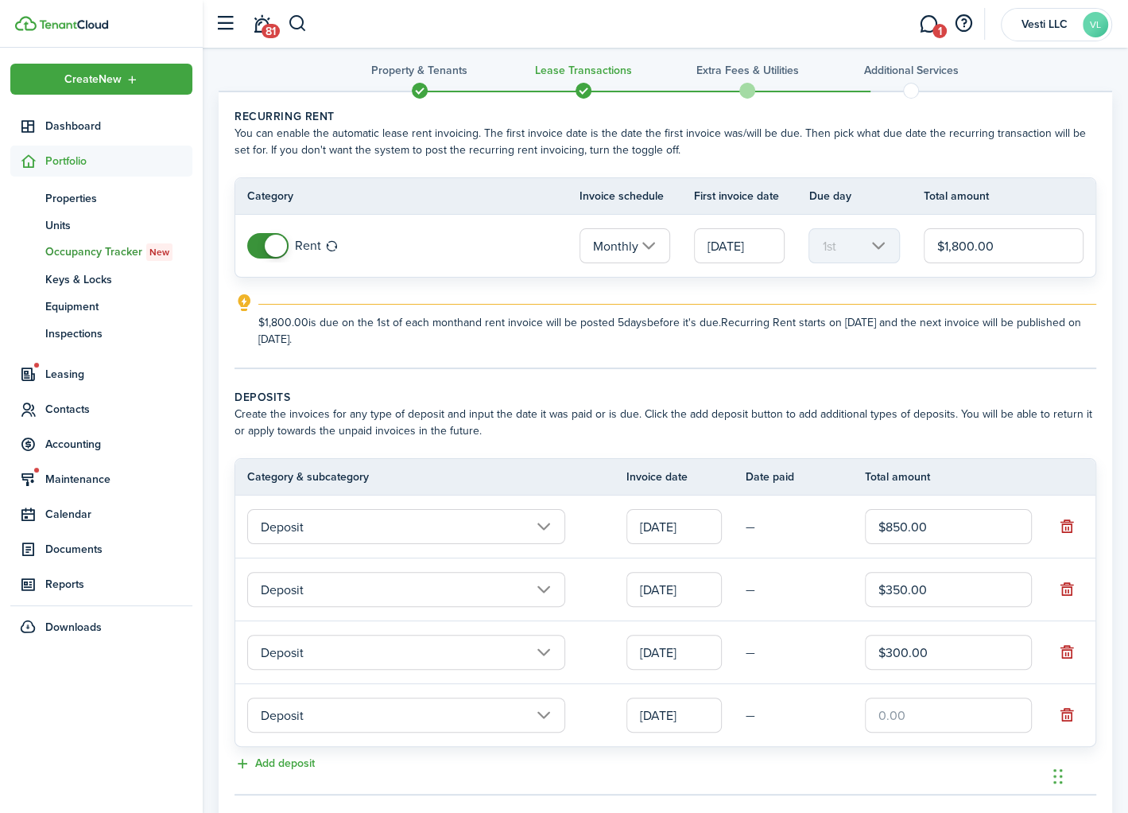
click at [905, 709] on input "text" at bounding box center [948, 714] width 167 height 35
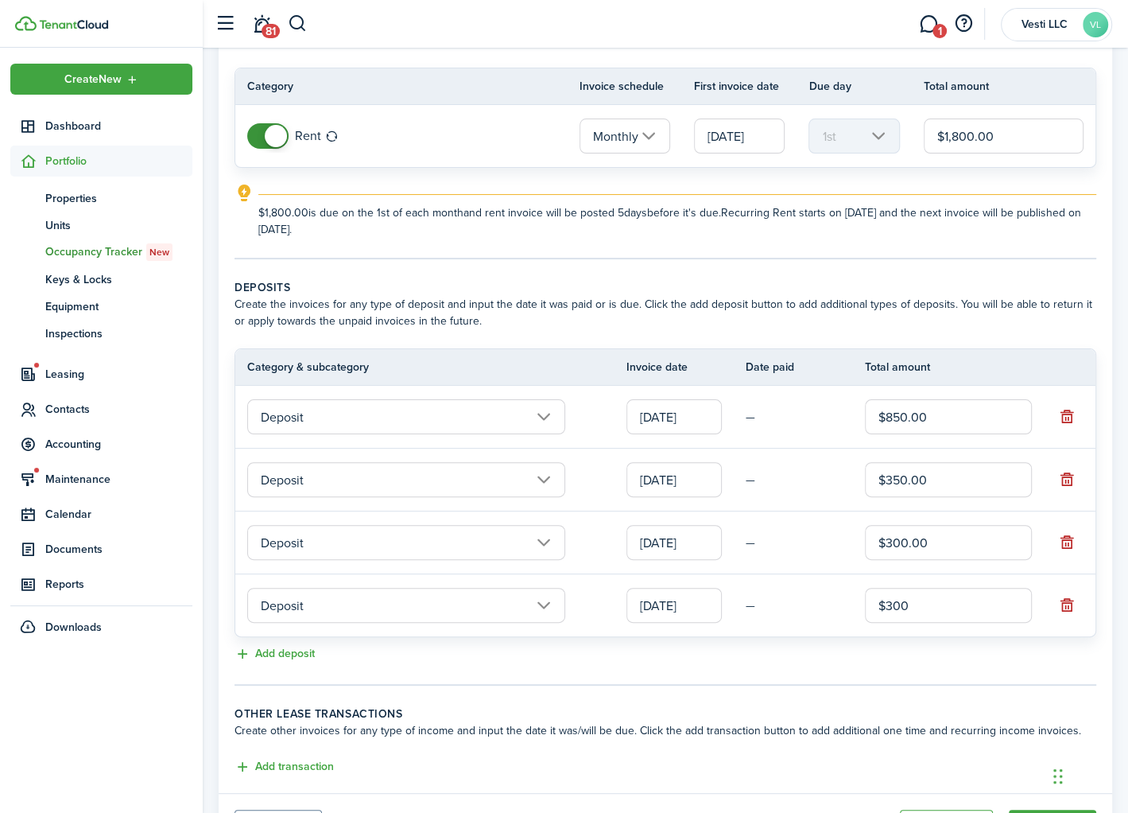
scroll to position [205, 0]
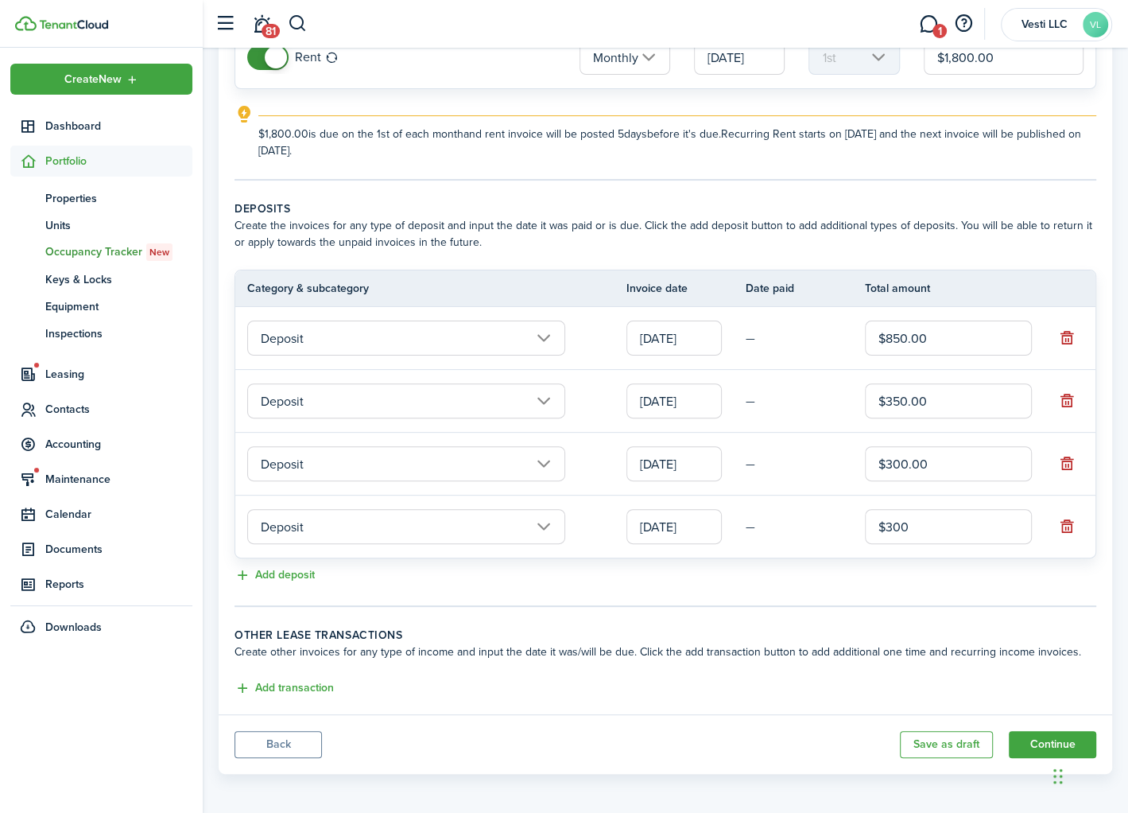
type input "$300.00"
click at [853, 600] on tc-wizard-step "Deposits Create the invoices for any type of deposit and input the date it was …" at bounding box center [666, 403] width 862 height 406
click at [1043, 736] on button "Continue" at bounding box center [1052, 744] width 87 height 27
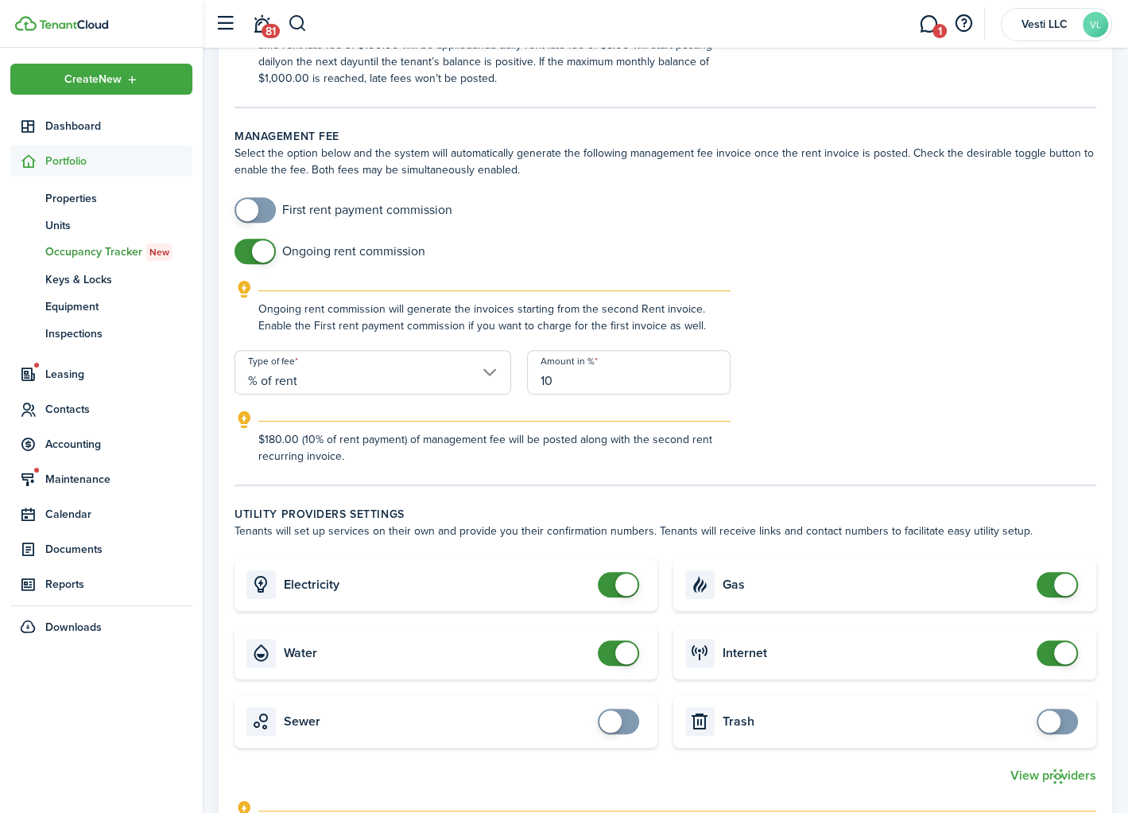
scroll to position [542, 0]
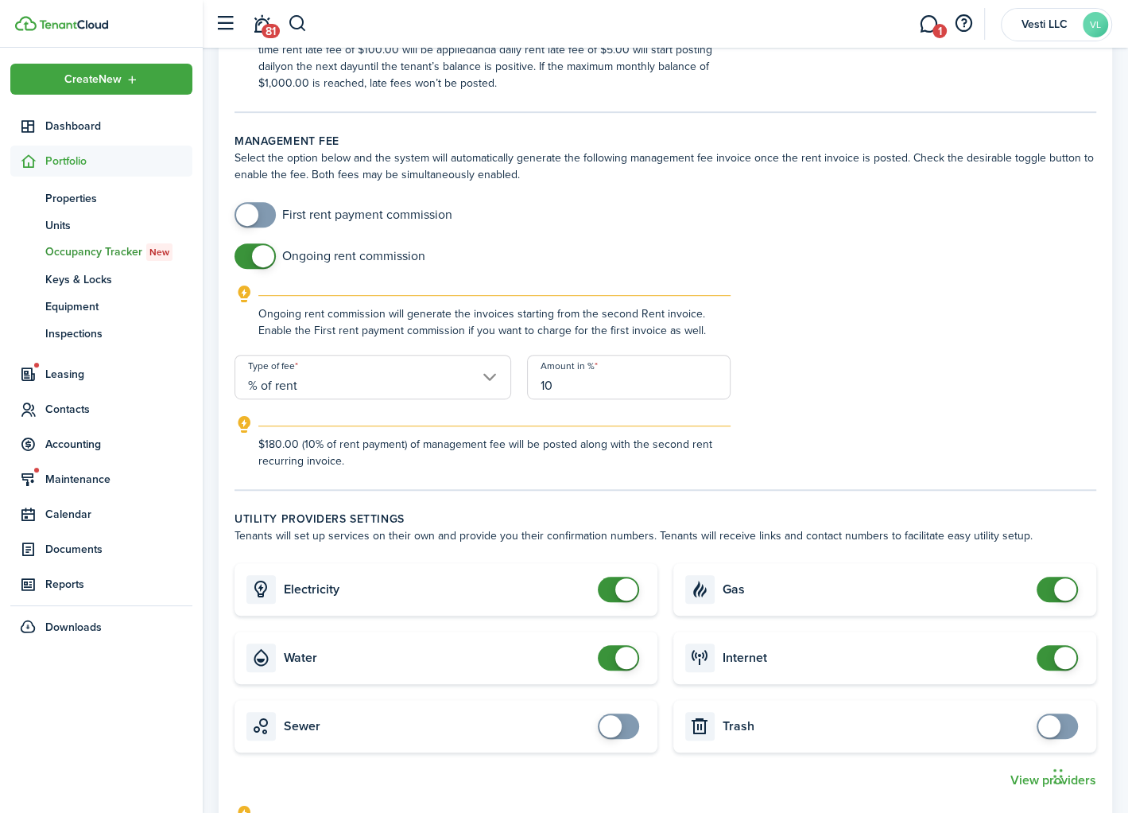
checkbox input "true"
click at [248, 213] on span at bounding box center [247, 215] width 22 height 22
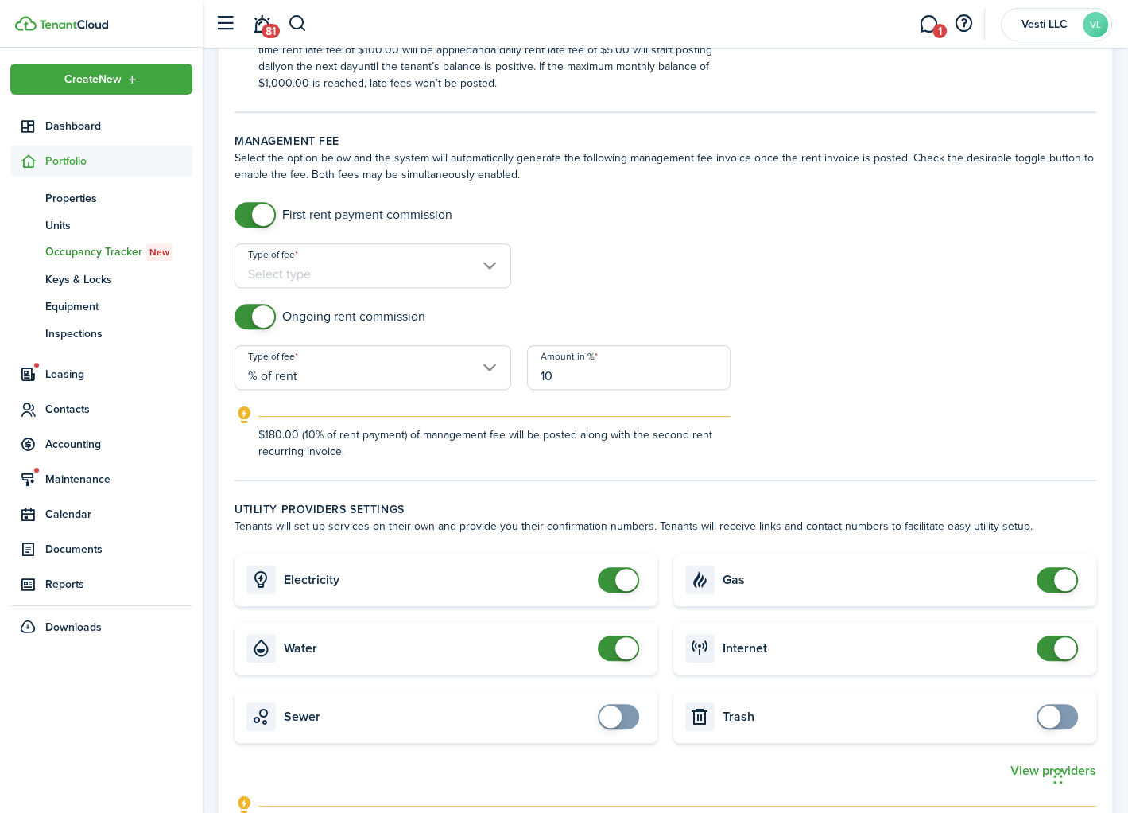
click at [489, 270] on input "Type of fee" at bounding box center [373, 265] width 277 height 45
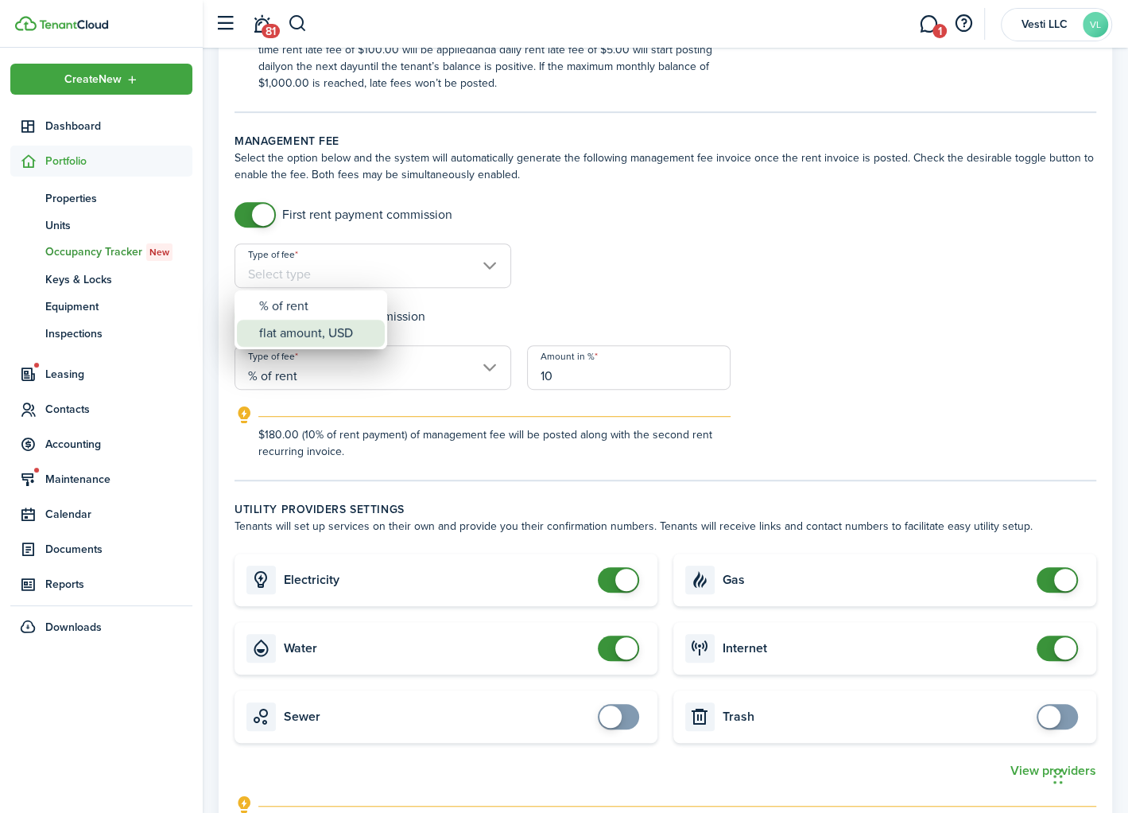
click at [343, 332] on div "flat amount, USD" at bounding box center [317, 333] width 116 height 27
type input "flat amount, USD"
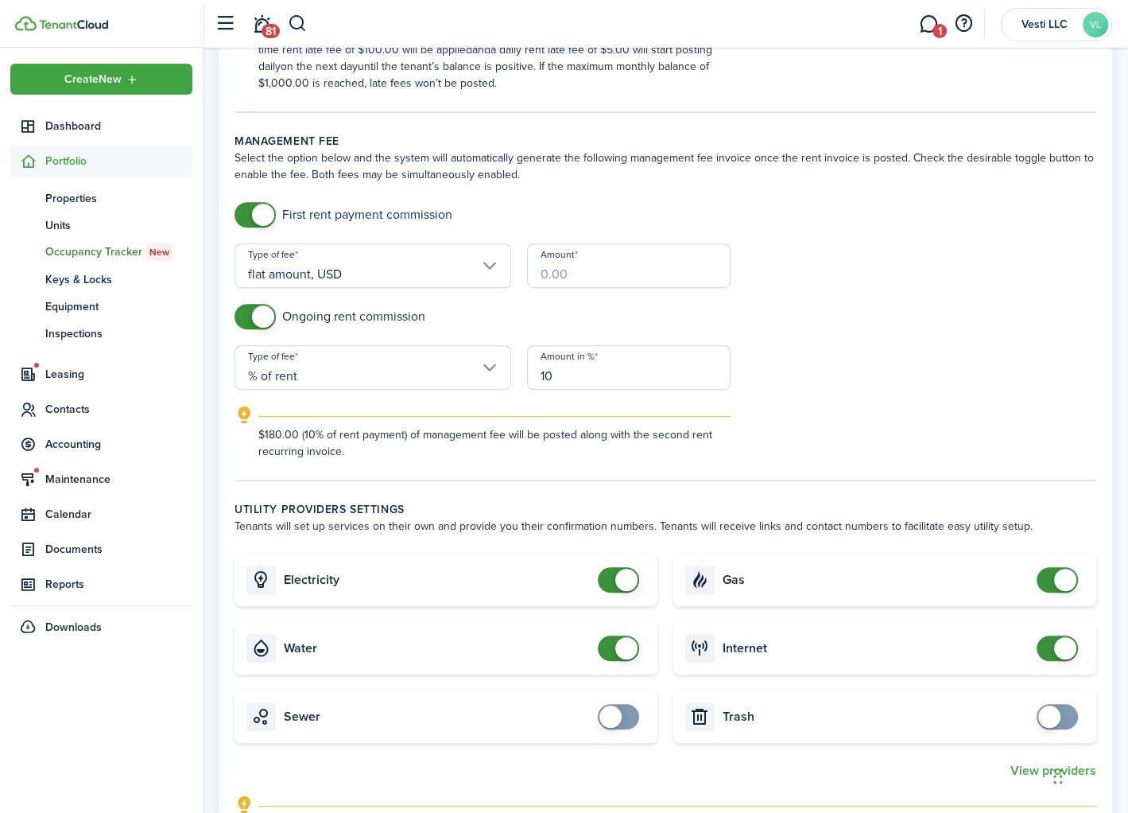
click at [604, 282] on input "Amount" at bounding box center [629, 265] width 204 height 45
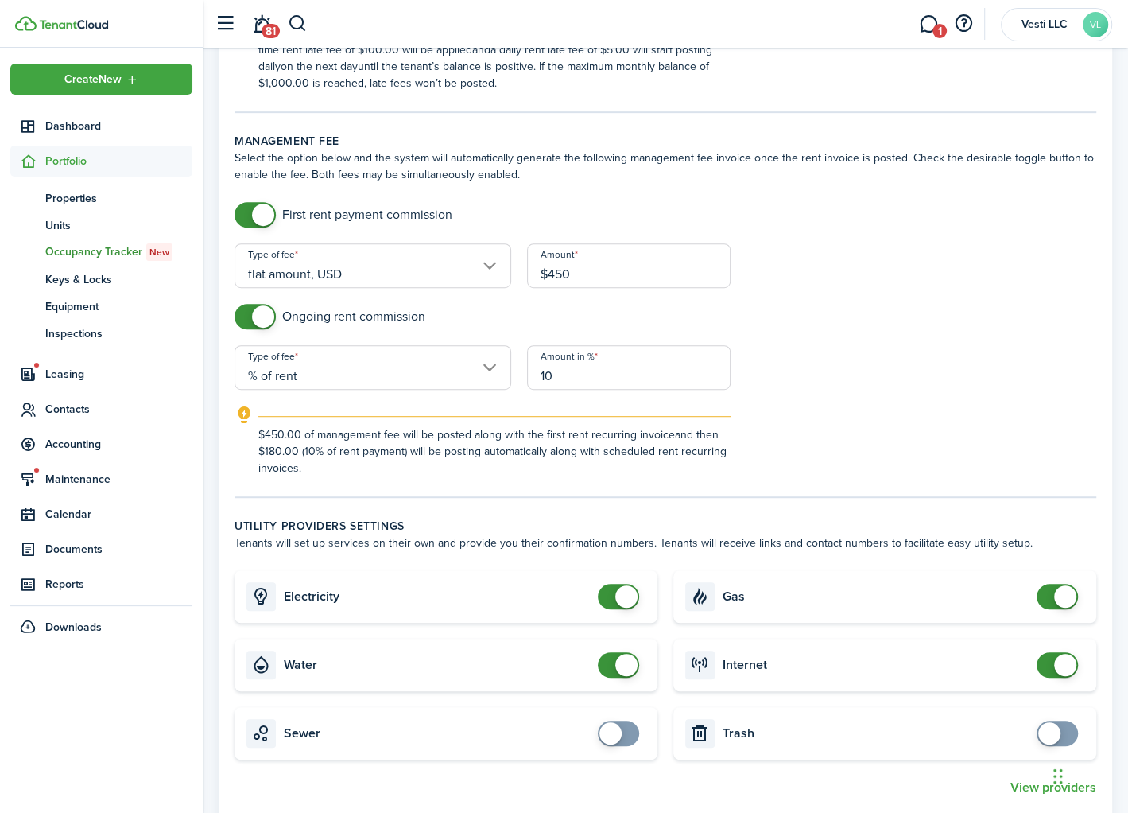
type input "$450.00"
click at [922, 261] on form "First rent payment commission Type of fee flat amount, USD Amount $450.00 Ongoi…" at bounding box center [666, 339] width 878 height 274
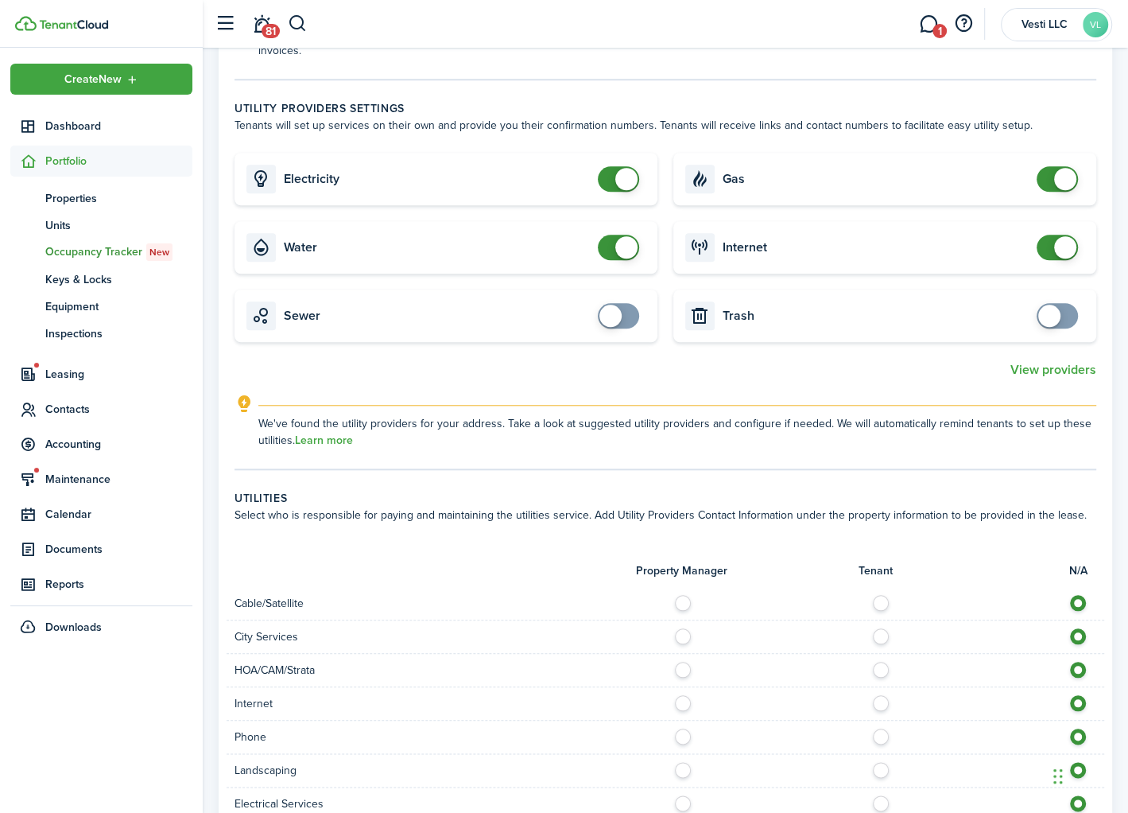
scroll to position [961, 0]
checkbox input "false"
click at [619, 239] on span at bounding box center [627, 246] width 22 height 22
checkbox input "false"
click at [620, 169] on span at bounding box center [627, 177] width 22 height 22
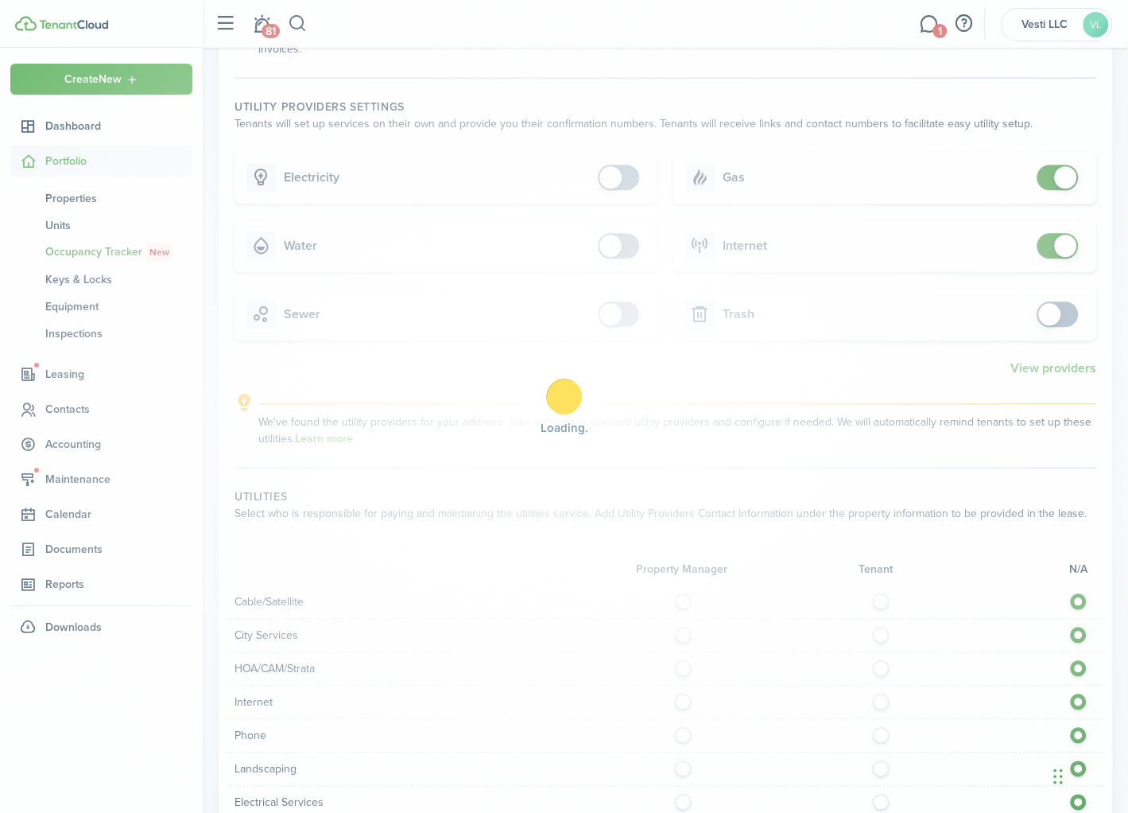
click at [612, 247] on div "Loading" at bounding box center [564, 406] width 1128 height 813
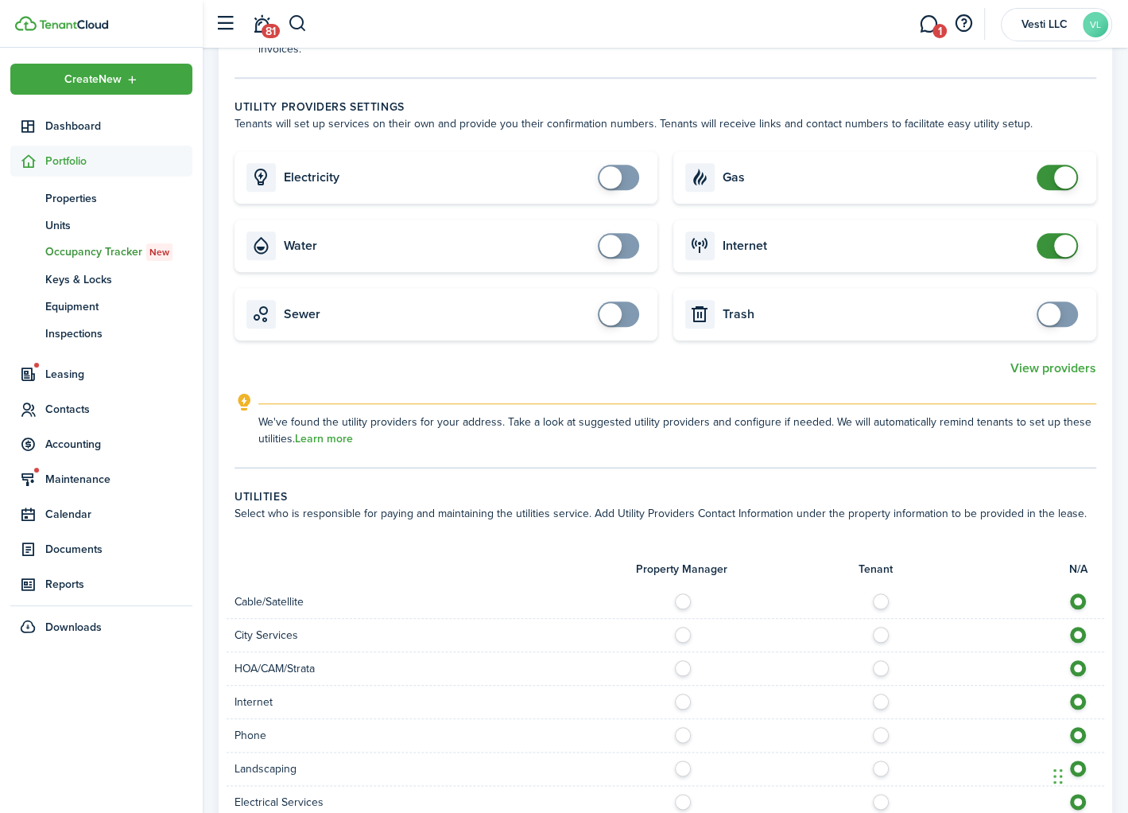
checkbox input "true"
click at [618, 237] on span at bounding box center [611, 246] width 22 height 22
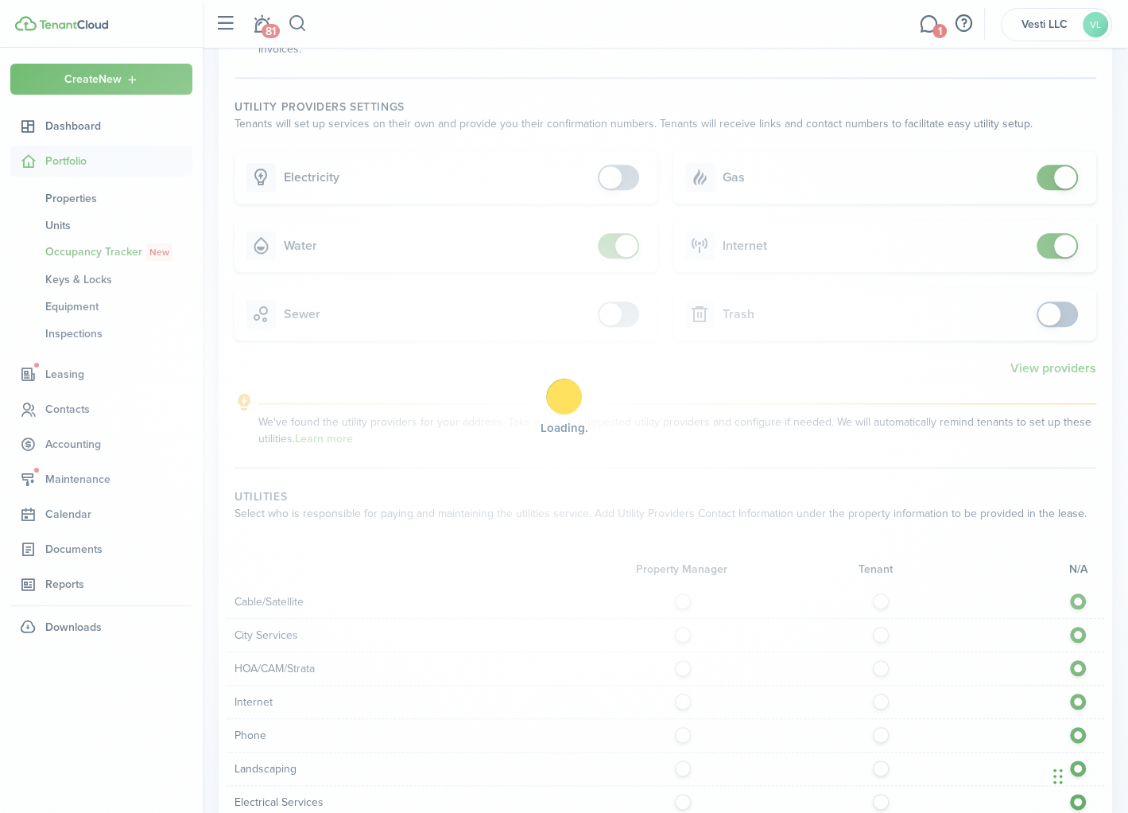
click at [612, 177] on div "Loading" at bounding box center [564, 406] width 1128 height 813
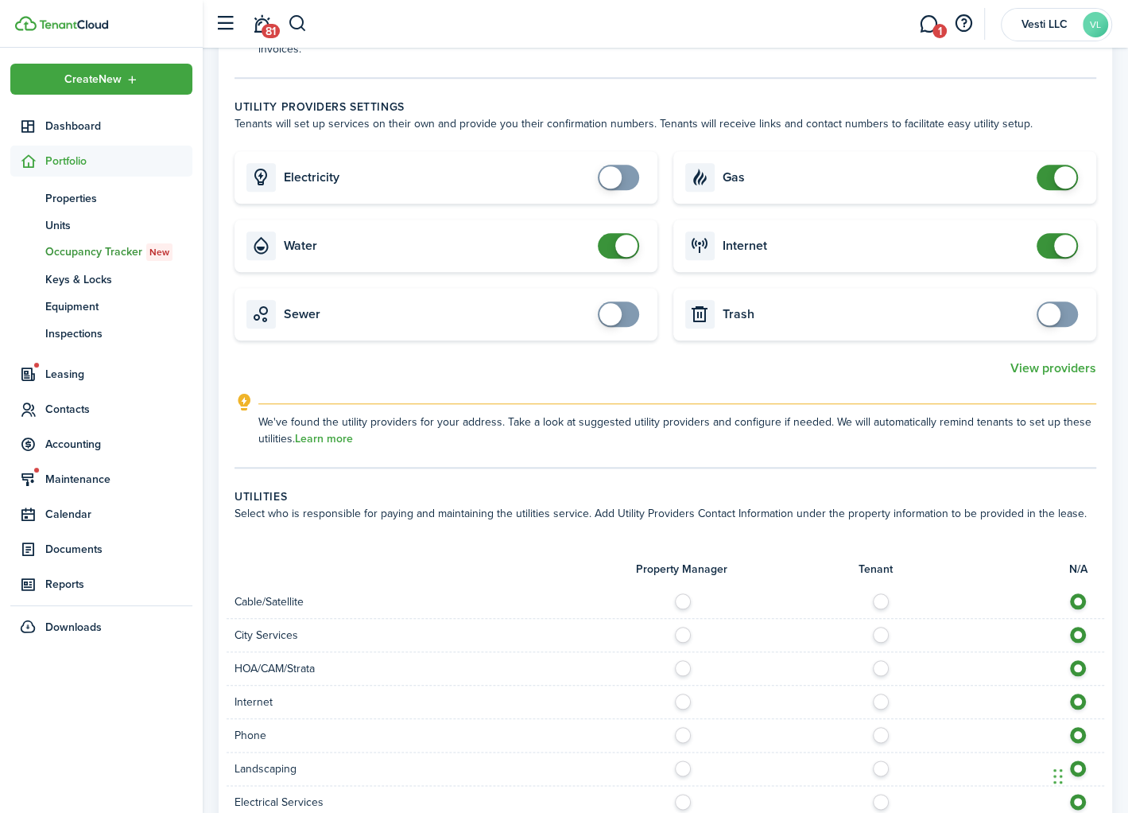
checkbox input "true"
click at [618, 179] on span at bounding box center [611, 177] width 22 height 22
checkbox input "false"
click at [1057, 178] on span at bounding box center [1066, 177] width 22 height 22
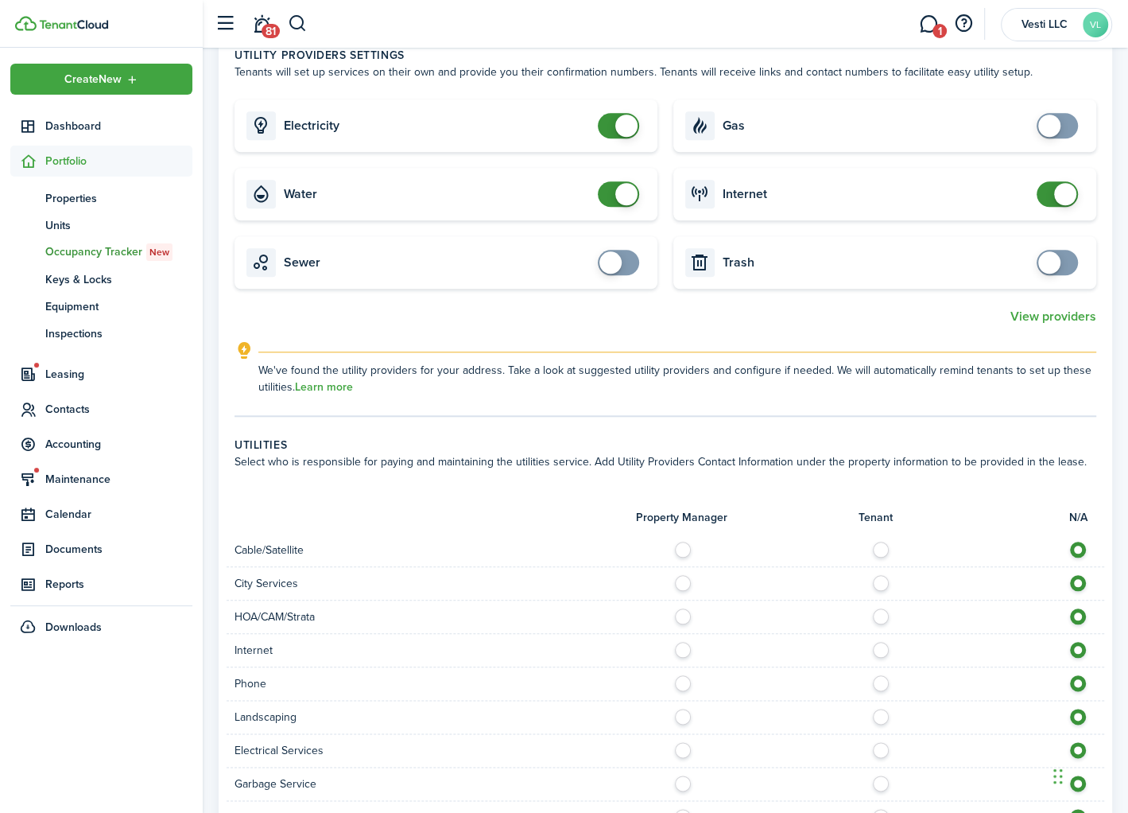
scroll to position [1412, 0]
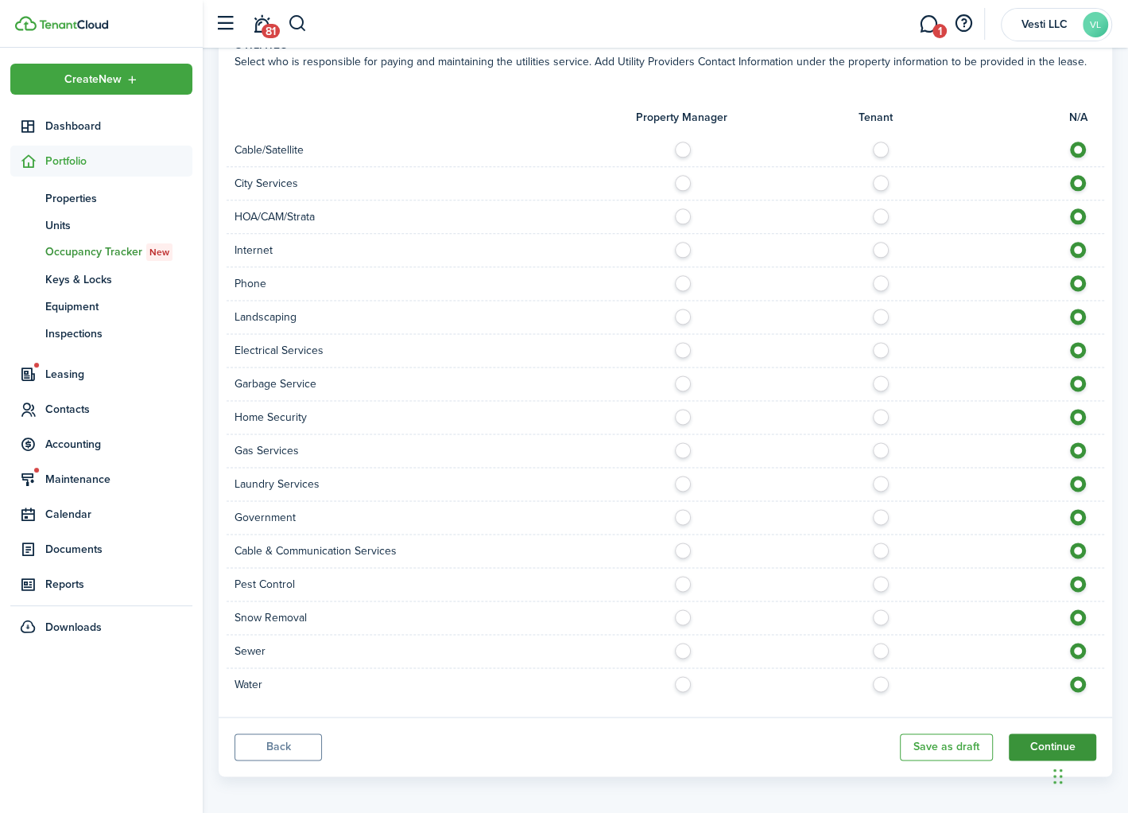
click at [1042, 739] on button "Continue" at bounding box center [1052, 746] width 87 height 27
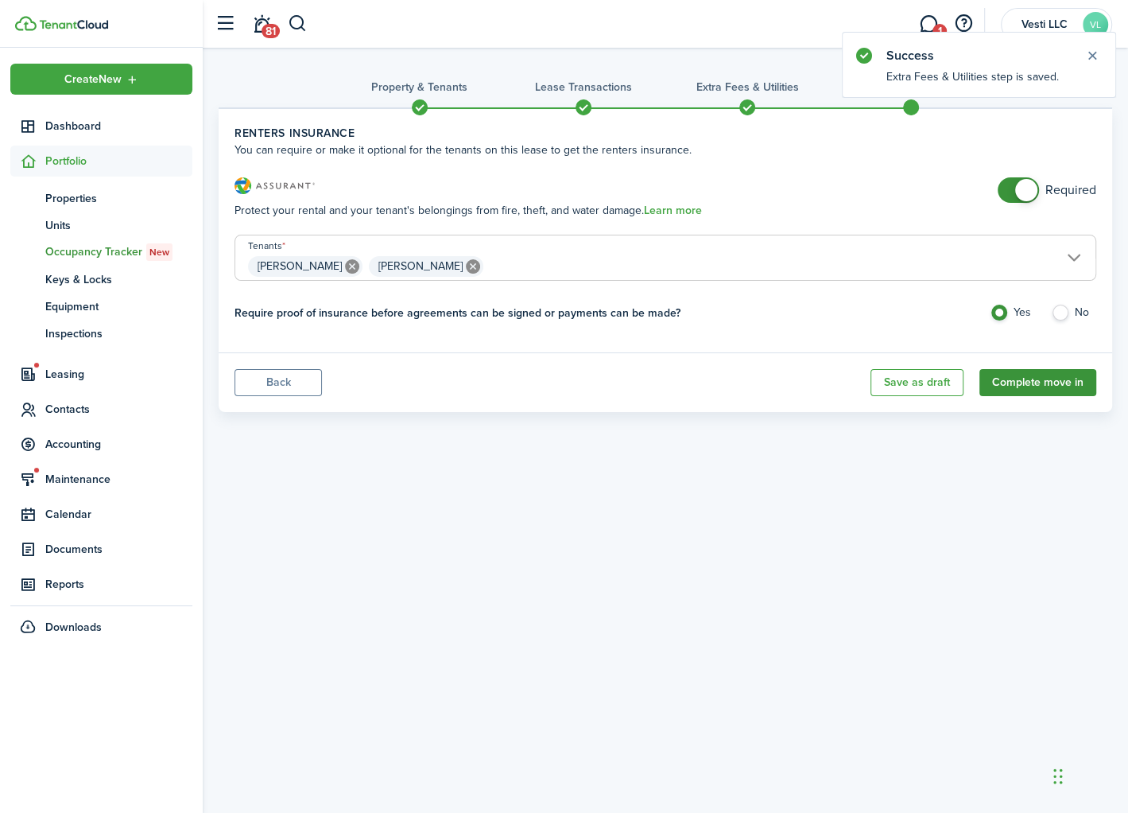
click at [1045, 381] on button "Complete move in" at bounding box center [1038, 382] width 117 height 27
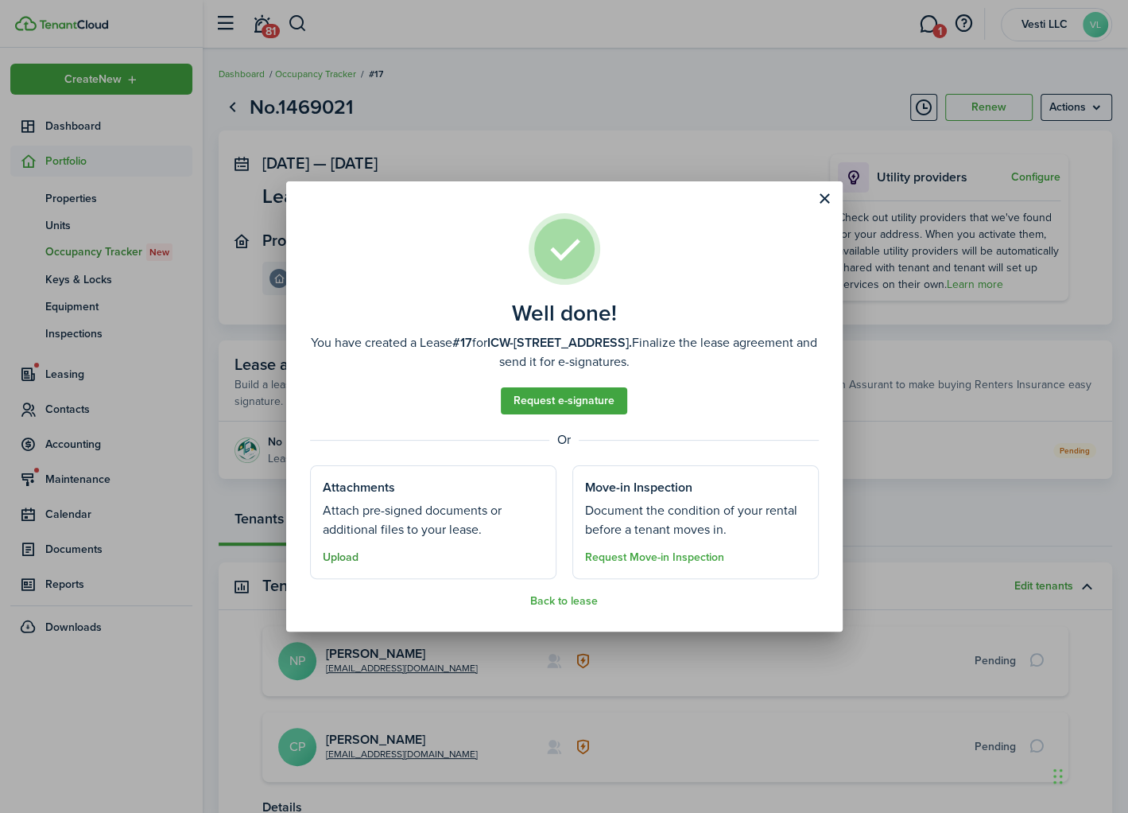
click at [340, 557] on button "Upload" at bounding box center [341, 557] width 36 height 13
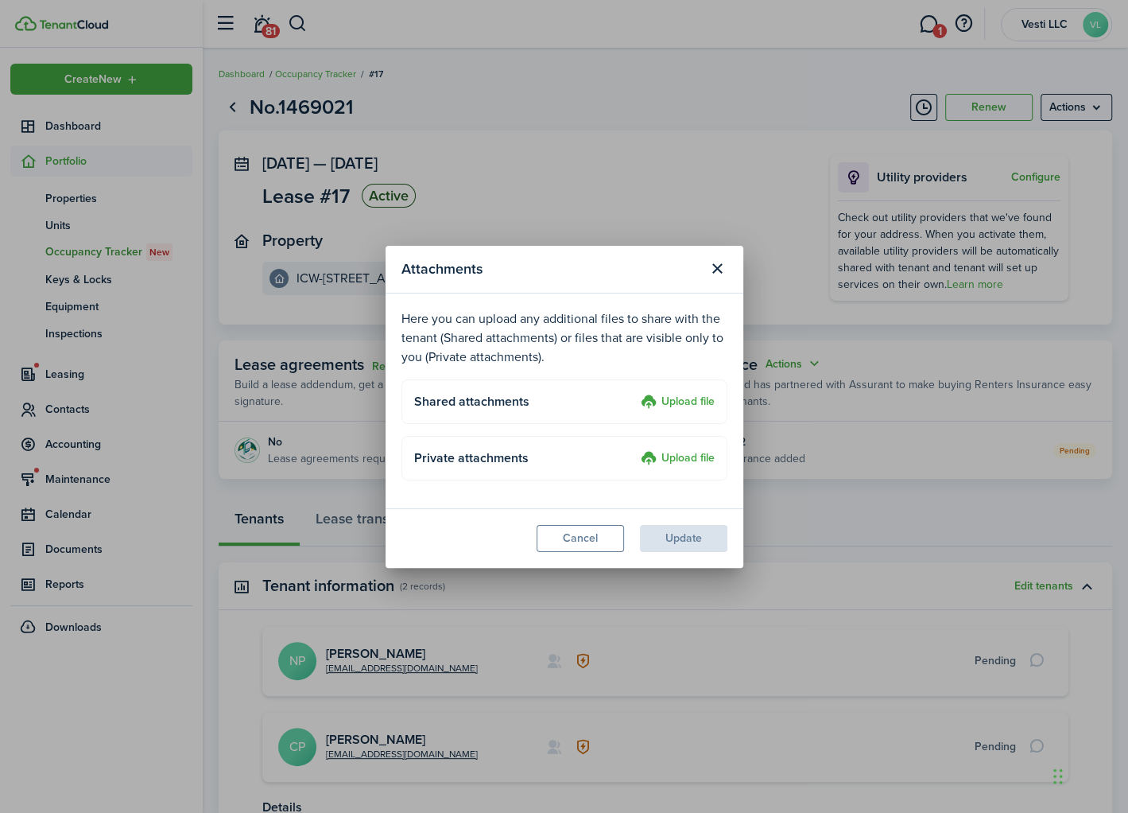
click at [706, 398] on label "Upload file" at bounding box center [678, 402] width 74 height 19
click at [635, 393] on input "Upload file" at bounding box center [635, 393] width 0 height 0
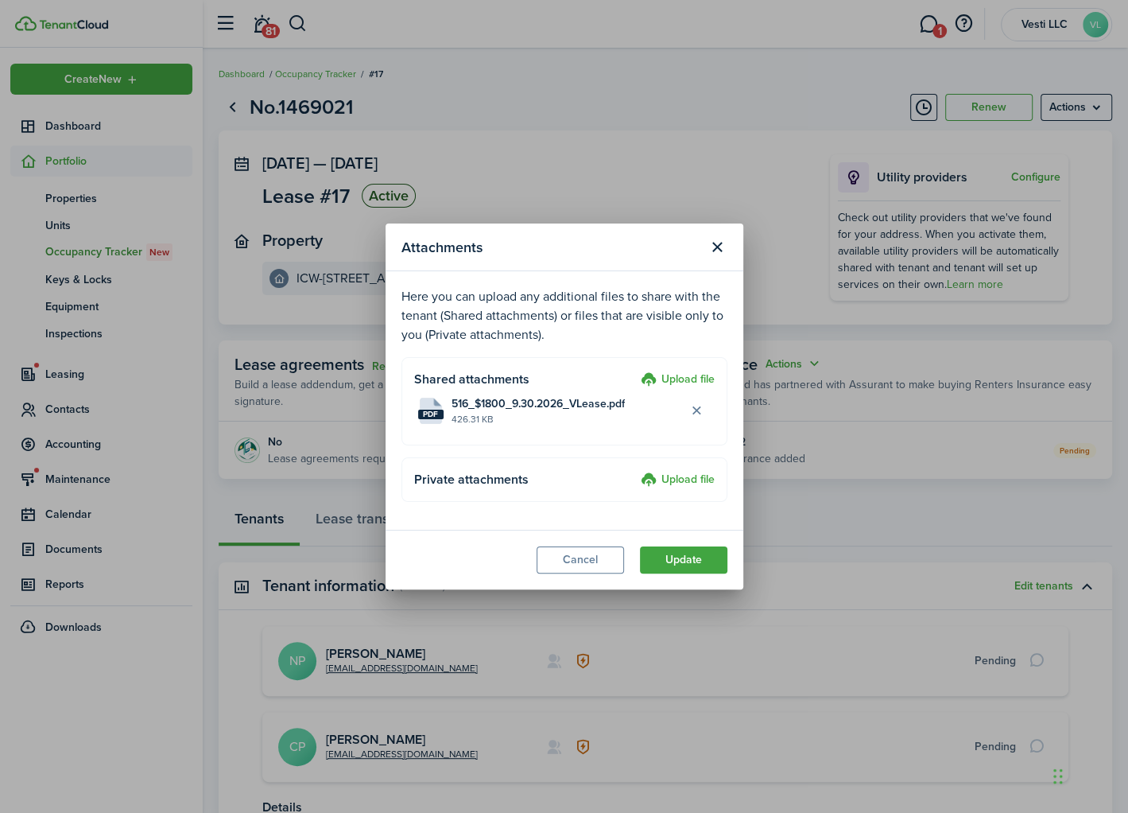
click at [682, 374] on label "Upload file" at bounding box center [678, 380] width 74 height 19
click at [635, 371] on input "Upload file" at bounding box center [635, 371] width 0 height 0
click at [682, 557] on button "Update" at bounding box center [683, 559] width 87 height 27
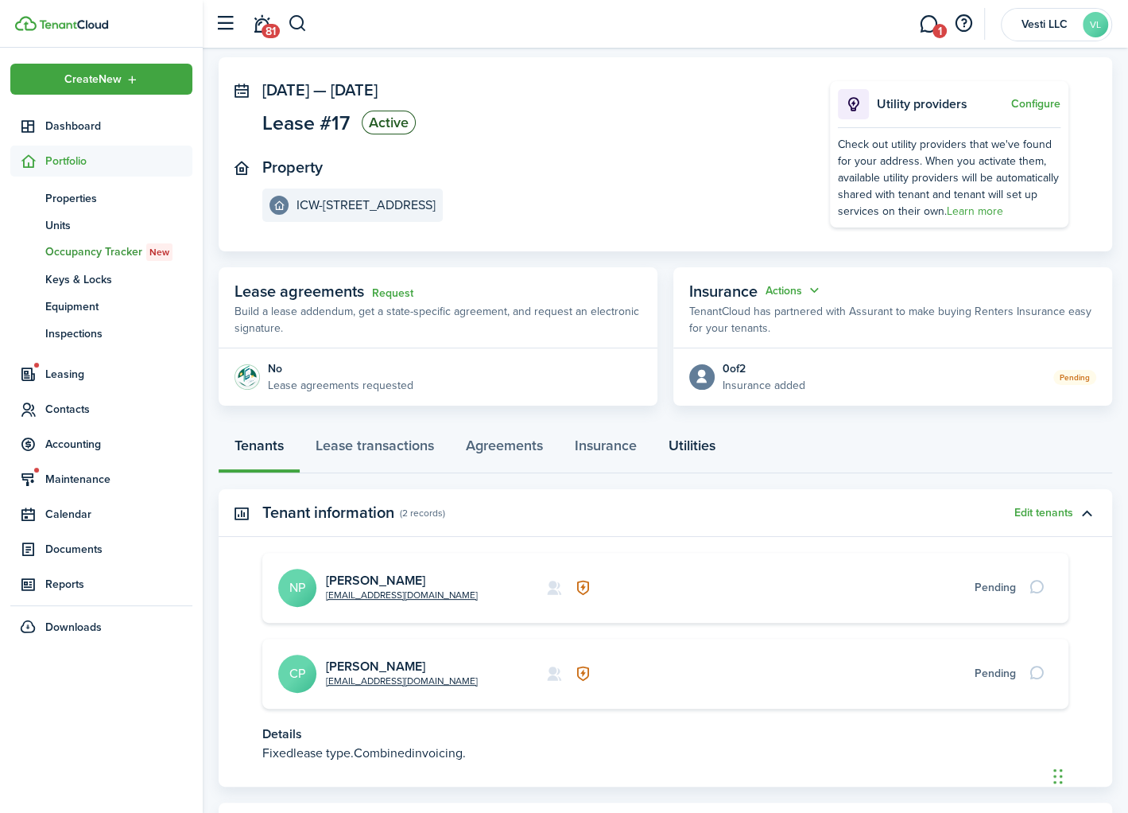
scroll to position [84, 0]
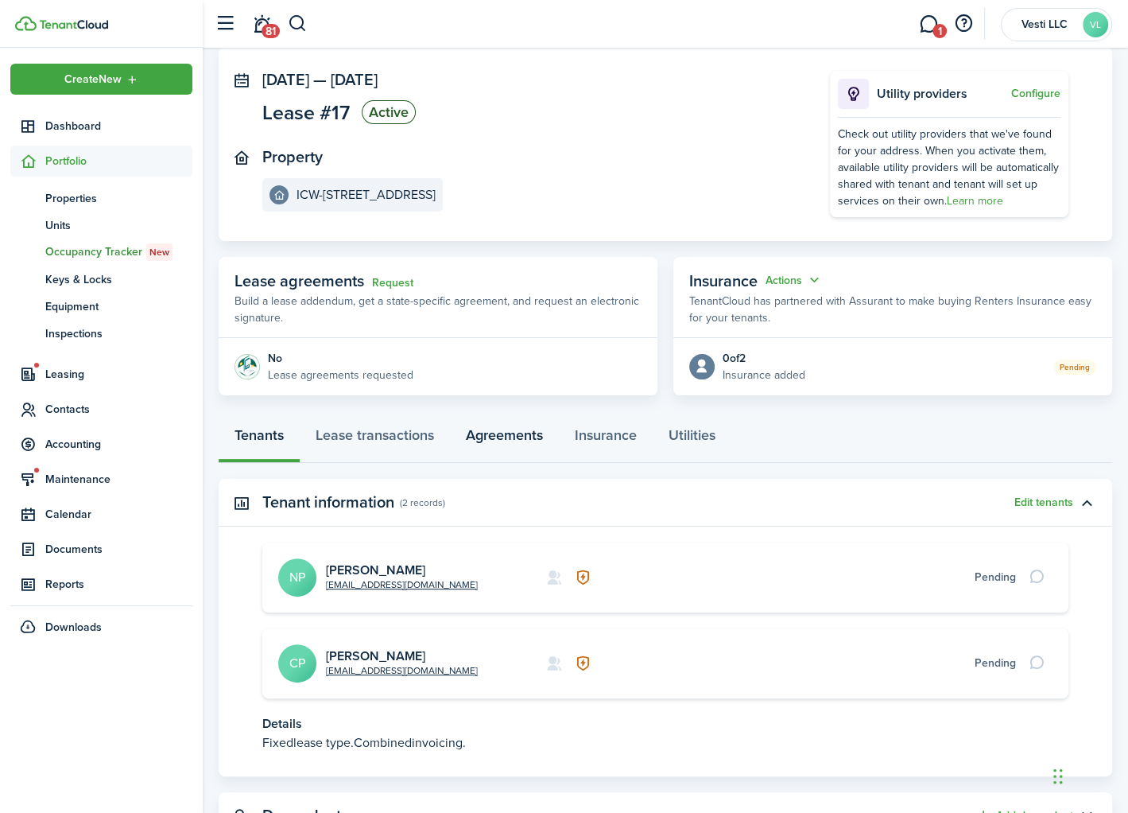
click at [510, 441] on link "Agreements" at bounding box center [504, 439] width 109 height 48
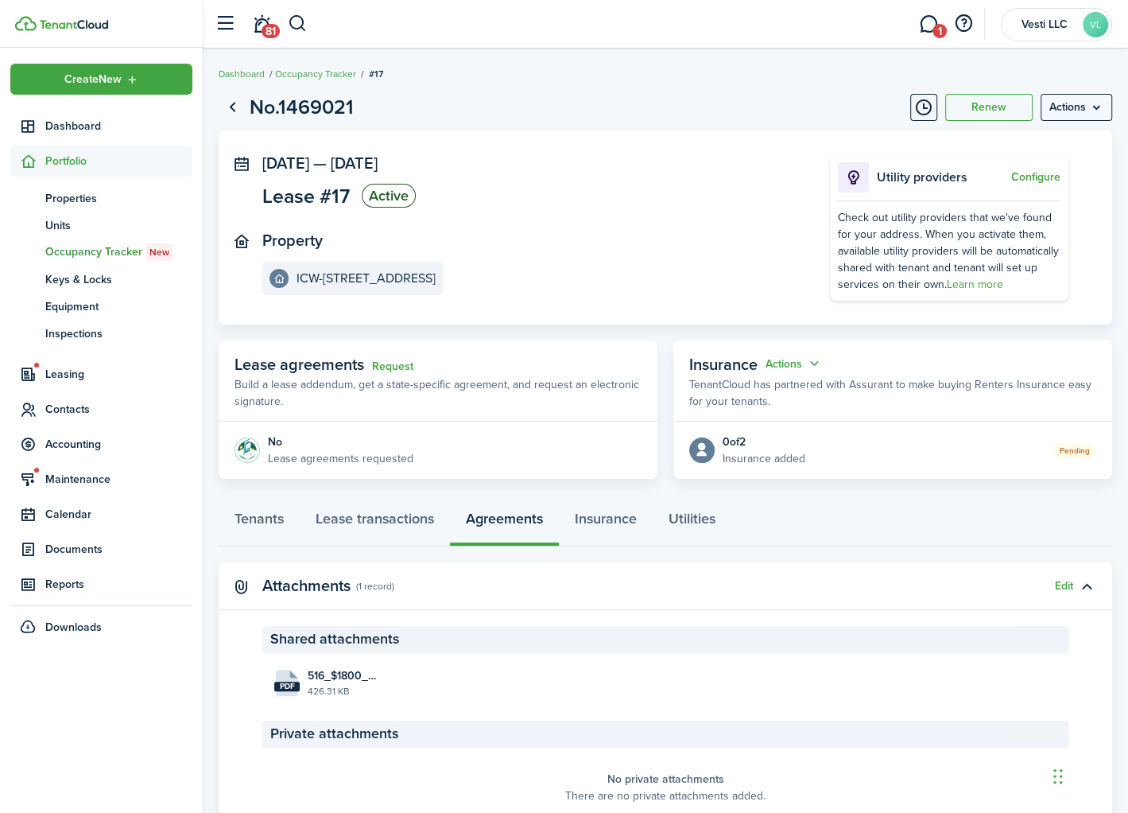
scroll to position [72, 0]
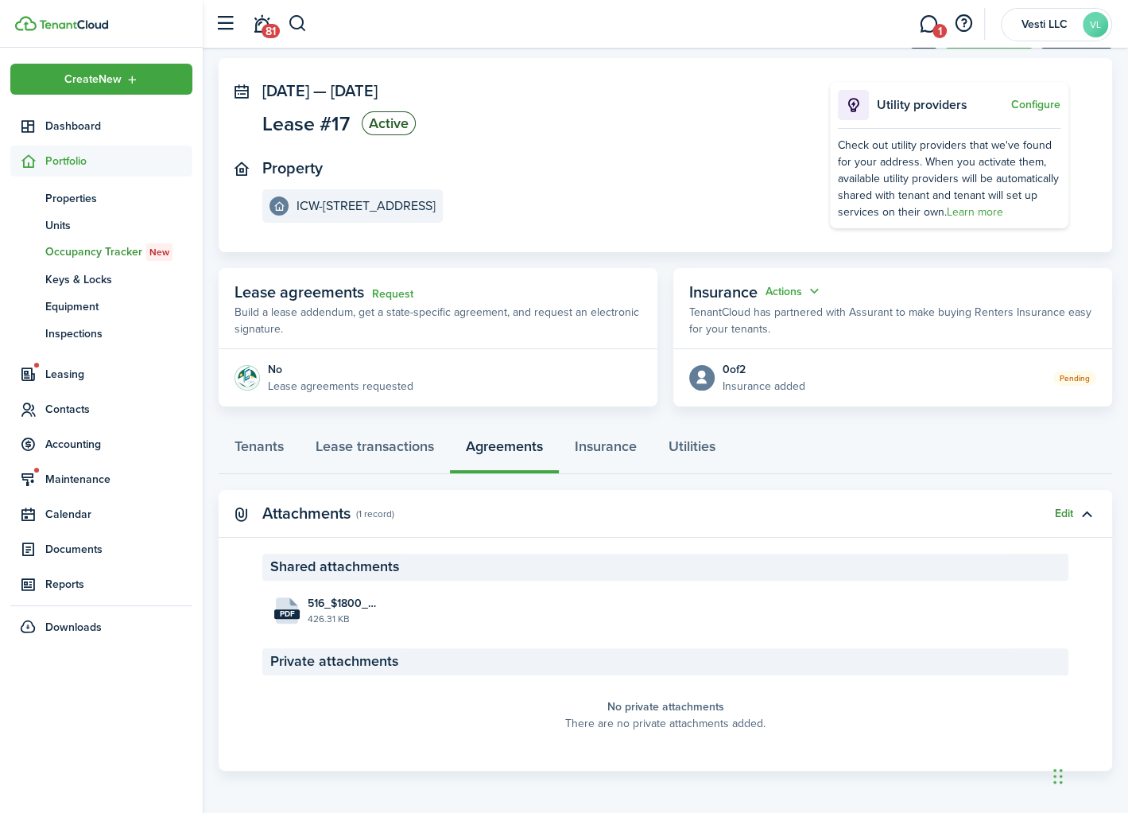
click at [1060, 515] on button "Edit" at bounding box center [1064, 513] width 18 height 13
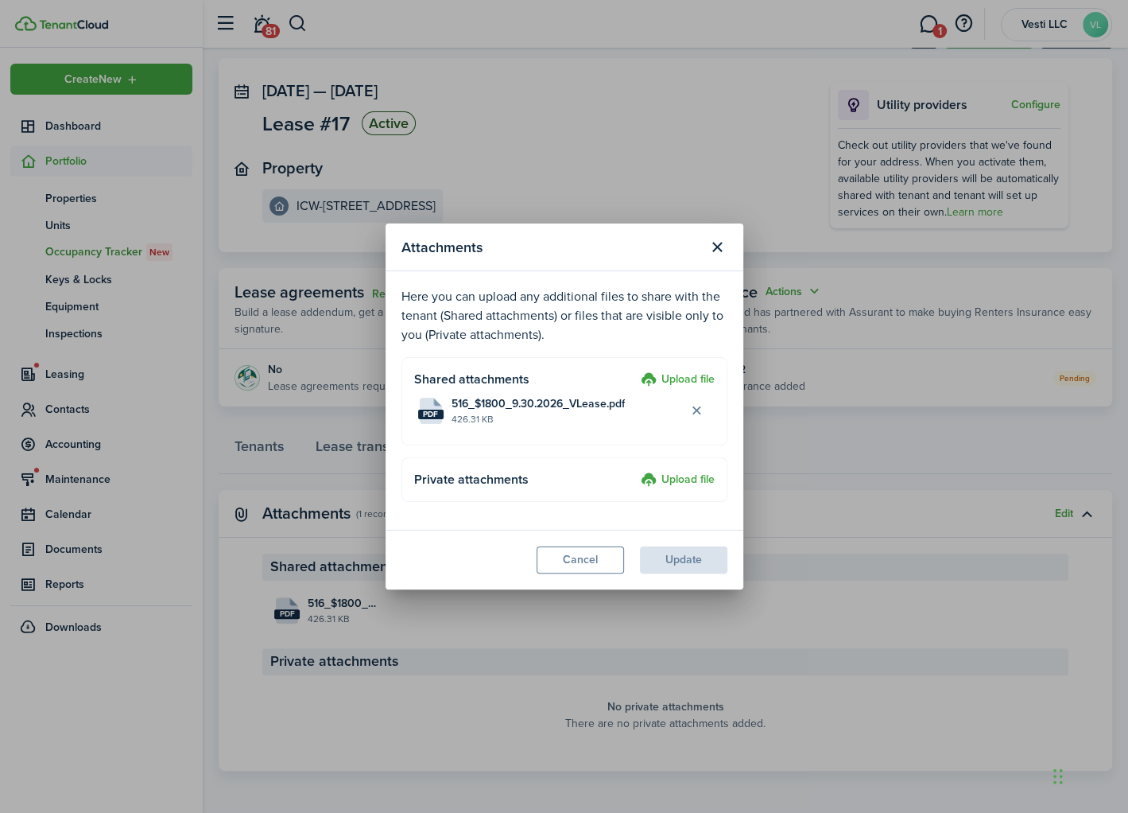
click at [679, 385] on label "Upload file" at bounding box center [678, 380] width 74 height 19
click at [635, 371] on input "Upload file" at bounding box center [635, 371] width 0 height 0
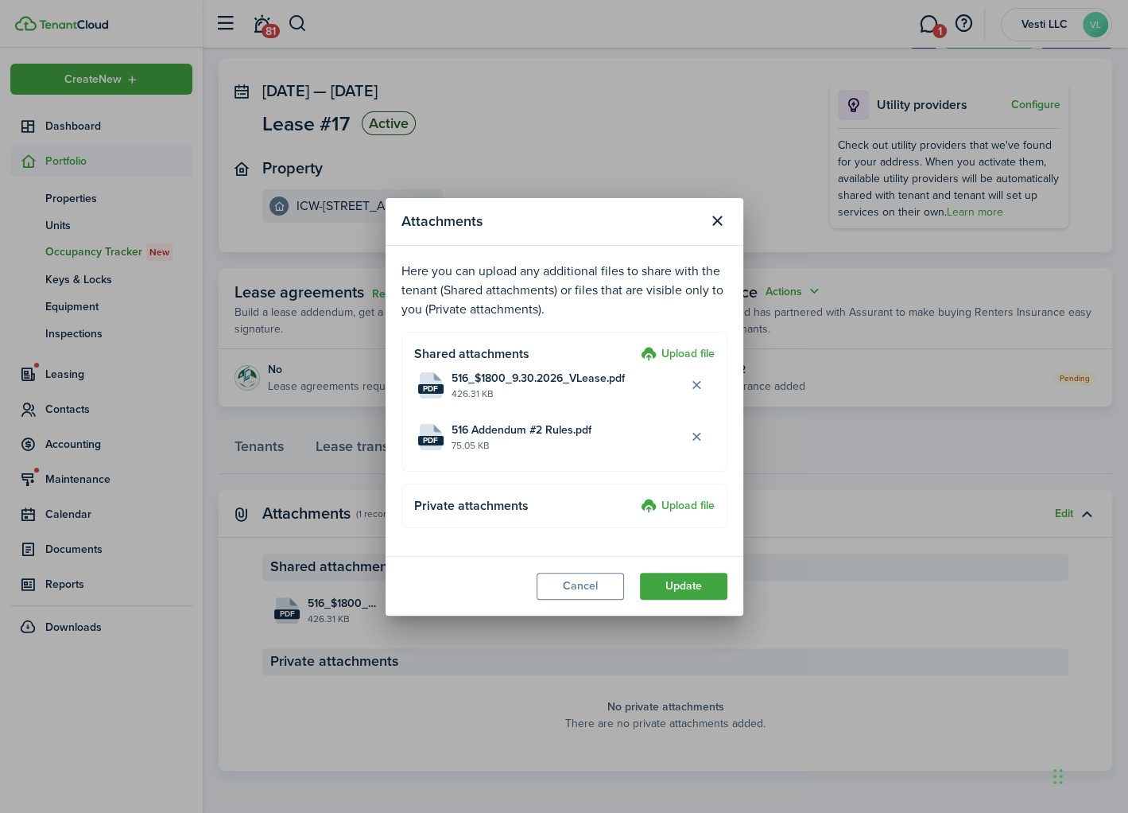
click at [677, 348] on label "Upload file" at bounding box center [678, 354] width 74 height 19
click at [635, 345] on input "Upload file" at bounding box center [635, 345] width 0 height 0
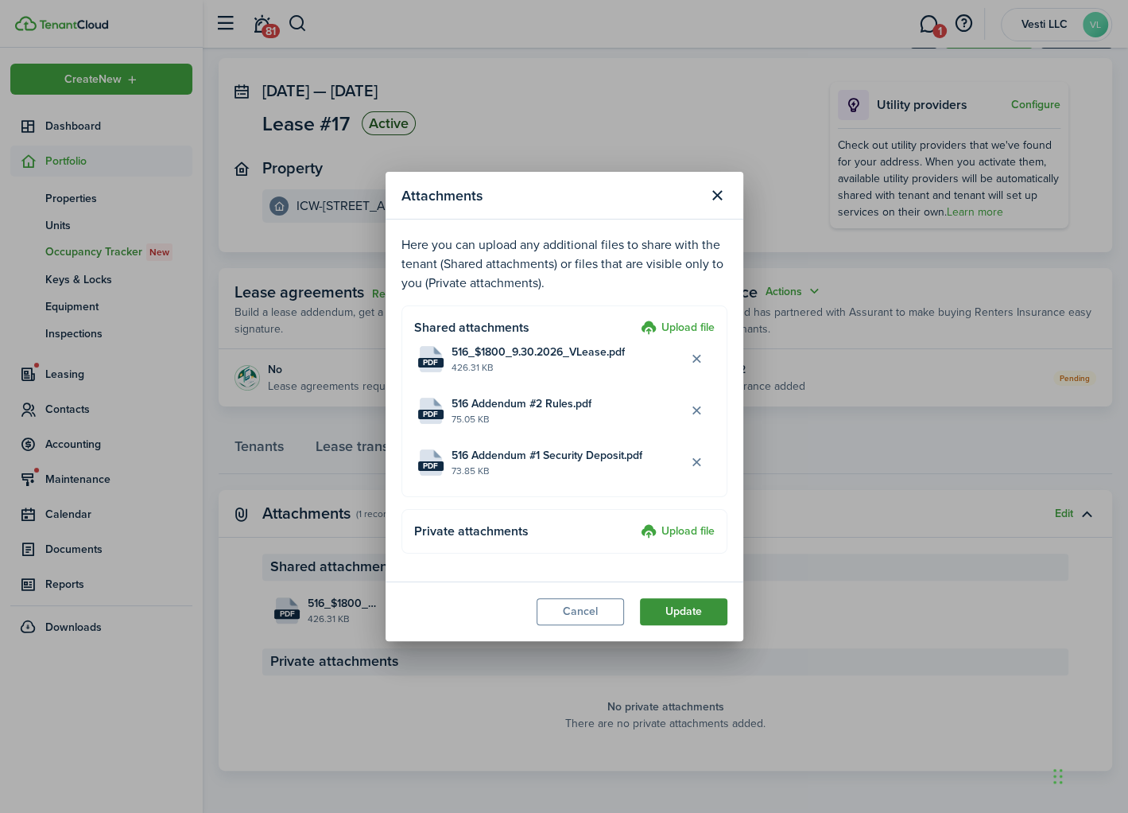
click at [691, 609] on button "Update" at bounding box center [683, 611] width 87 height 27
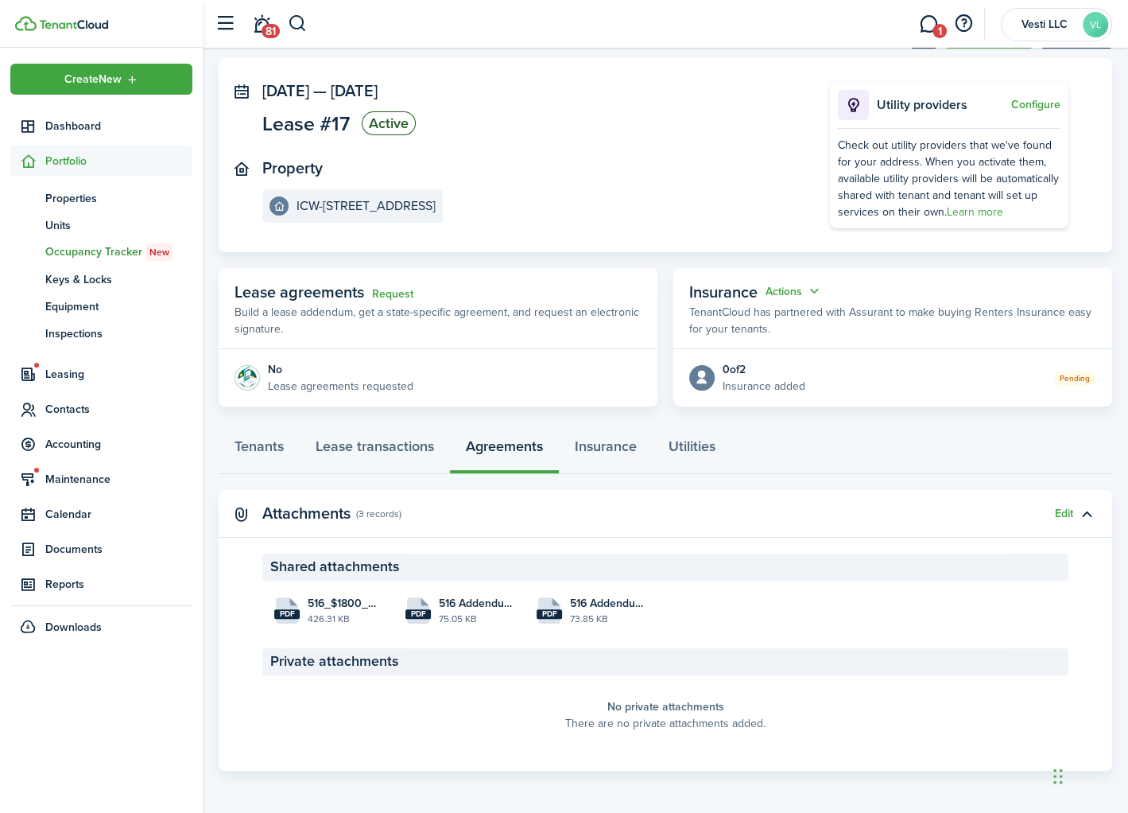
scroll to position [0, 0]
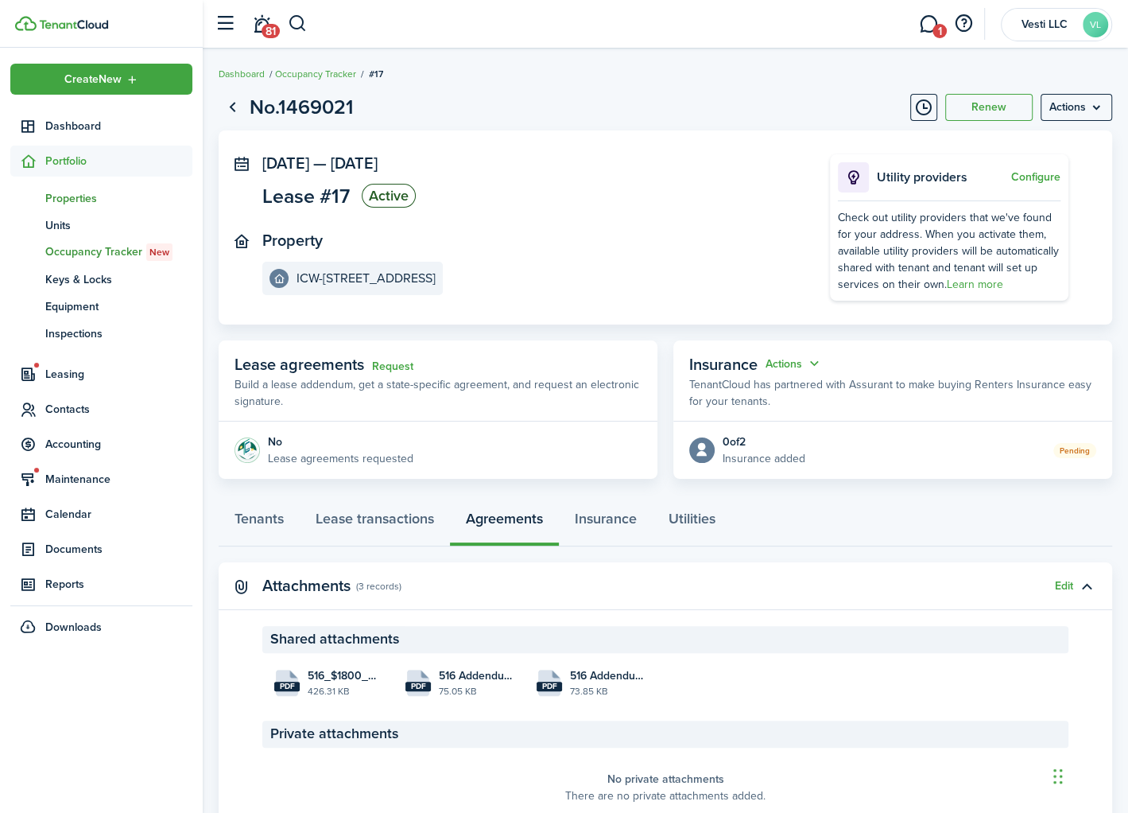
click at [71, 192] on span "Properties" at bounding box center [118, 198] width 147 height 17
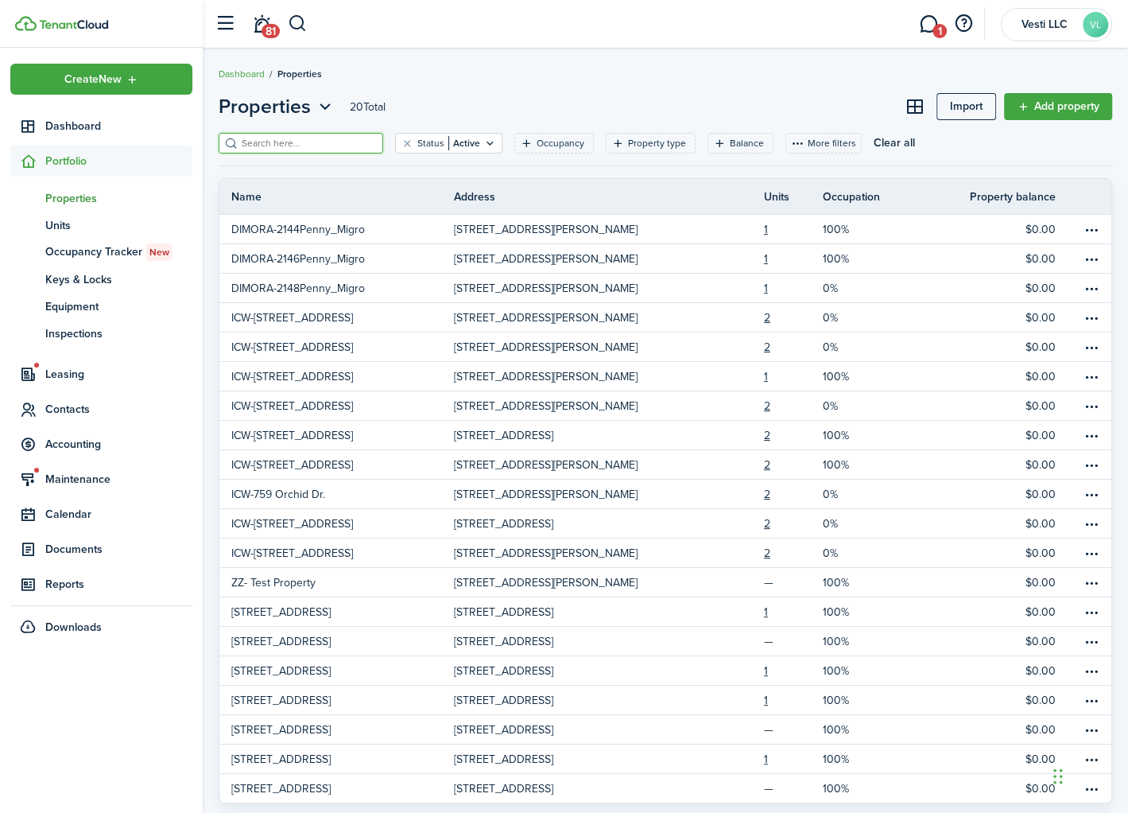
click at [284, 141] on input "search" at bounding box center [308, 143] width 140 height 15
type input "516"
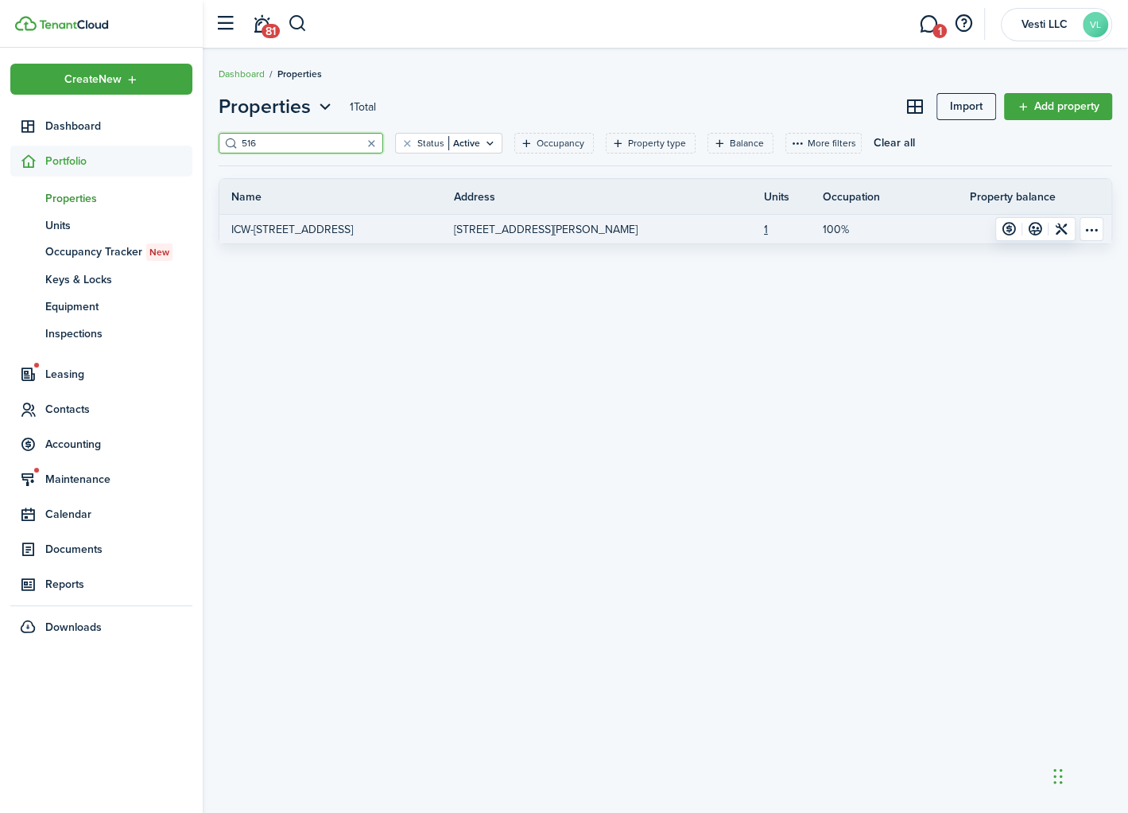
click at [541, 228] on p "[STREET_ADDRESS][PERSON_NAME]" at bounding box center [546, 229] width 184 height 17
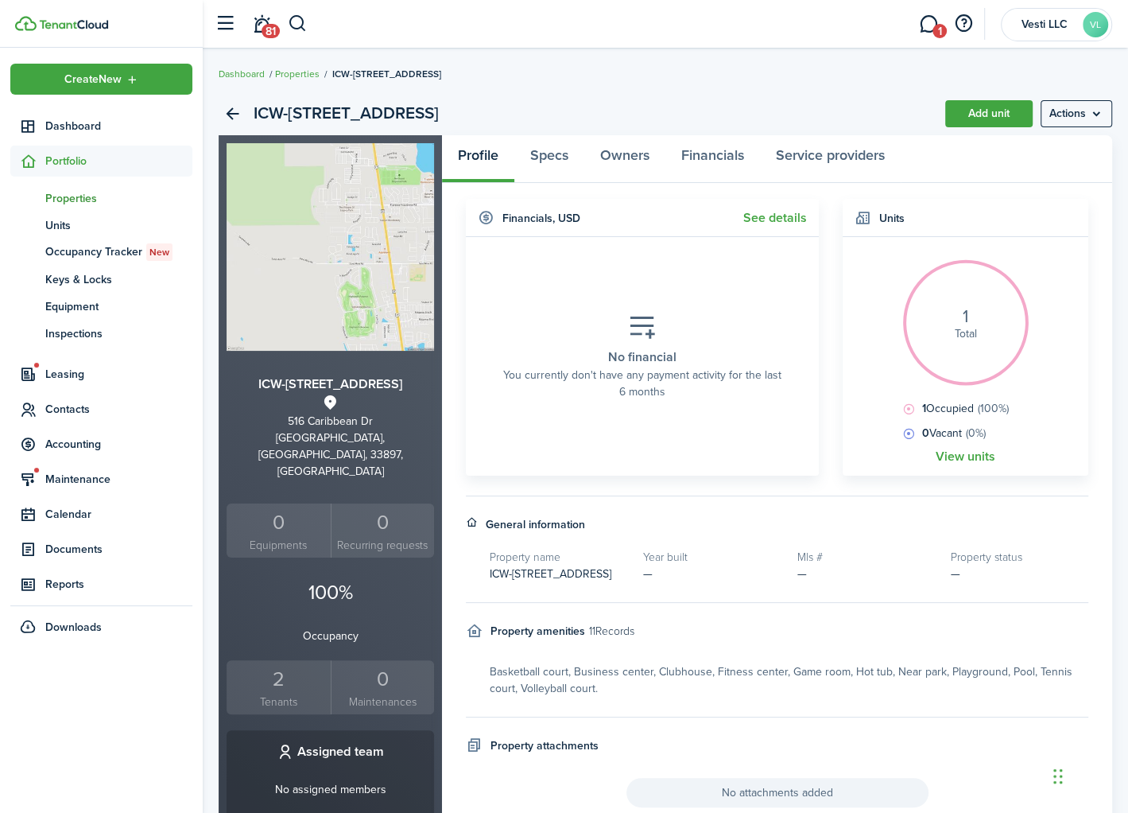
click at [279, 664] on div "2" at bounding box center [279, 679] width 96 height 30
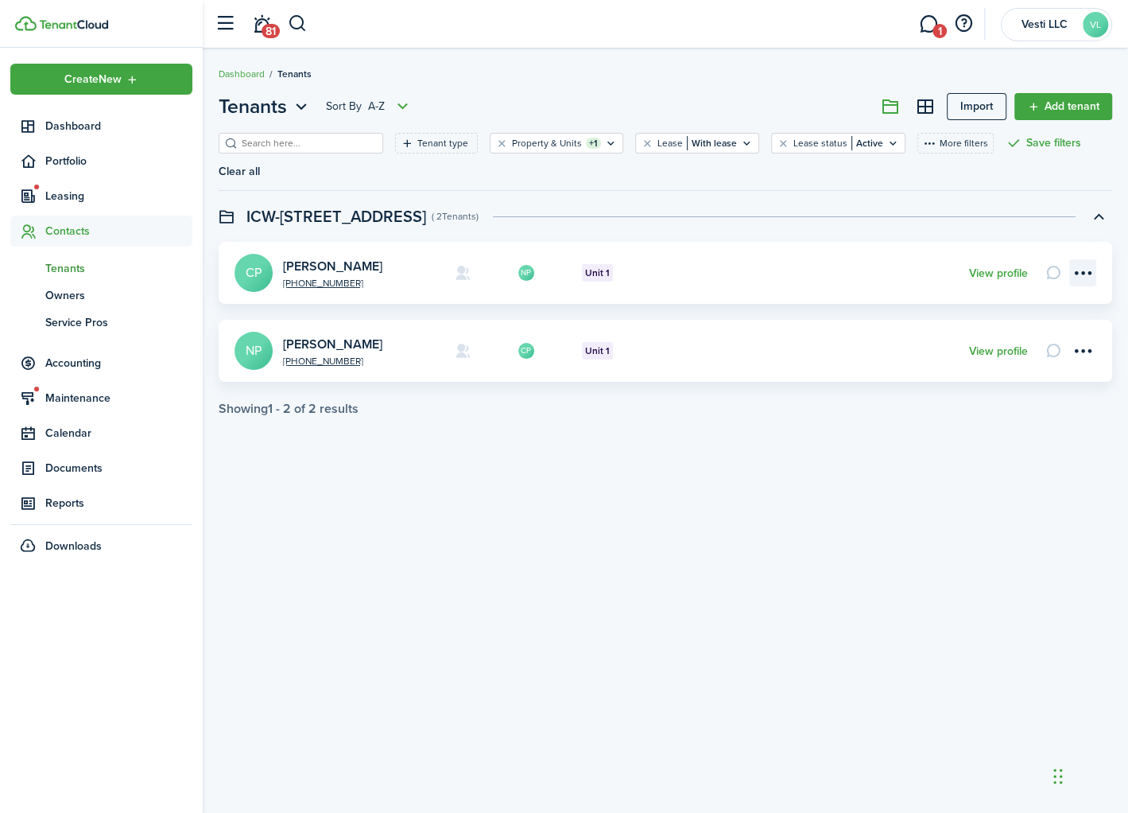
click at [1082, 259] on menu-btn-icon "Open menu" at bounding box center [1083, 272] width 27 height 27
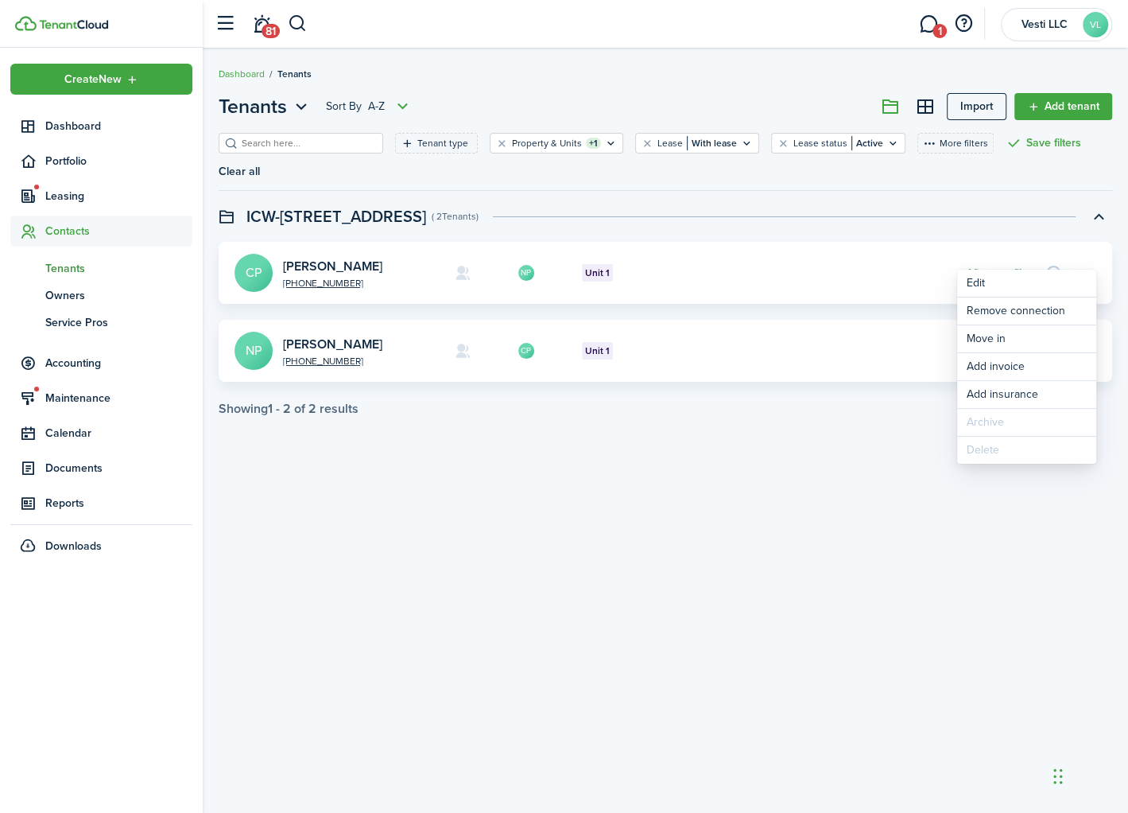
click at [679, 523] on div "Tenants Sort by A-Z Import Add tenant Tenant type Property & Units +1 Lease Wit…" at bounding box center [666, 430] width 926 height 693
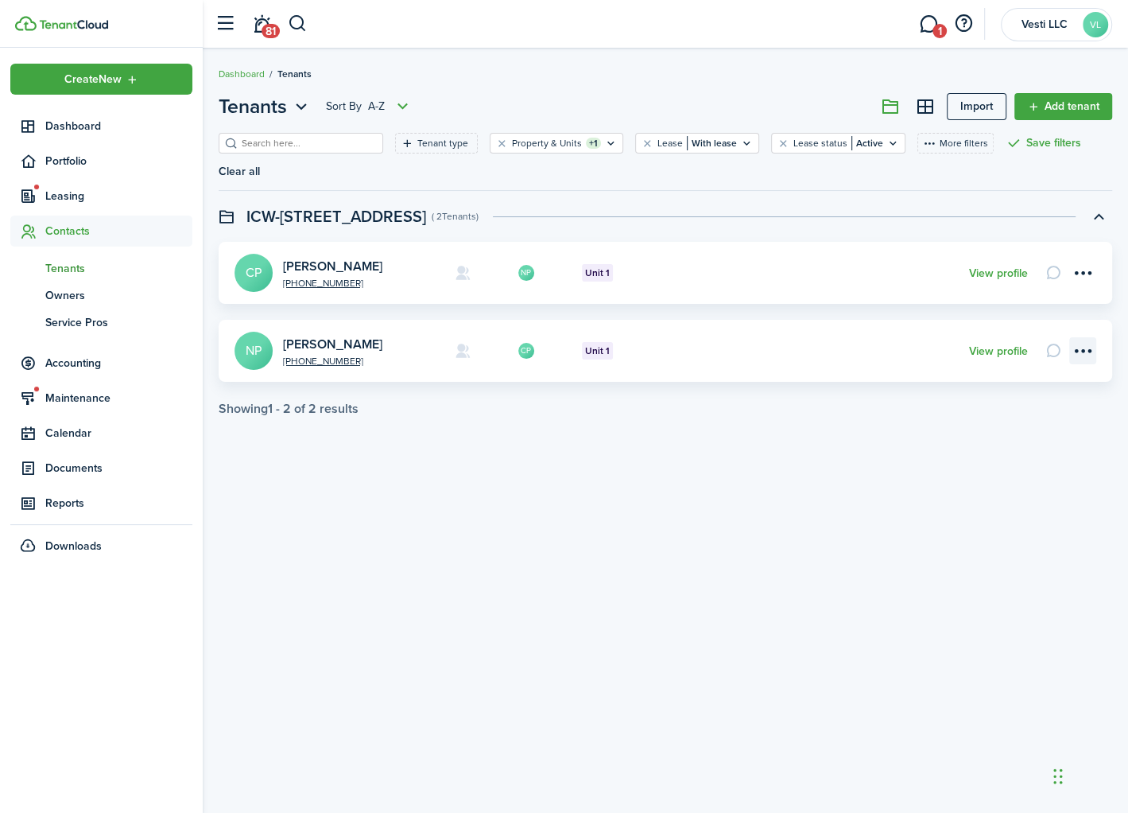
click at [1082, 337] on menu-btn-icon "Open menu" at bounding box center [1083, 350] width 27 height 27
click at [697, 543] on div "Tenants Sort by A-Z Import Add tenant Tenant type Property & Units +1 Lease Wit…" at bounding box center [666, 430] width 926 height 693
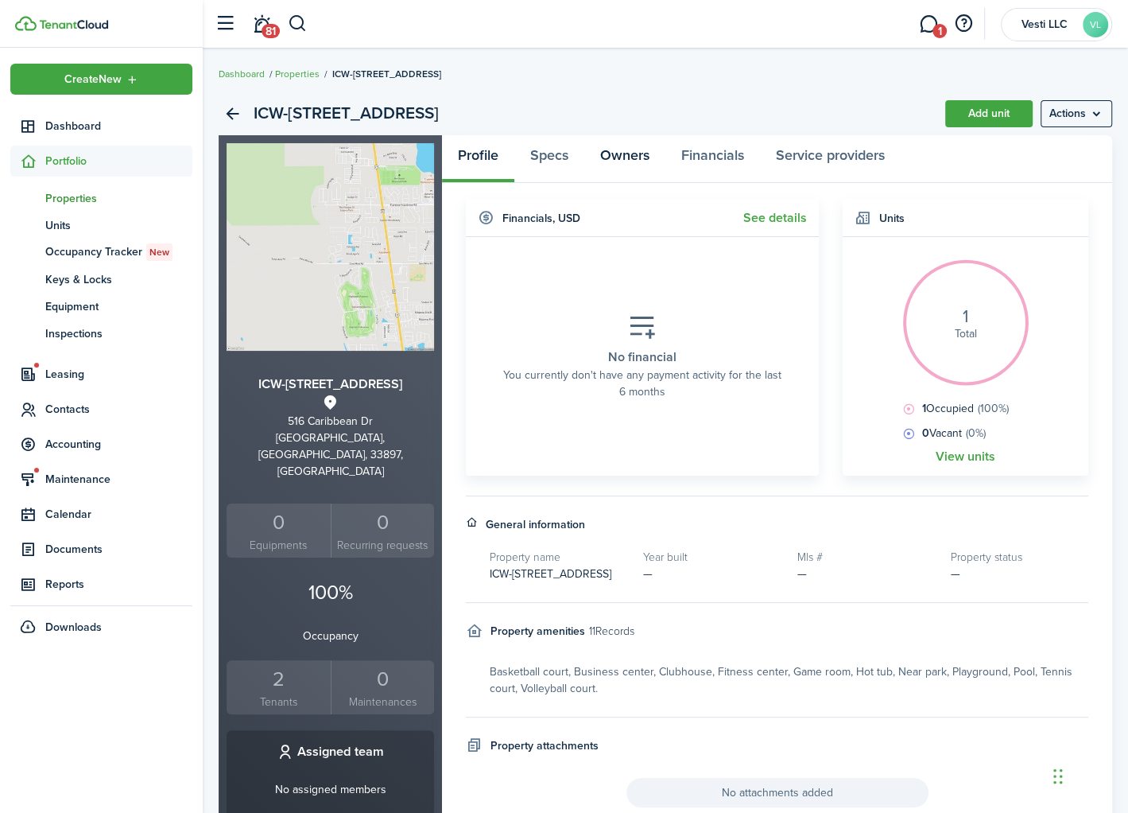
click at [634, 157] on link "Owners" at bounding box center [625, 159] width 81 height 48
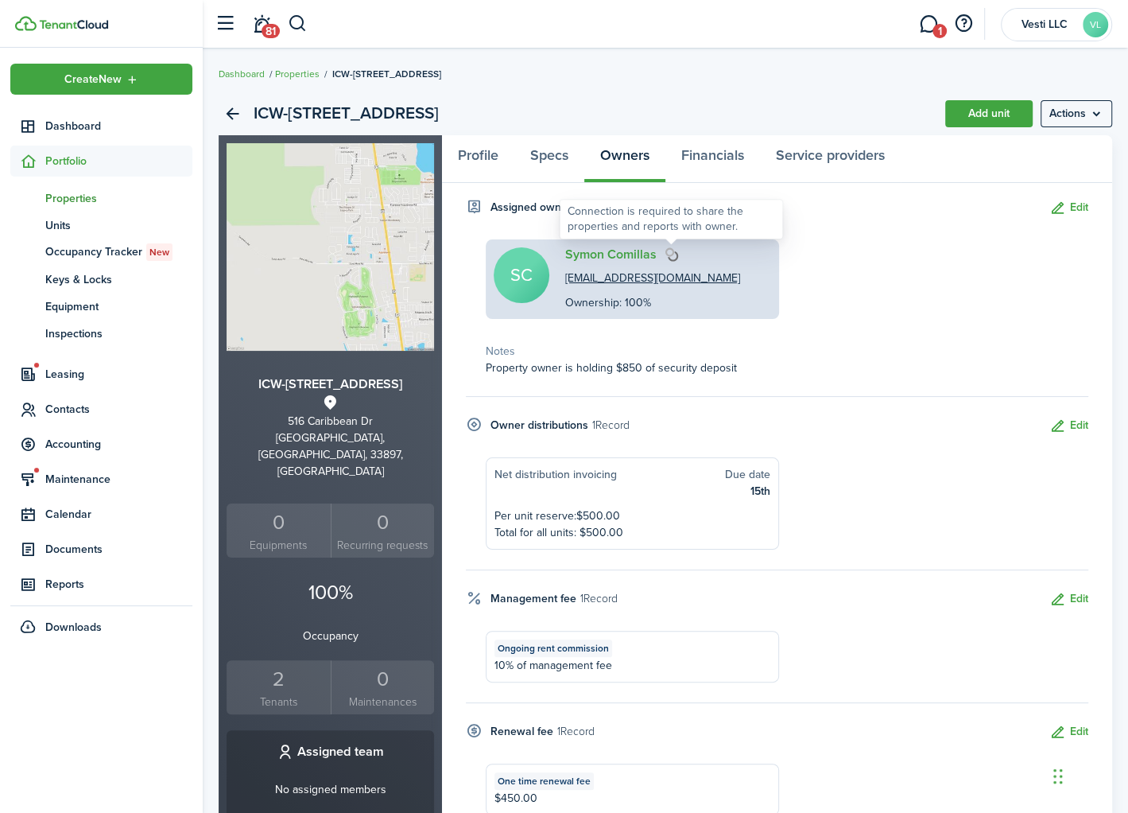
click at [670, 253] on img at bounding box center [672, 254] width 14 height 14
click at [617, 251] on link "Symon Comillas" at bounding box center [610, 254] width 91 height 14
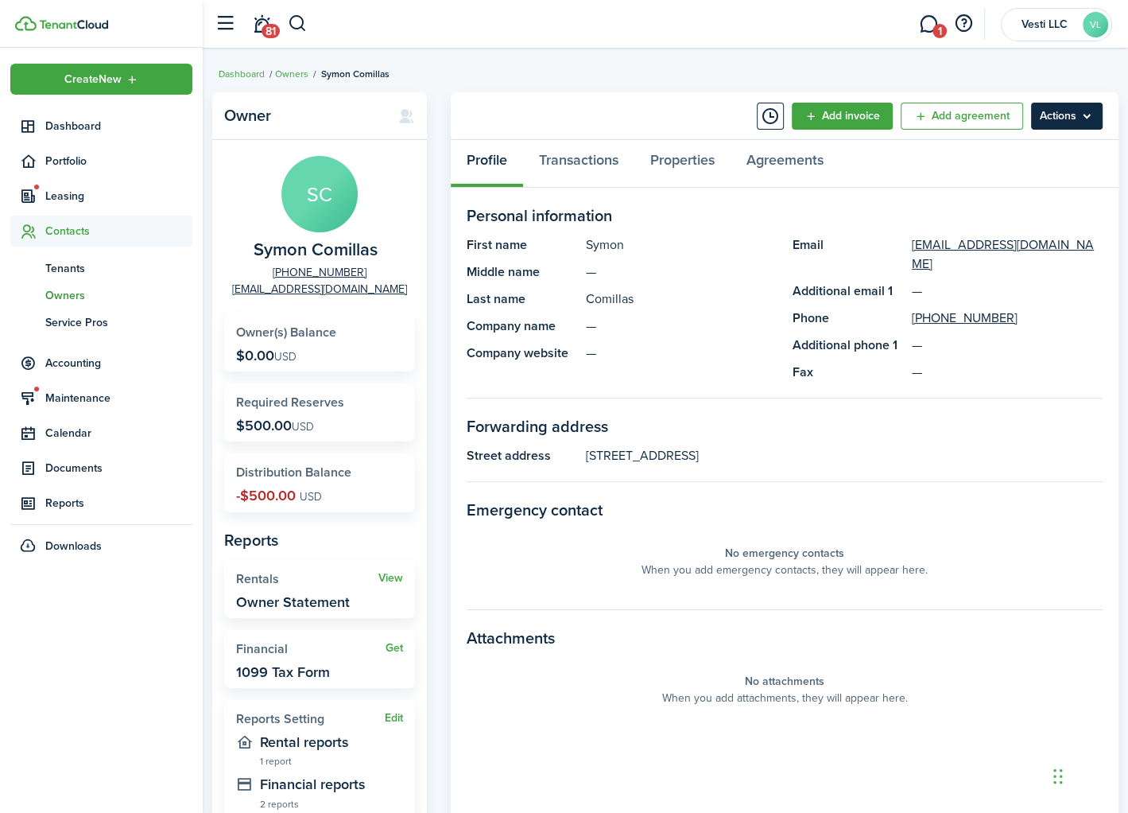
click at [1096, 118] on menu-btn "Actions" at bounding box center [1067, 116] width 72 height 27
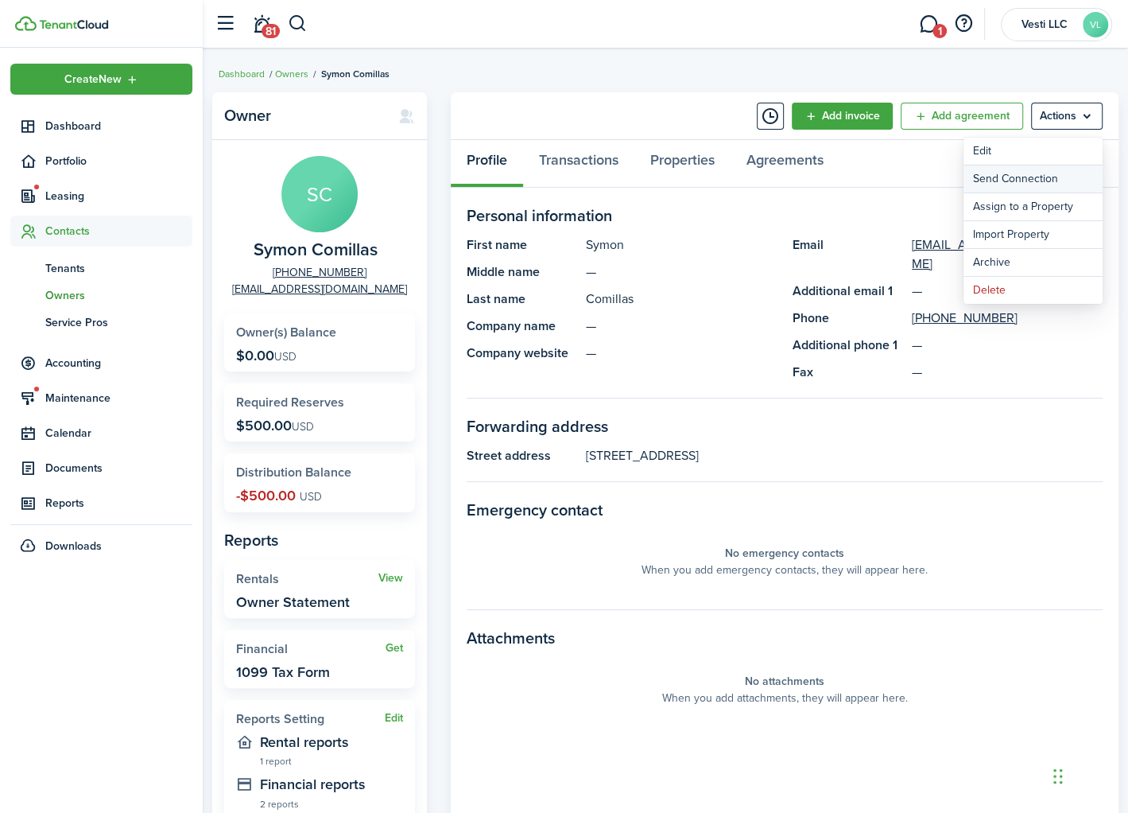
click at [1027, 179] on button "Send Connection" at bounding box center [1033, 178] width 139 height 27
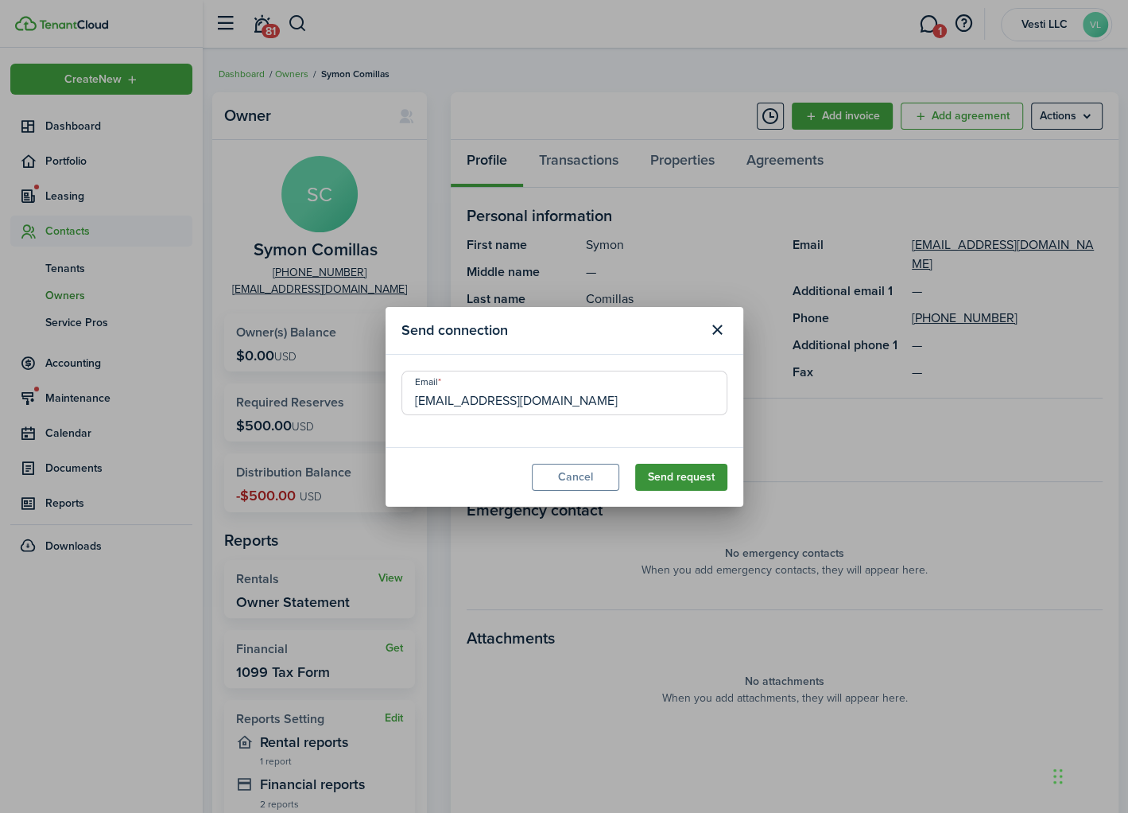
click at [682, 475] on button "Send request" at bounding box center [681, 477] width 92 height 27
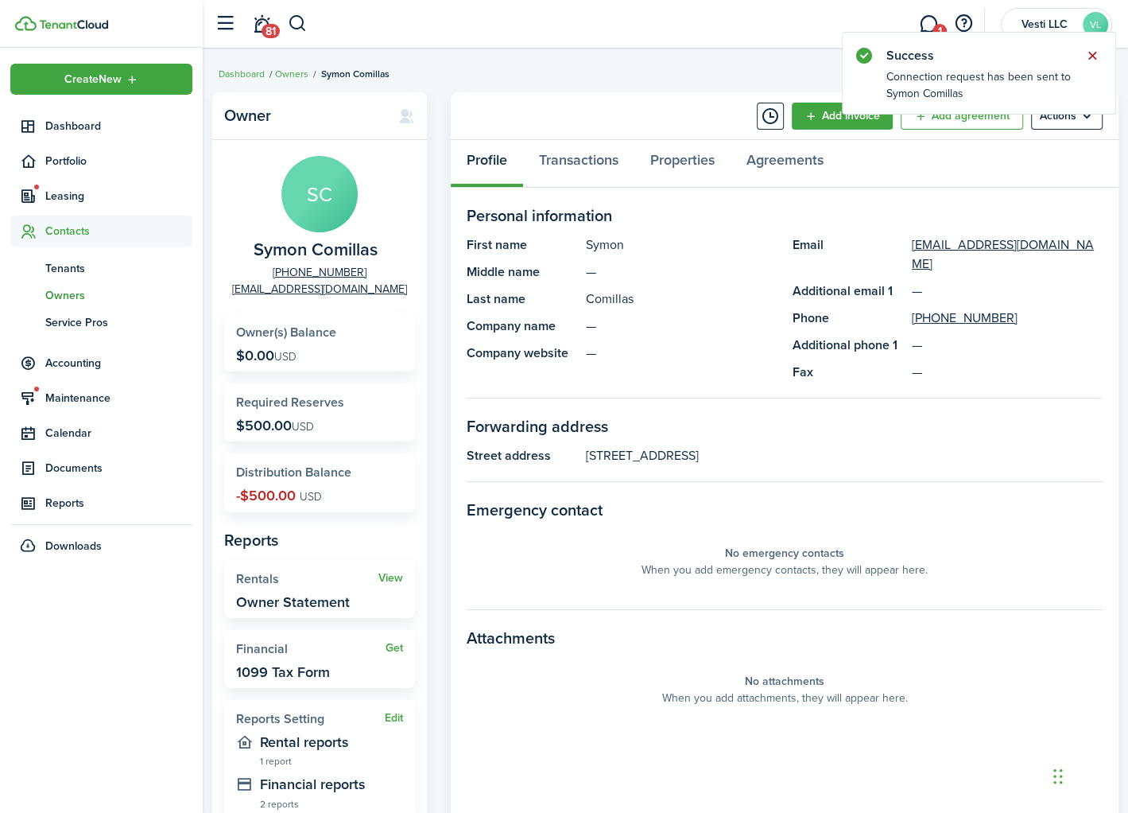
click at [1090, 54] on button "Close notify" at bounding box center [1093, 56] width 22 height 22
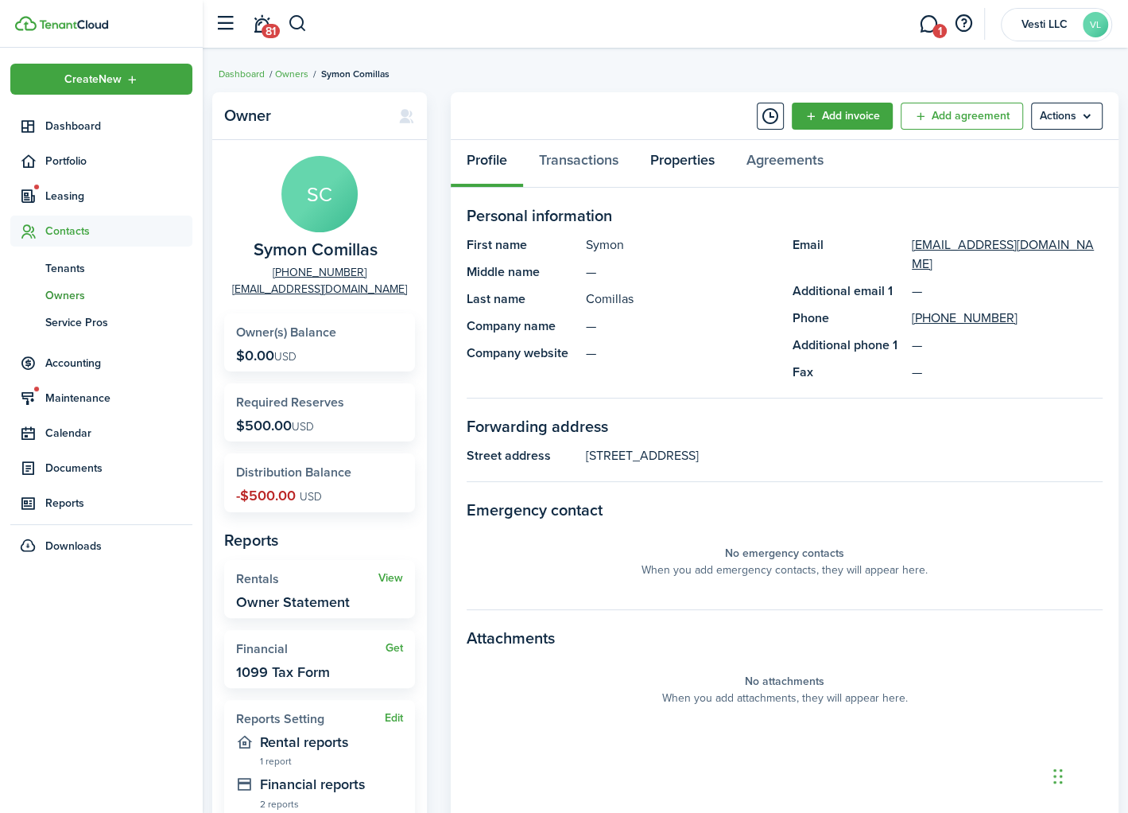
click at [678, 160] on link "Properties" at bounding box center [683, 164] width 96 height 48
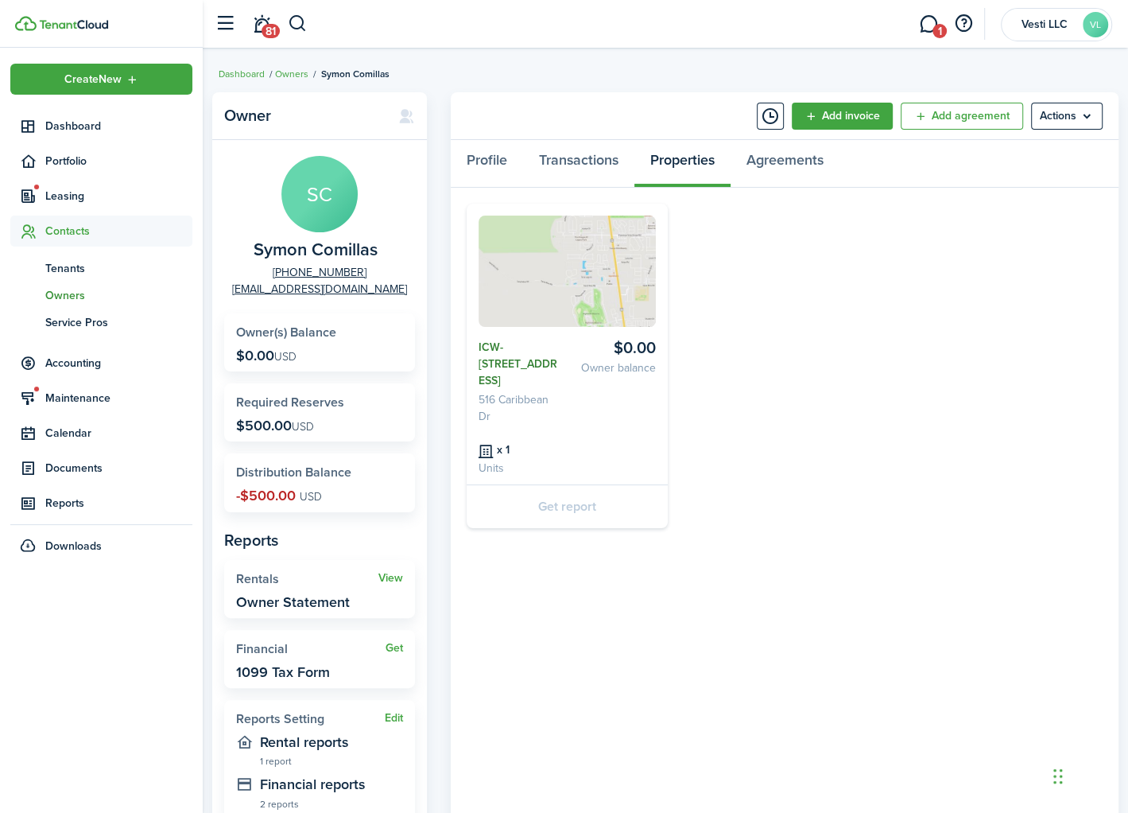
click at [497, 355] on link "ICW-[STREET_ADDRESS]" at bounding box center [520, 364] width 83 height 50
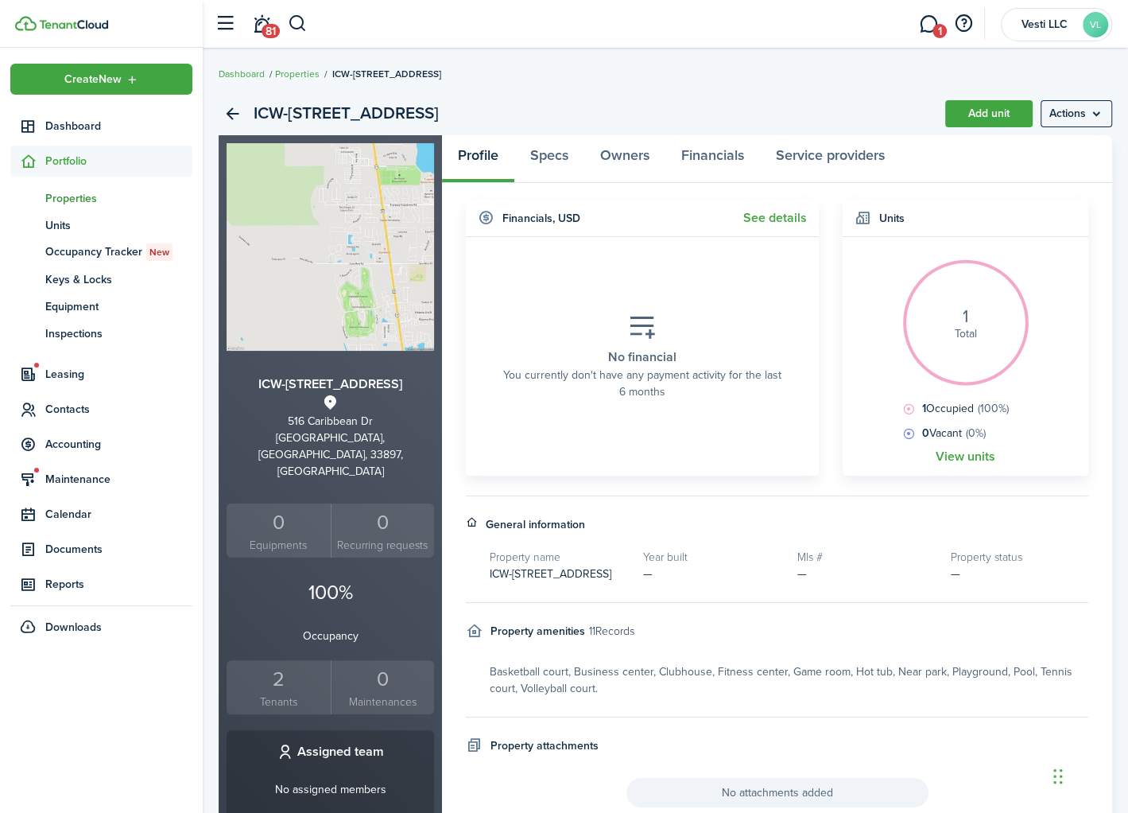
click at [278, 693] on small "Tenants" at bounding box center [279, 701] width 96 height 17
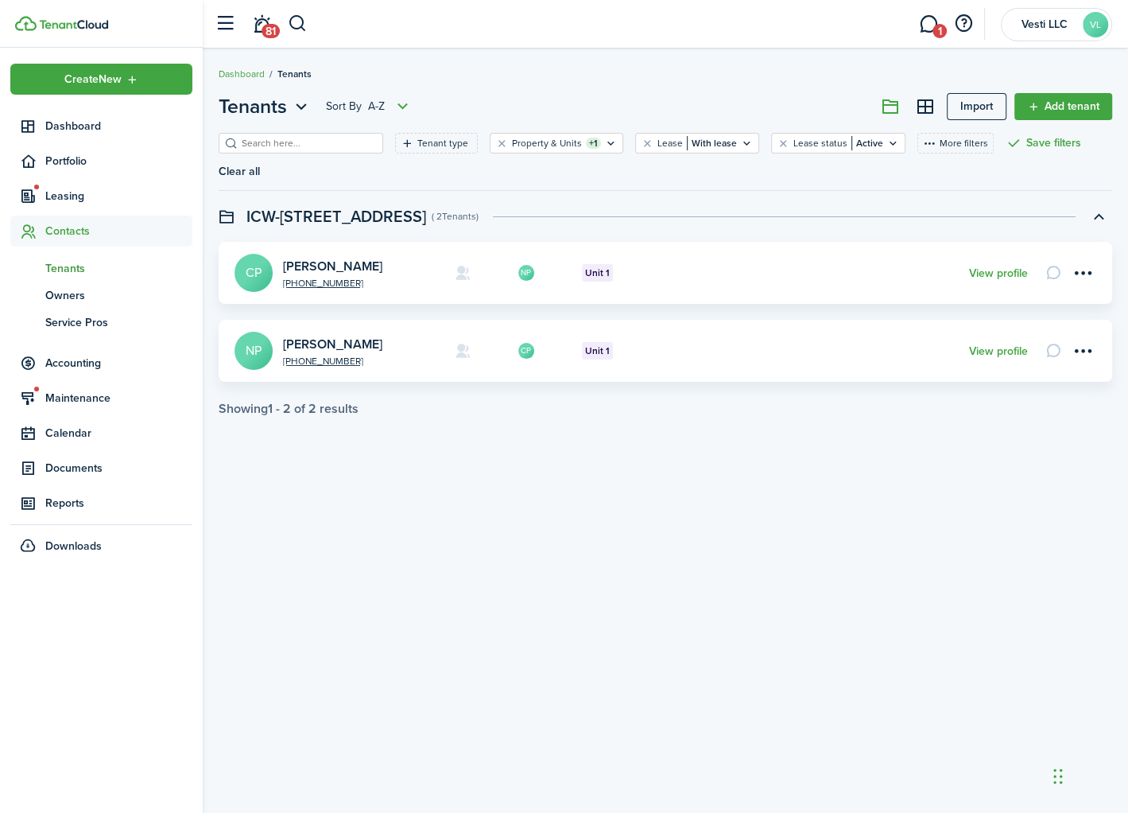
click at [529, 402] on swimlane-page-total "Showing 1 - 2 of 2 results" at bounding box center [666, 409] width 894 height 14
